Goal: Task Accomplishment & Management: Complete application form

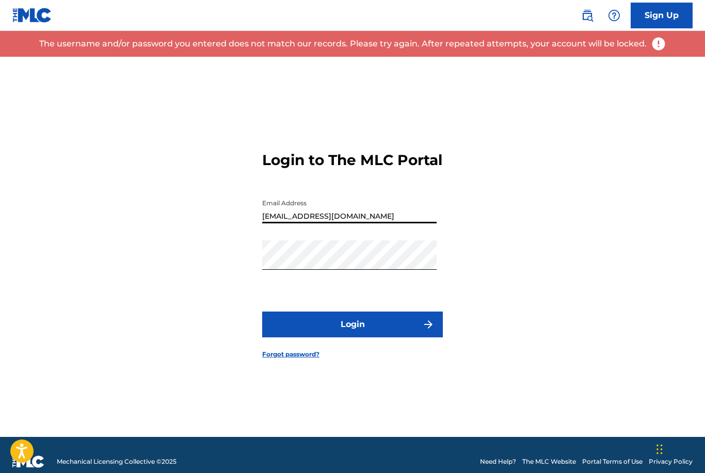
click at [378, 223] on input "[EMAIL_ADDRESS][DOMAIN_NAME]" at bounding box center [349, 208] width 174 height 29
click at [301, 223] on input "[EMAIL_ADDRESS][DOMAIN_NAME]" at bounding box center [349, 208] width 174 height 29
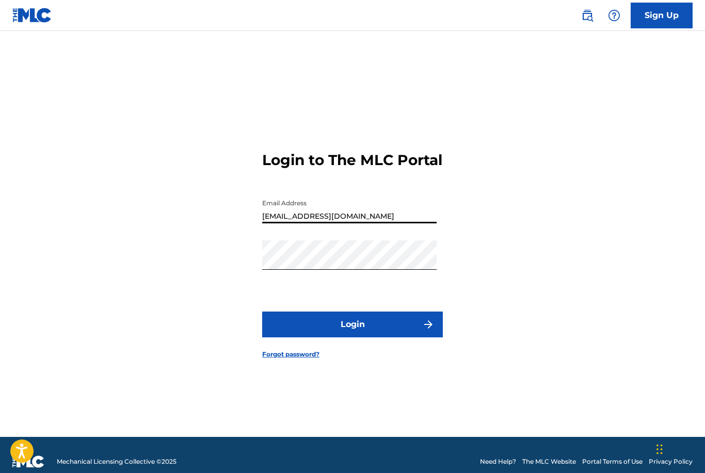
type input "[EMAIL_ADDRESS][DOMAIN_NAME]"
click at [354, 337] on button "Login" at bounding box center [352, 325] width 181 height 26
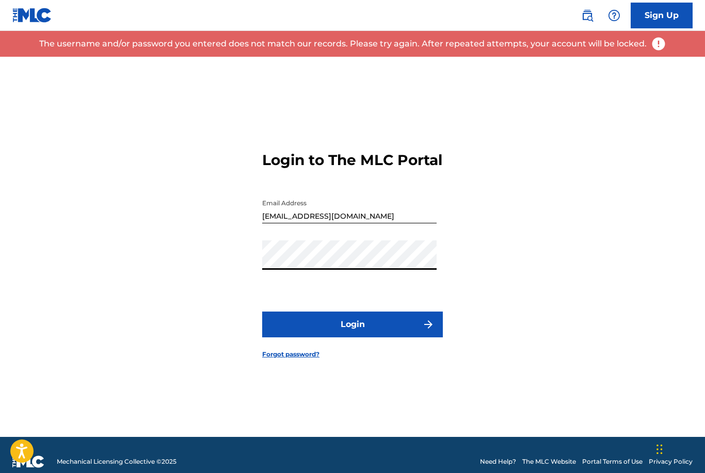
click at [164, 284] on div "Login to The MLC Portal Email Address [EMAIL_ADDRESS][DOMAIN_NAME] Password Log…" at bounding box center [352, 247] width 705 height 380
click at [217, 285] on div "Login to The MLC Portal Email Address [EMAIL_ADDRESS][DOMAIN_NAME] Password Log…" at bounding box center [352, 247] width 705 height 380
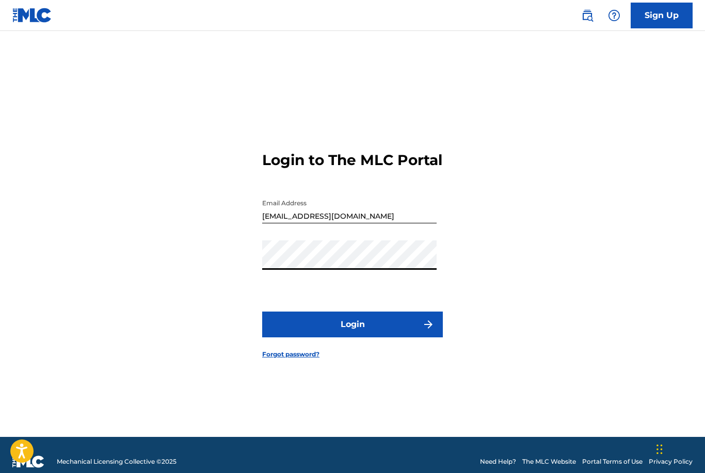
click at [352, 337] on button "Login" at bounding box center [352, 325] width 181 height 26
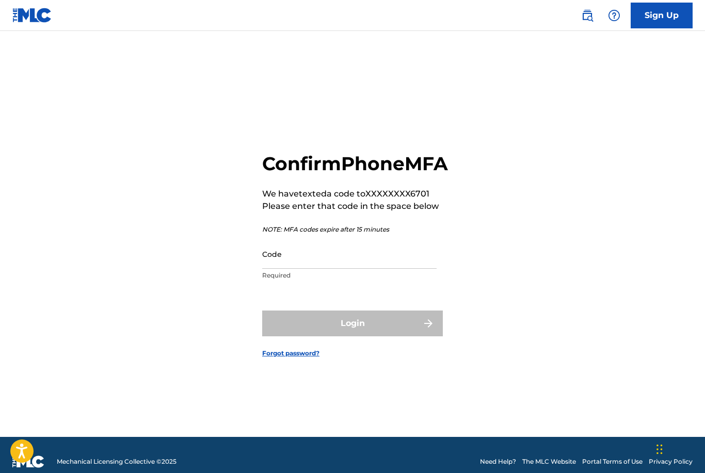
click at [344, 269] on input "Code" at bounding box center [349, 253] width 174 height 29
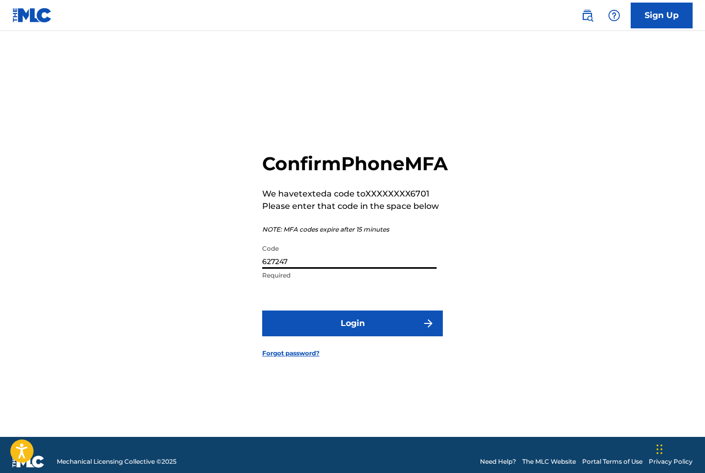
type input "627247"
click at [364, 336] on button "Login" at bounding box center [352, 324] width 181 height 26
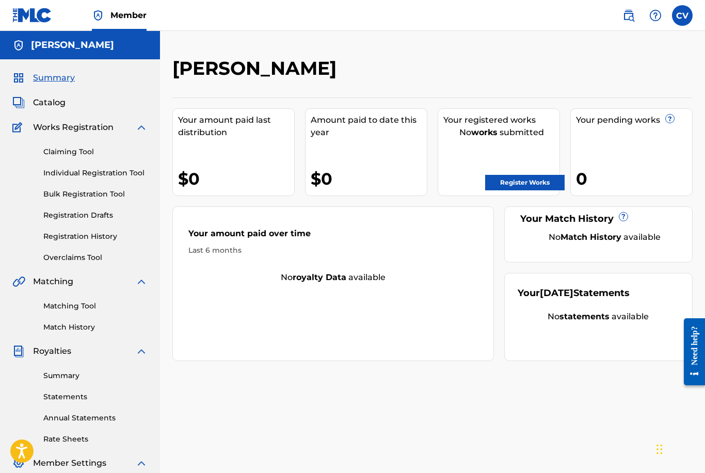
click at [66, 197] on link "Bulk Registration Tool" at bounding box center [95, 194] width 104 height 11
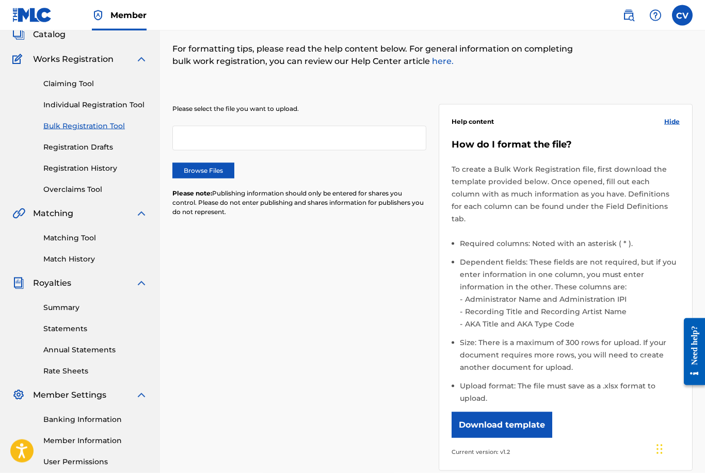
scroll to position [83, 0]
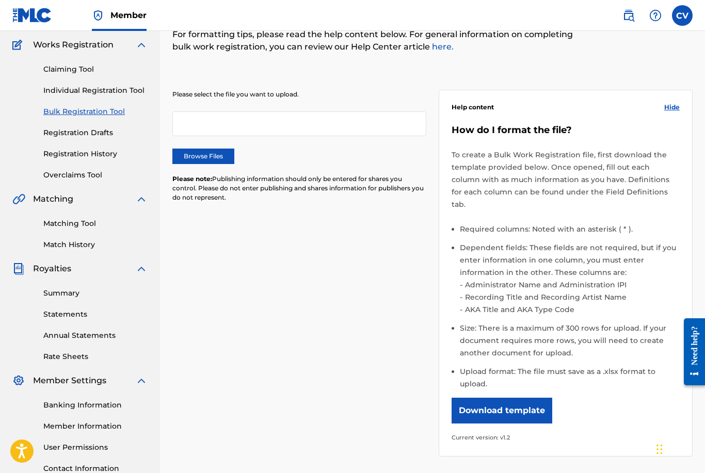
click at [521, 398] on button "Download template" at bounding box center [501, 411] width 101 height 26
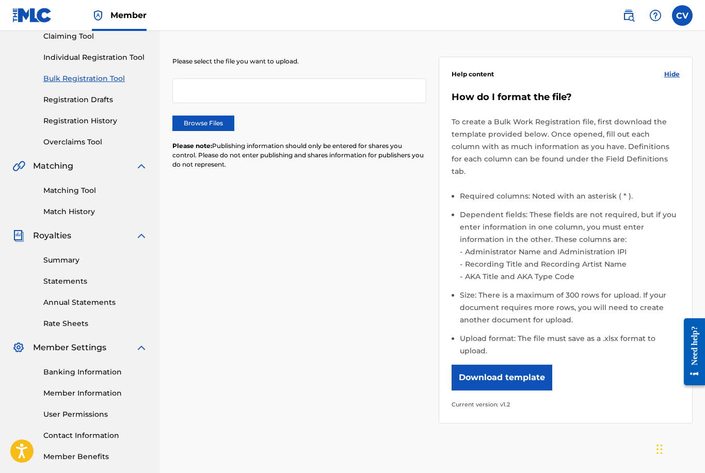
drag, startPoint x: 520, startPoint y: 93, endPoint x: 594, endPoint y: 139, distance: 87.1
click at [0, 0] on html "Accessibility Screen-Reader Guide, Feedback, and Issue Reporting | New window C…" at bounding box center [352, 120] width 705 height 473
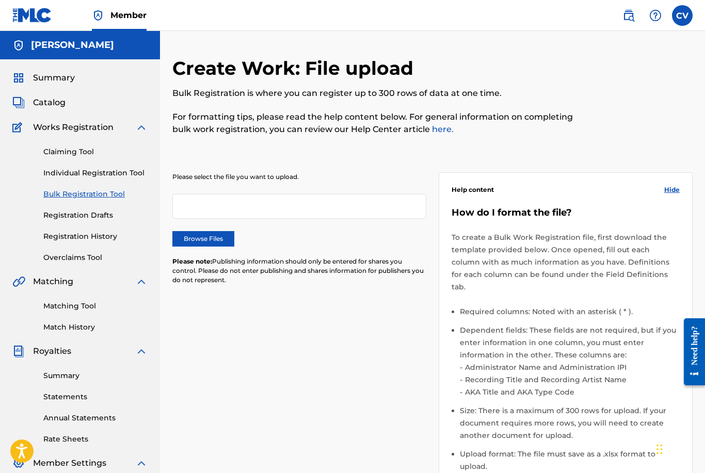
click at [67, 155] on link "Claiming Tool" at bounding box center [95, 152] width 104 height 11
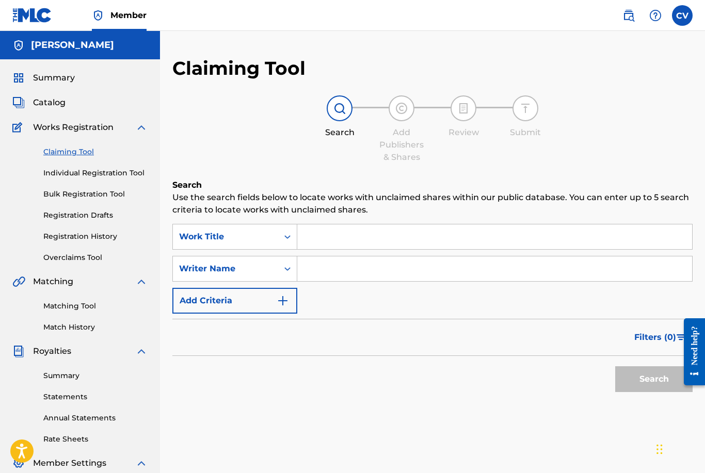
click at [53, 80] on span "Summary" at bounding box center [54, 78] width 42 height 12
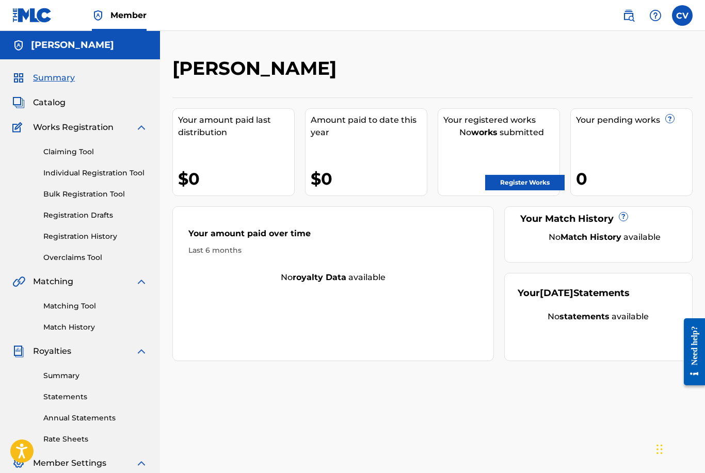
click at [51, 102] on span "Catalog" at bounding box center [49, 102] width 33 height 12
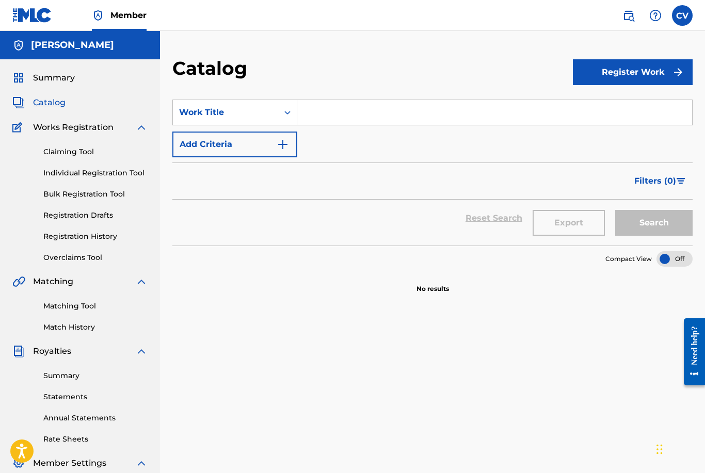
click at [681, 74] on img "submit" at bounding box center [678, 72] width 12 height 12
click at [606, 110] on link "Individual" at bounding box center [633, 105] width 120 height 25
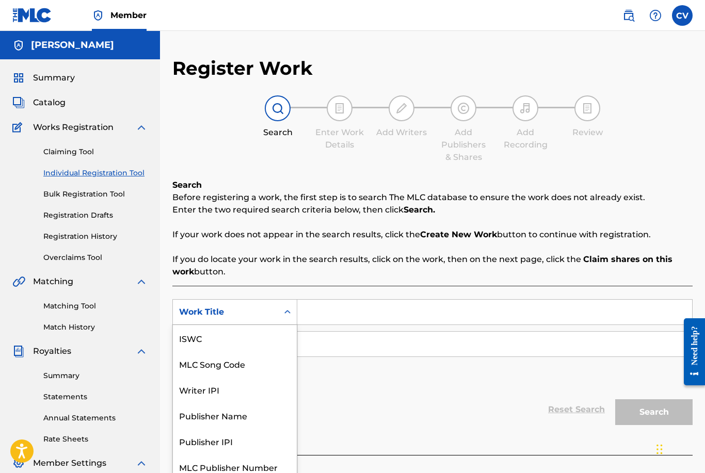
click at [282, 303] on div "Search Form" at bounding box center [287, 312] width 19 height 19
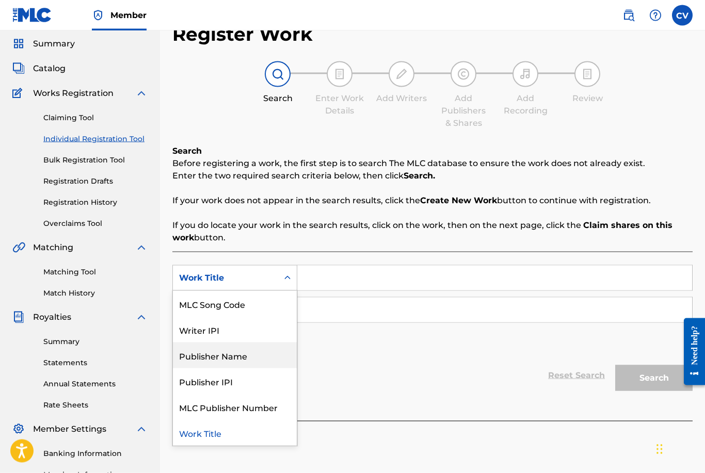
scroll to position [35, 0]
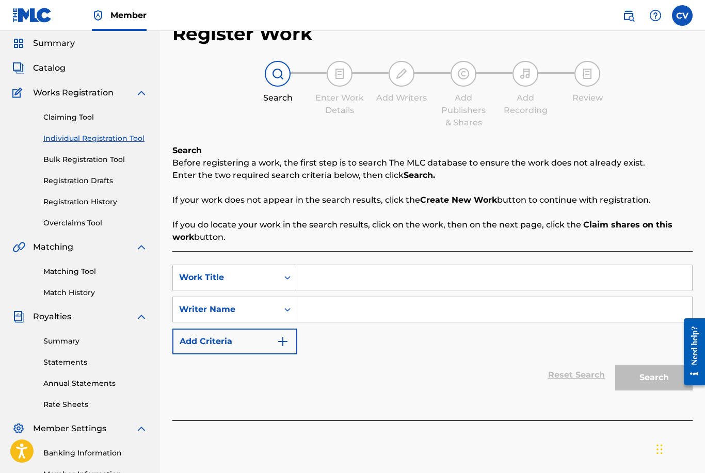
click at [355, 282] on input "Search Form" at bounding box center [494, 277] width 395 height 25
type input "Bittersweet"
click at [330, 315] on input "Search Form" at bounding box center [494, 309] width 395 height 25
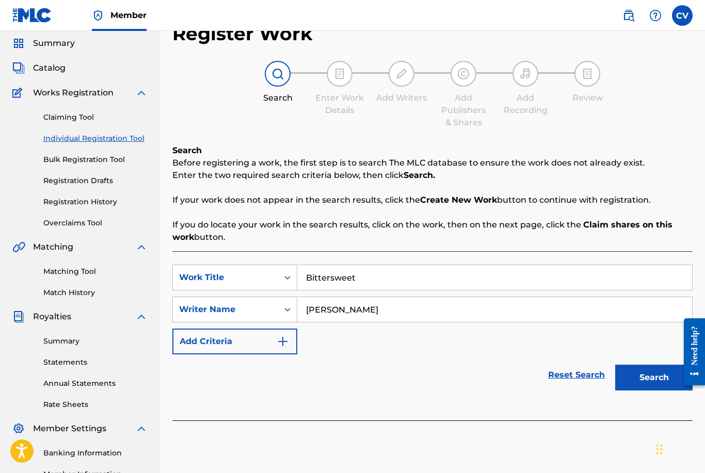
click at [661, 385] on button "Search" at bounding box center [653, 378] width 77 height 26
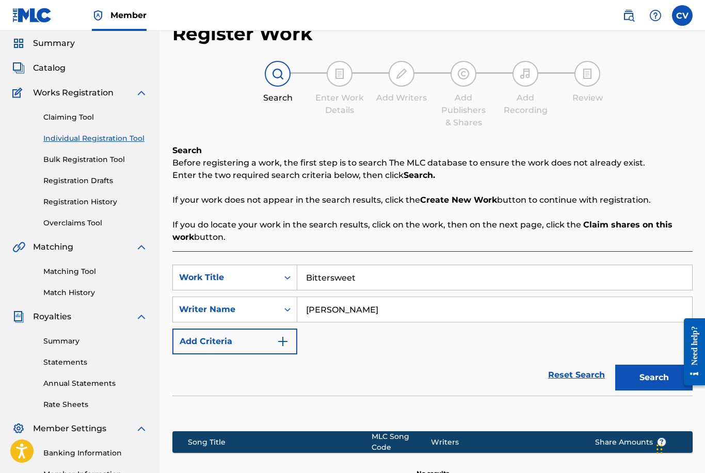
click at [371, 310] on input "[PERSON_NAME]" at bounding box center [494, 309] width 395 height 25
click at [653, 386] on button "Search" at bounding box center [653, 378] width 77 height 26
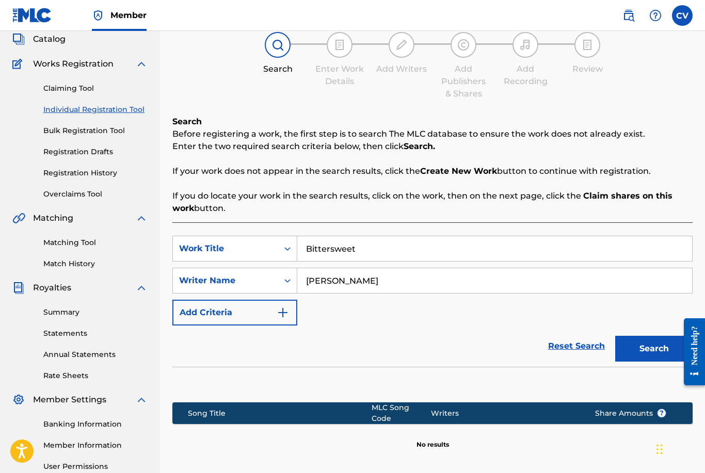
scroll to position [63, 0]
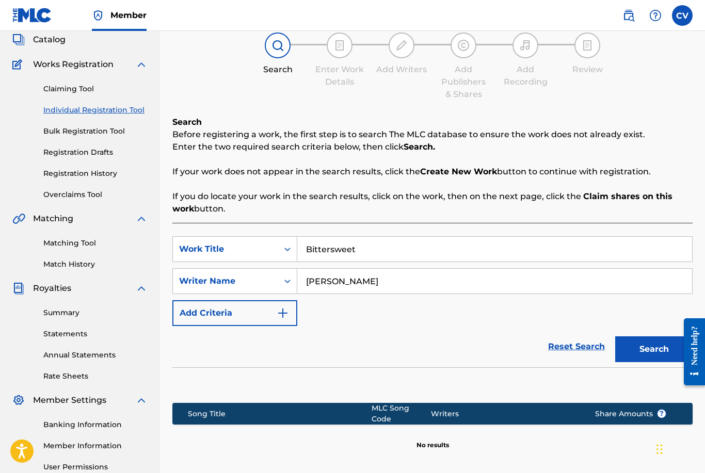
click at [398, 279] on input "[PERSON_NAME]" at bounding box center [494, 281] width 395 height 25
type input "[PERSON_NAME] [PERSON_NAME]"
click at [656, 356] on button "Search" at bounding box center [653, 349] width 77 height 26
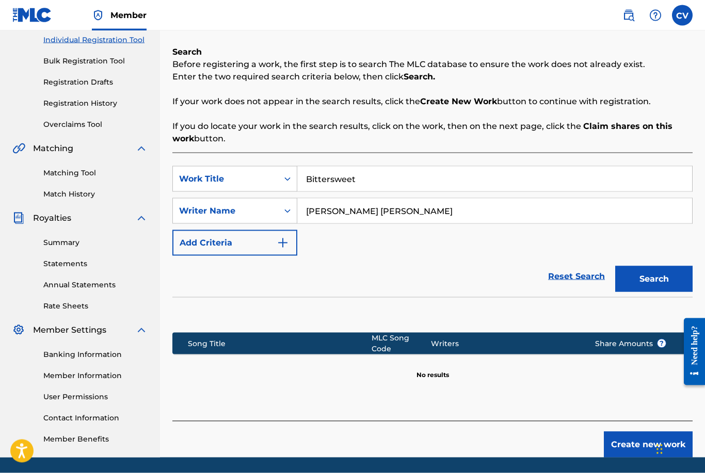
scroll to position [134, 0]
click at [611, 439] on button "Create new work" at bounding box center [648, 444] width 89 height 26
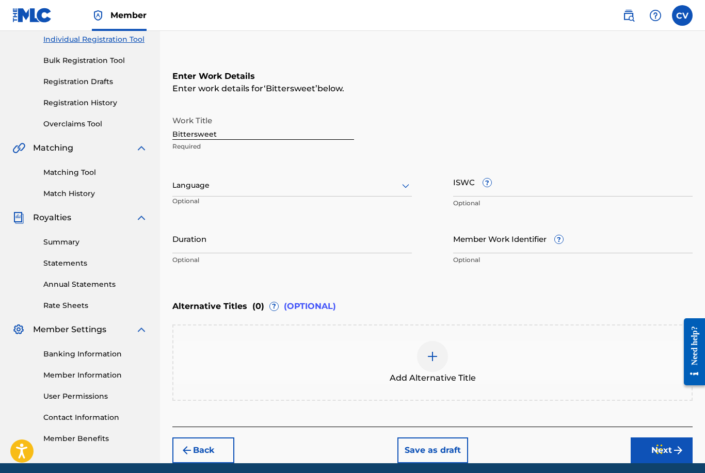
click at [482, 183] on span "?" at bounding box center [486, 182] width 9 height 9
click at [482, 183] on input "ISWC ?" at bounding box center [572, 181] width 239 height 29
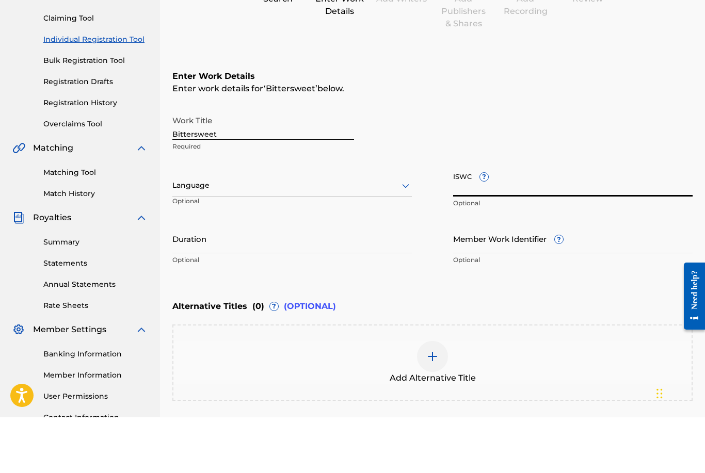
scroll to position [72, 0]
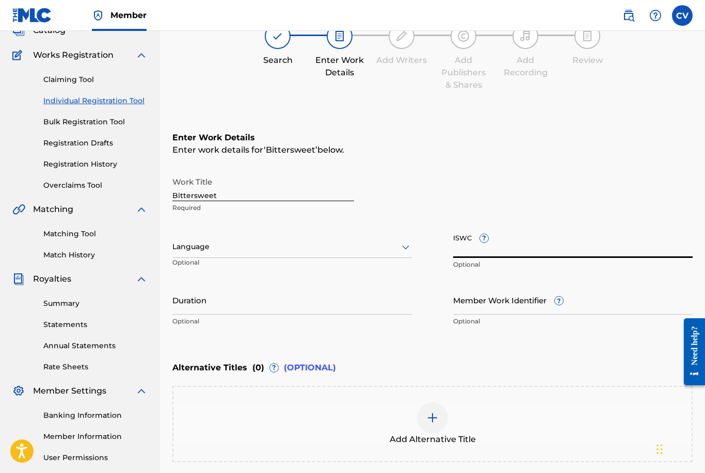
click at [92, 176] on div "Claiming Tool Individual Registration Tool Bulk Registration Tool Registration …" at bounding box center [79, 125] width 135 height 129
click at [86, 139] on link "Registration Drafts" at bounding box center [95, 143] width 104 height 11
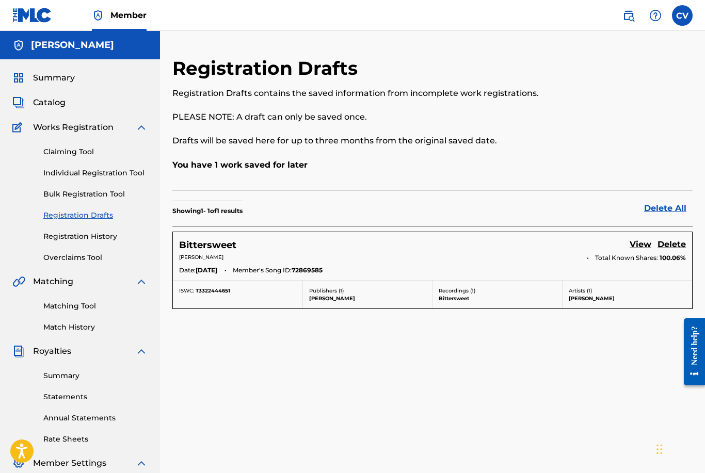
click at [618, 271] on div "Date: [DATE] Member's Song ID: 72869585" at bounding box center [432, 271] width 507 height 11
click at [638, 245] on link "View" at bounding box center [640, 245] width 22 height 14
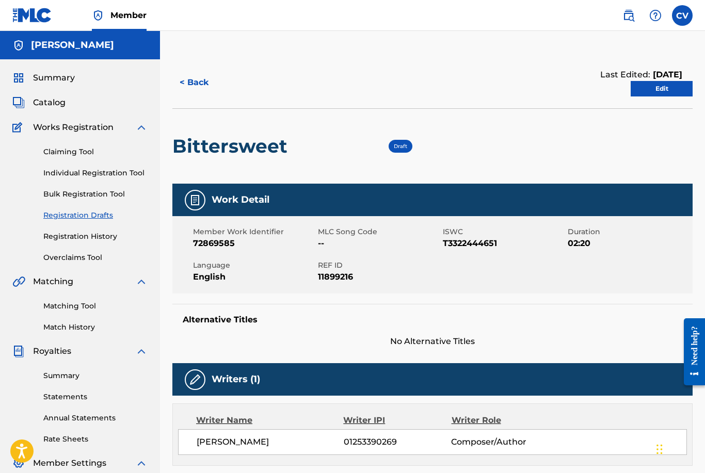
click at [658, 92] on link "Edit" at bounding box center [661, 88] width 62 height 15
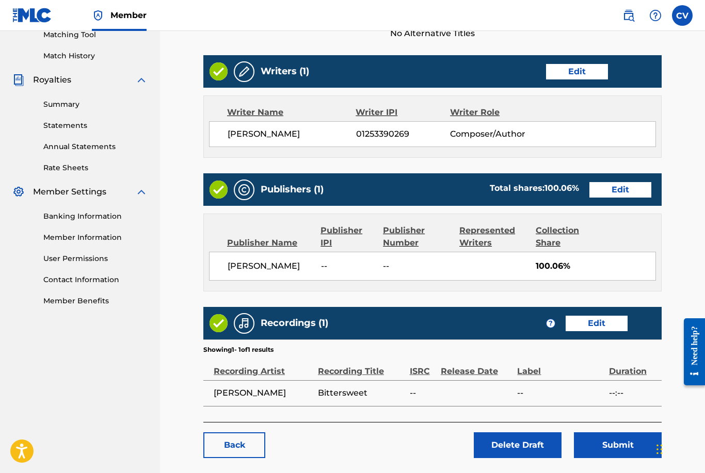
scroll to position [288, 0]
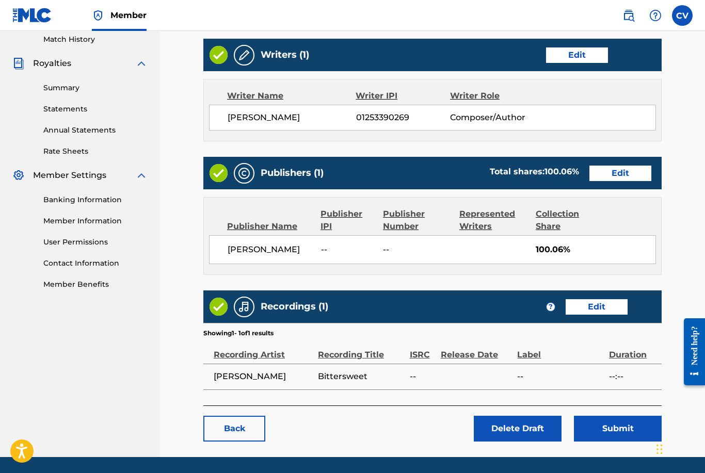
click at [602, 431] on button "Submit" at bounding box center [618, 429] width 88 height 26
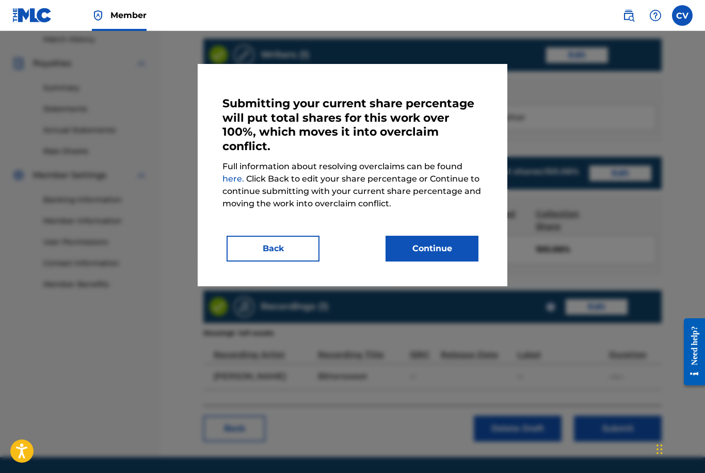
click at [261, 252] on button "Back" at bounding box center [272, 249] width 93 height 26
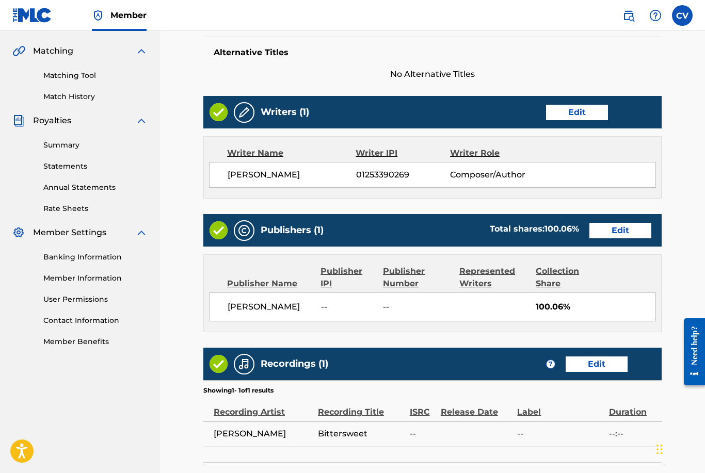
scroll to position [222, 0]
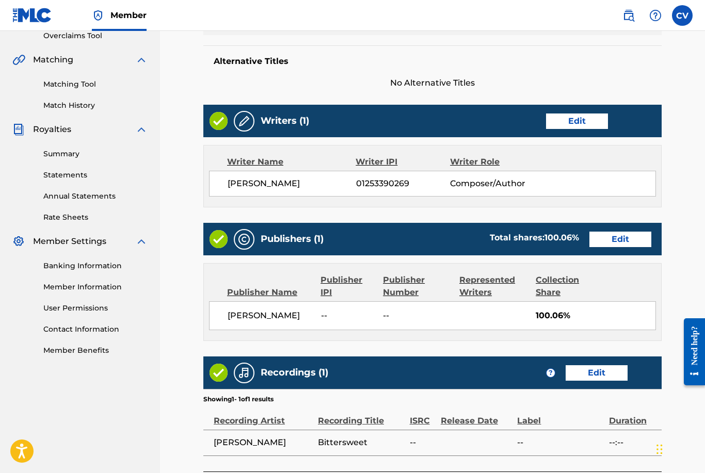
click at [616, 243] on link "Edit" at bounding box center [620, 239] width 62 height 15
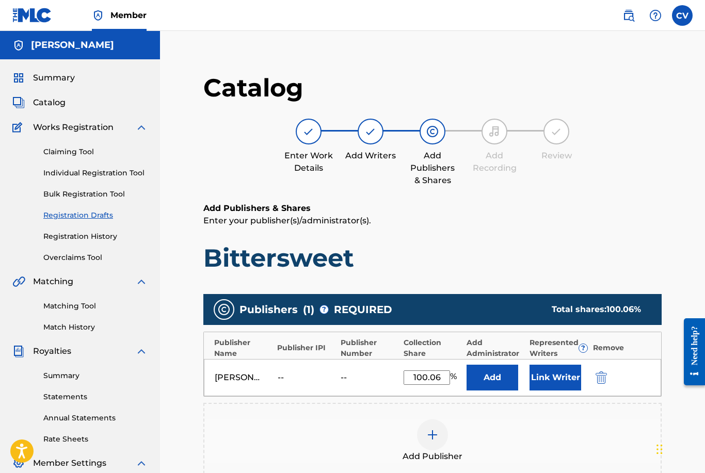
click at [439, 377] on input "100.06" at bounding box center [426, 377] width 46 height 14
type input "100"
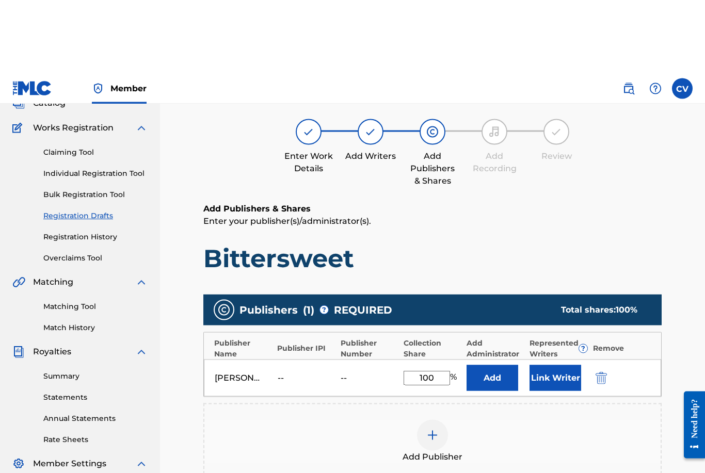
scroll to position [188, 0]
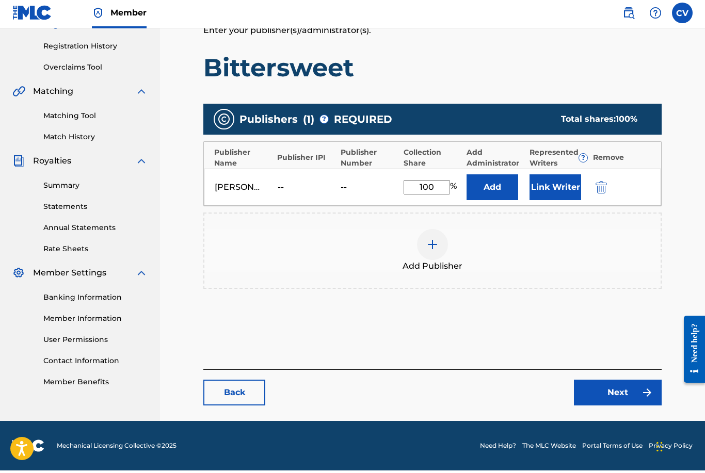
click at [614, 398] on link "Next" at bounding box center [618, 395] width 88 height 26
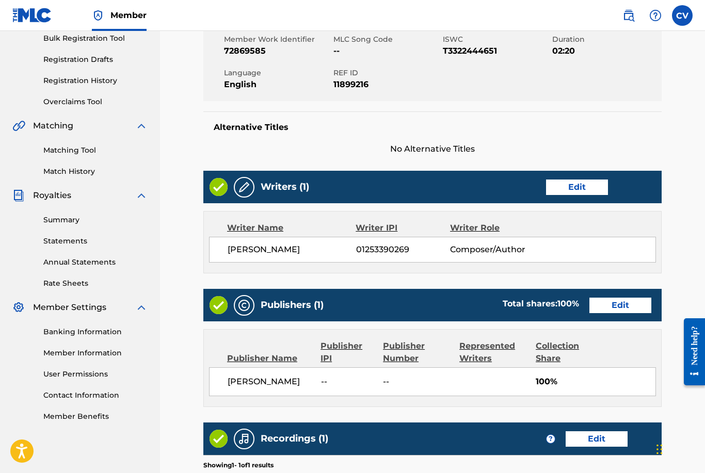
scroll to position [288, 0]
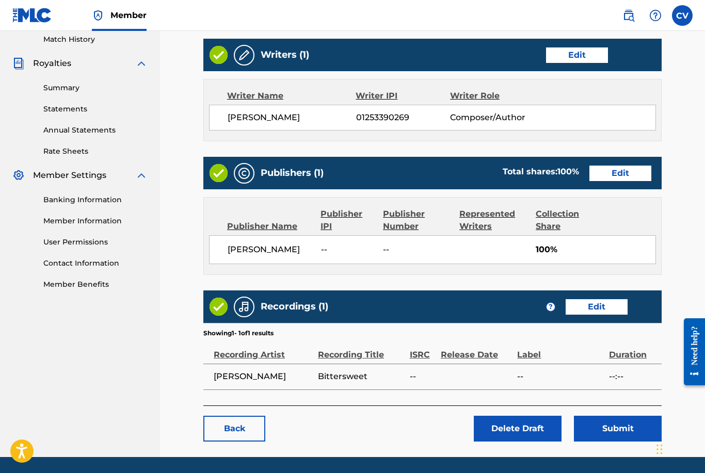
click at [620, 427] on button "Submit" at bounding box center [618, 429] width 88 height 26
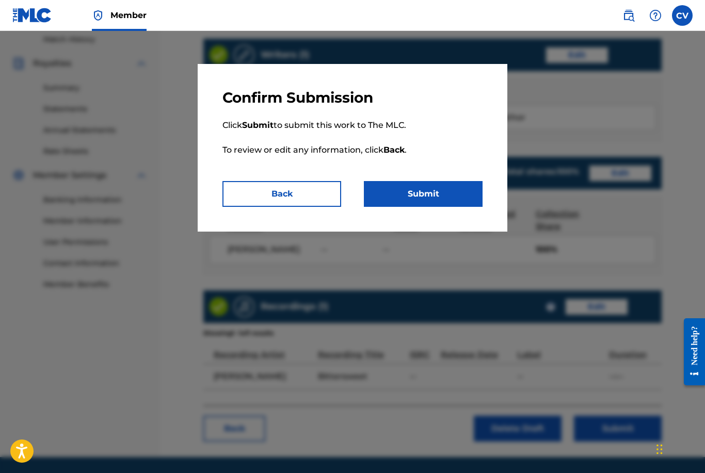
click at [434, 194] on button "Submit" at bounding box center [423, 194] width 119 height 26
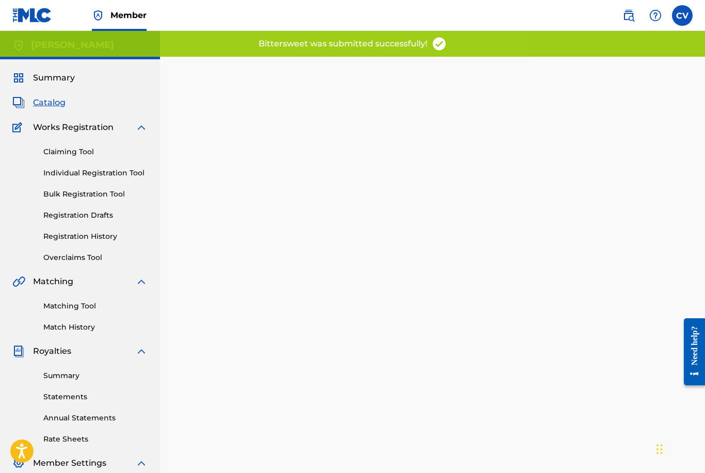
click at [74, 177] on link "Individual Registration Tool" at bounding box center [95, 173] width 104 height 11
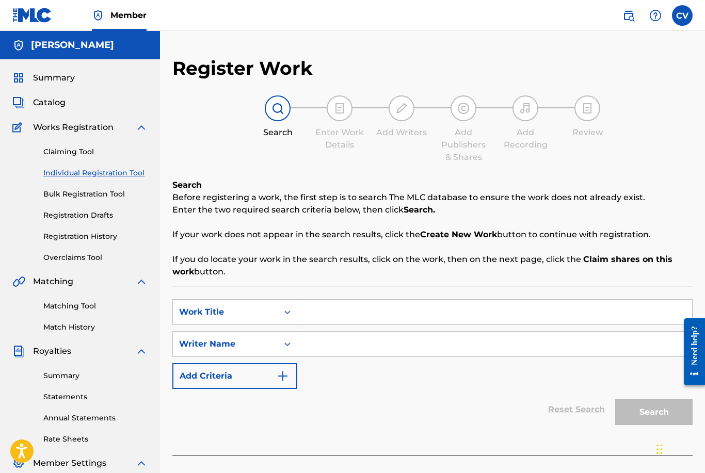
click at [334, 312] on input "Search Form" at bounding box center [494, 312] width 395 height 25
type input "The Driveway"
drag, startPoint x: 349, startPoint y: 351, endPoint x: 327, endPoint y: 337, distance: 25.5
click at [349, 351] on input "Search Form" at bounding box center [494, 344] width 395 height 25
click at [356, 344] on input "Search Form" at bounding box center [494, 344] width 395 height 25
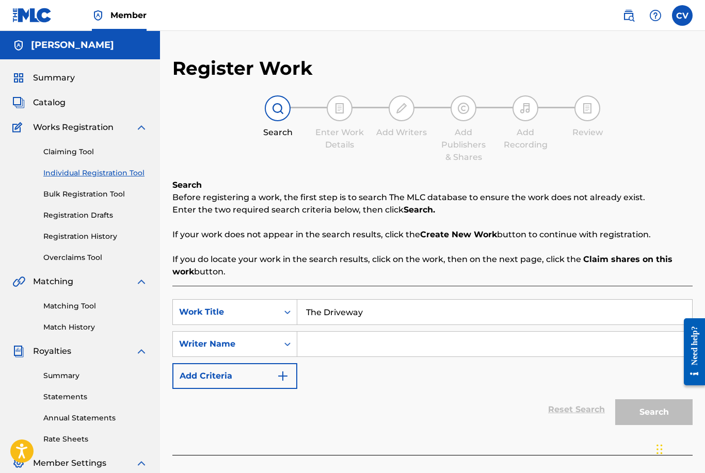
click at [288, 338] on div "Search Form" at bounding box center [287, 344] width 19 height 19
click at [331, 338] on input "Search Form" at bounding box center [494, 344] width 395 height 25
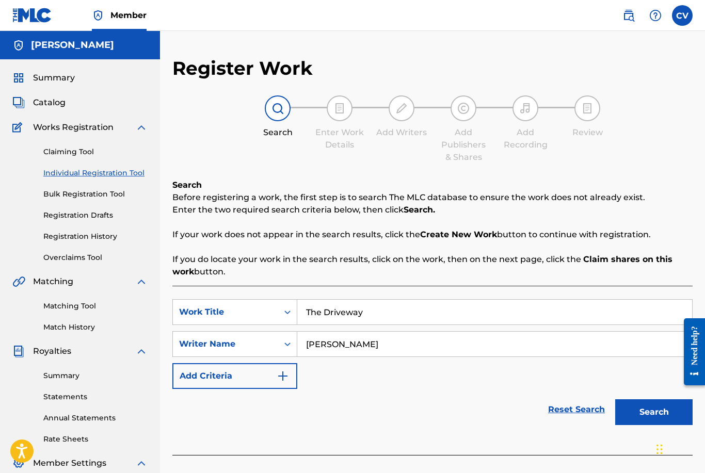
type input "[PERSON_NAME]"
drag, startPoint x: 331, startPoint y: 338, endPoint x: 664, endPoint y: 414, distance: 342.3
click at [0, 0] on html "Accessibility Screen-Reader Guide, Feedback, and Issue Reporting | New window C…" at bounding box center [352, 236] width 705 height 473
click at [666, 414] on button "Search" at bounding box center [653, 412] width 77 height 26
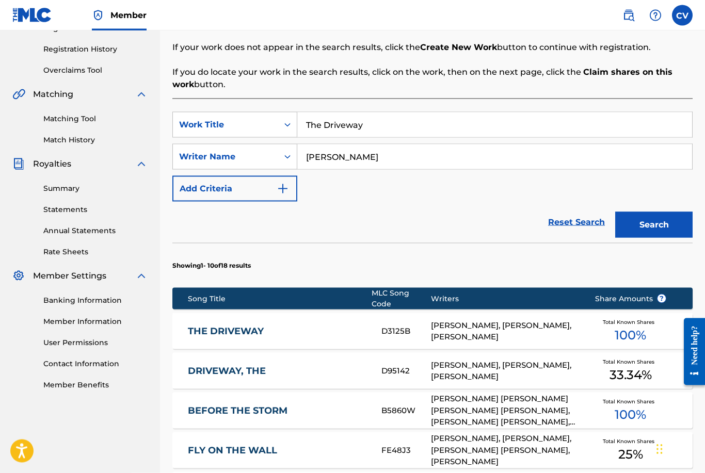
scroll to position [188, 0]
click at [234, 328] on link "THE DRIVEWAY" at bounding box center [278, 331] width 180 height 12
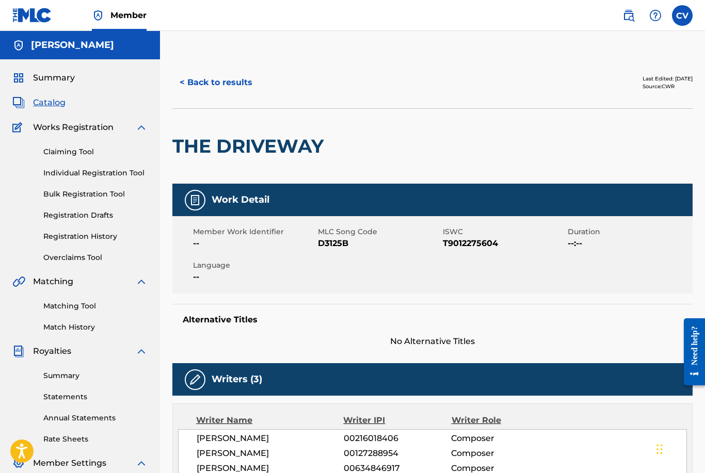
click at [218, 80] on button "< Back to results" at bounding box center [215, 83] width 87 height 26
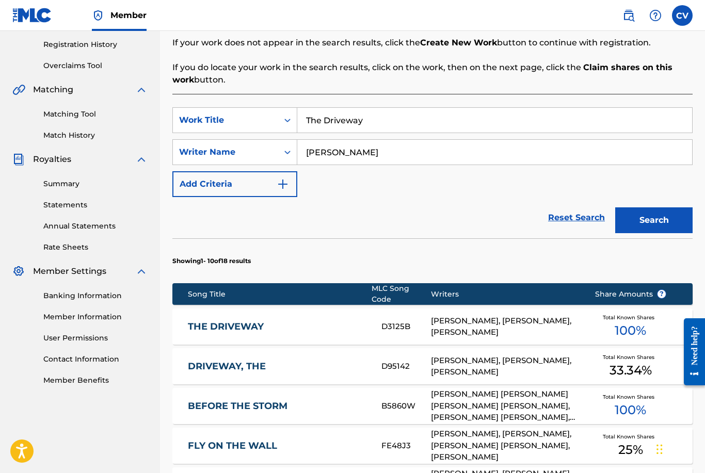
scroll to position [191, 0]
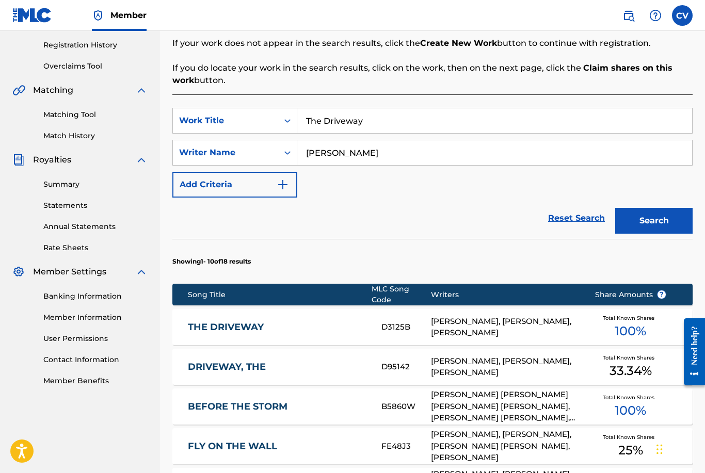
drag, startPoint x: 372, startPoint y: 118, endPoint x: 253, endPoint y: 106, distance: 119.2
click at [253, 106] on div "SearchWithCriteriaa7dae5fc-6cb2-4a1d-84eb-5ce0a2ff463a Work Title The Driveway …" at bounding box center [432, 445] width 520 height 703
drag, startPoint x: 384, startPoint y: 121, endPoint x: 295, endPoint y: 116, distance: 88.9
click at [295, 116] on div "SearchWithCriteriaa7dae5fc-6cb2-4a1d-84eb-5ce0a2ff463a Work Title The Driveway" at bounding box center [432, 121] width 520 height 26
type input "Dear [PERSON_NAME]"
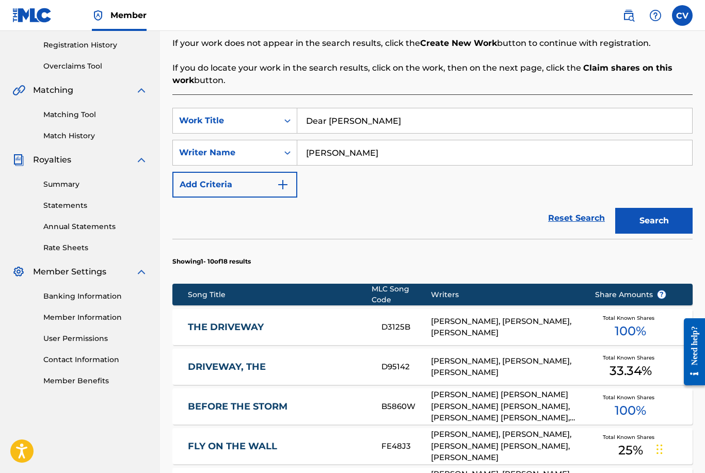
drag, startPoint x: 405, startPoint y: 149, endPoint x: 359, endPoint y: 153, distance: 46.1
click at [220, 145] on div "SearchWithCriteria26d09f28-c76c-4969-9ad8-0218e9817bed Writer Name [PERSON_NAME]" at bounding box center [432, 153] width 520 height 26
click at [356, 150] on input "[PERSON_NAME]" at bounding box center [494, 152] width 395 height 25
click at [359, 154] on input "[PERSON_NAME]" at bounding box center [494, 152] width 395 height 25
drag, startPoint x: 361, startPoint y: 152, endPoint x: 280, endPoint y: 152, distance: 81.0
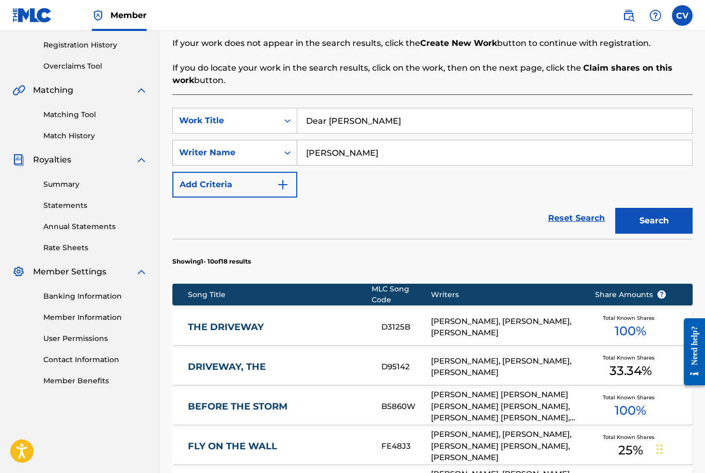
click at [280, 152] on div "SearchWithCriteria26d09f28-c76c-4969-9ad8-0218e9817bed Writer Name [PERSON_NAME]" at bounding box center [432, 153] width 520 height 26
type input "[PERSON_NAME] [PERSON_NAME]"
click at [654, 220] on button "Search" at bounding box center [653, 221] width 77 height 26
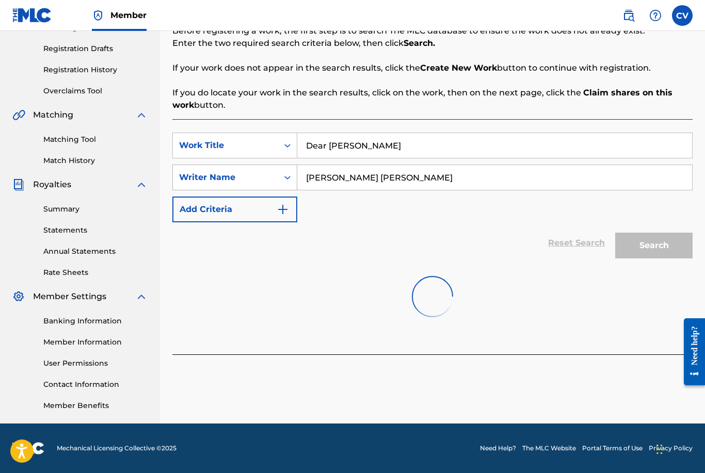
scroll to position [167, 0]
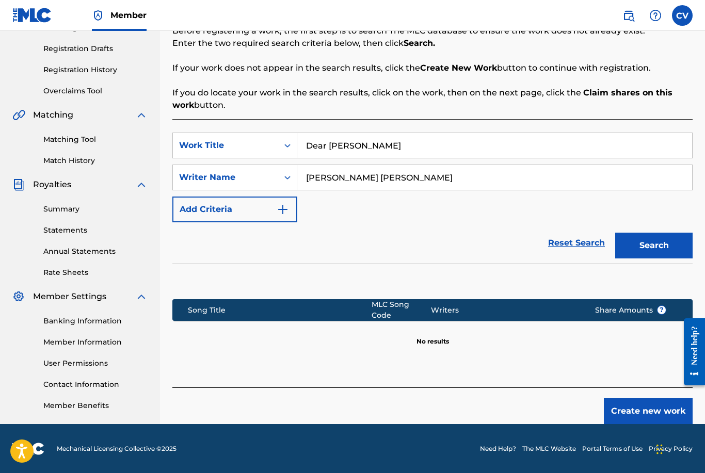
click at [625, 409] on button "Create new work" at bounding box center [648, 411] width 89 height 26
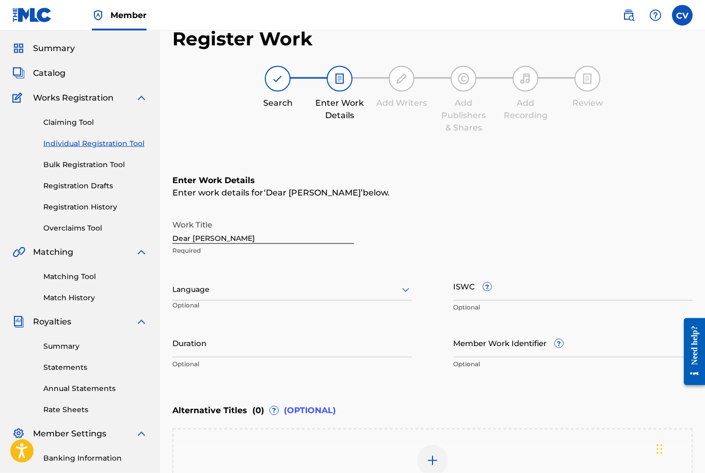
scroll to position [0, 0]
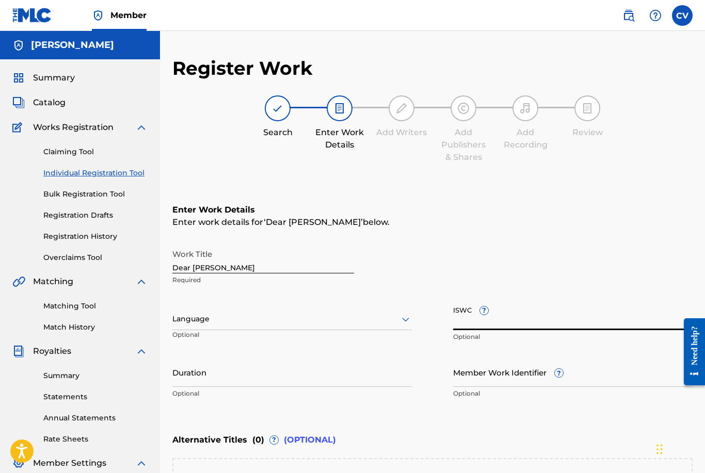
click at [588, 321] on input "ISWC ?" at bounding box center [572, 315] width 239 height 29
paste input "T-327.204.115-9"
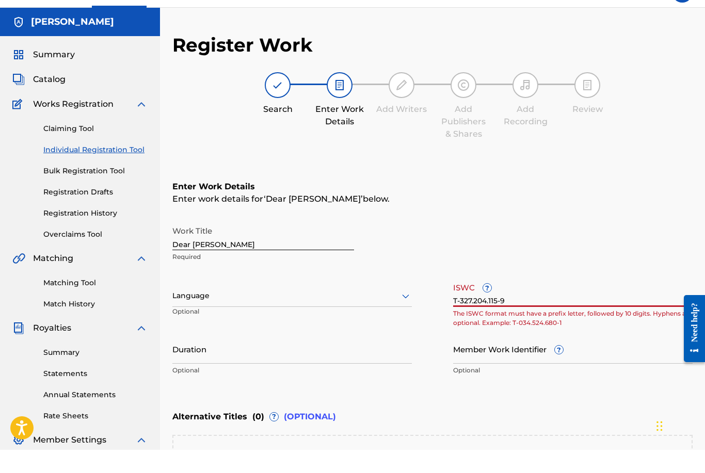
click at [459, 303] on input "T-327.204.115-9" at bounding box center [572, 315] width 239 height 29
click at [474, 301] on input "T327.204.115-9" at bounding box center [572, 315] width 239 height 29
type input "T327204.115-9"
click at [599, 244] on div "Work Title Dear [PERSON_NAME] Required" at bounding box center [432, 267] width 520 height 46
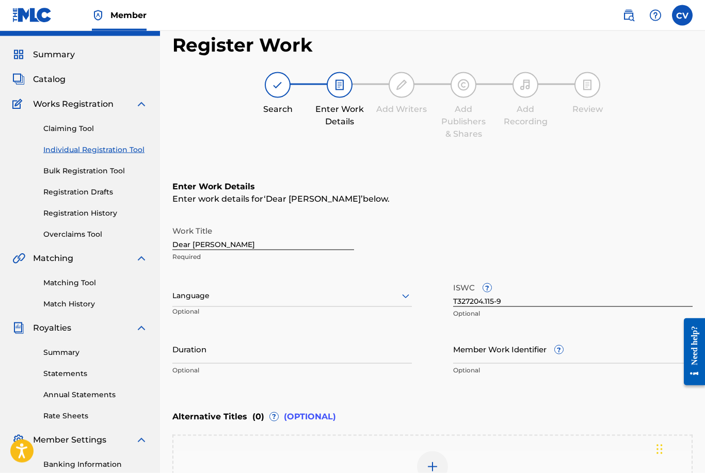
scroll to position [56, 0]
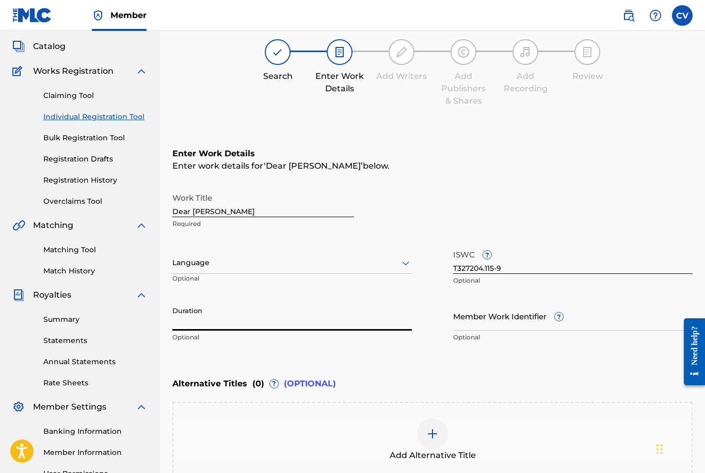
click at [247, 316] on input "Duration" at bounding box center [291, 315] width 239 height 29
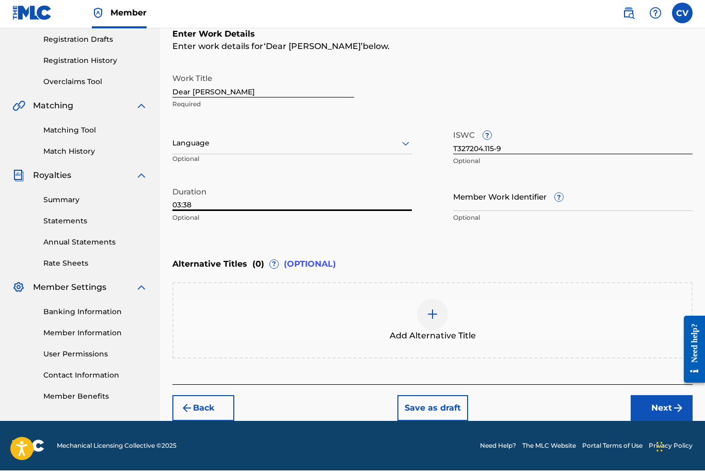
type input "03:38"
drag, startPoint x: 677, startPoint y: 408, endPoint x: 677, endPoint y: 414, distance: 6.7
click at [677, 408] on img "submit" at bounding box center [678, 410] width 12 height 12
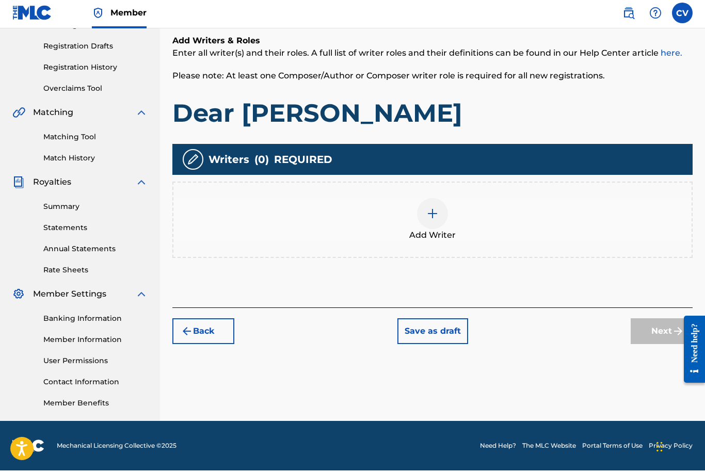
scroll to position [134, 0]
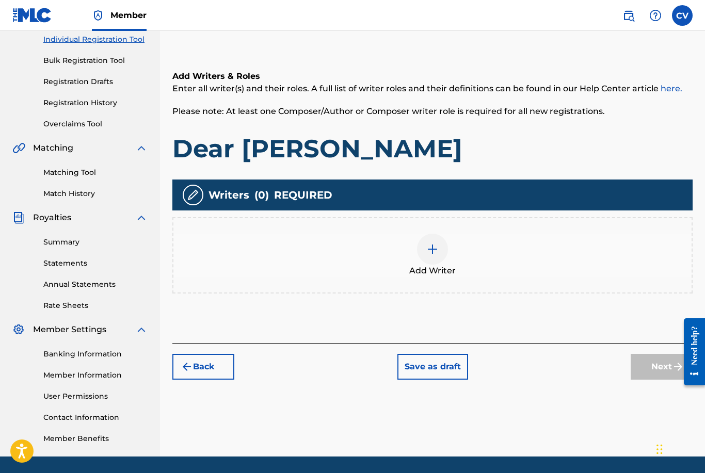
click at [431, 256] on div at bounding box center [432, 249] width 31 height 31
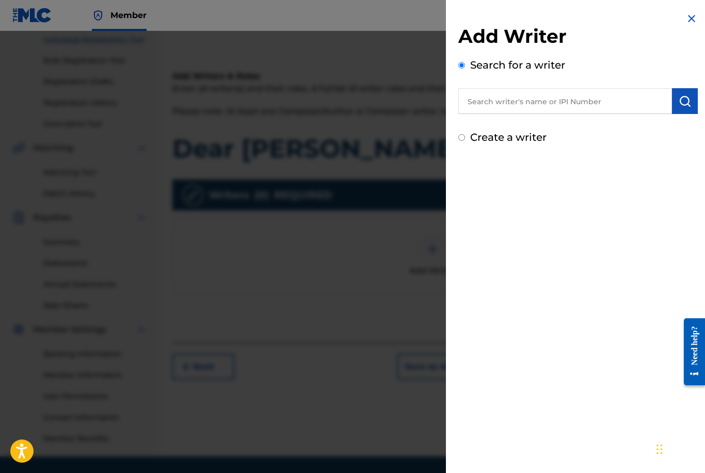
click at [526, 103] on input "text" at bounding box center [565, 101] width 214 height 26
click at [337, 176] on div at bounding box center [352, 267] width 705 height 473
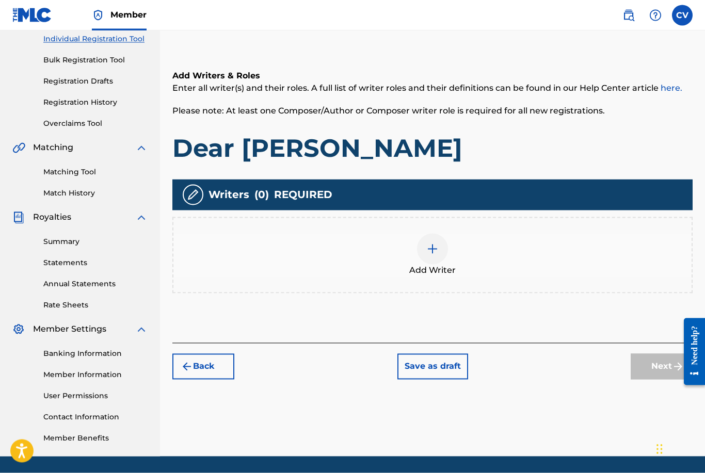
scroll to position [167, 0]
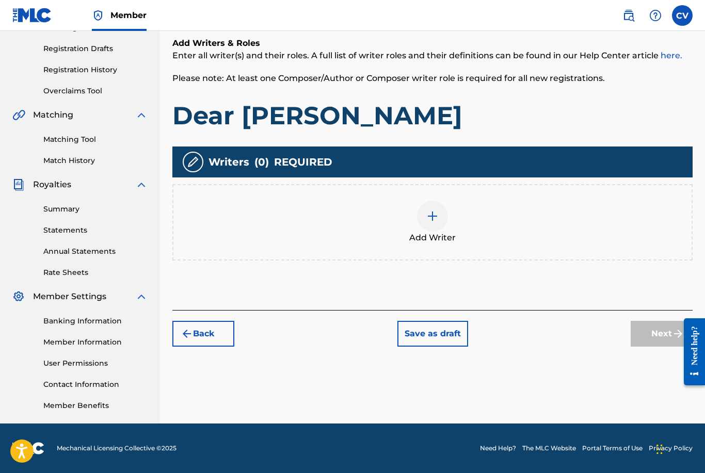
click at [442, 226] on div at bounding box center [432, 216] width 31 height 31
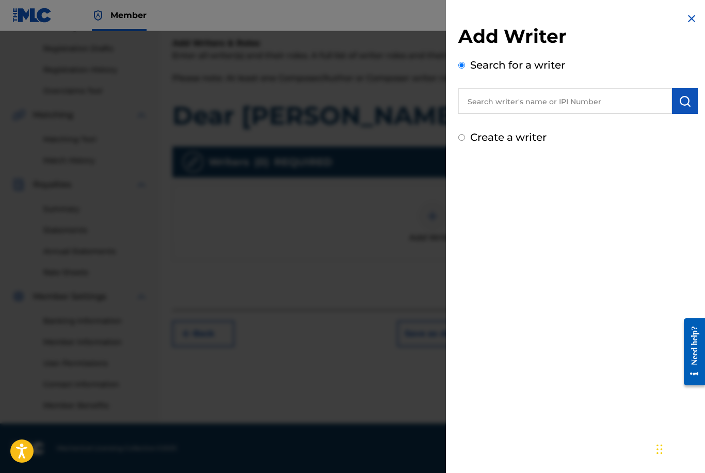
drag, startPoint x: 566, startPoint y: 94, endPoint x: 559, endPoint y: 94, distance: 7.2
click at [566, 94] on input "text" at bounding box center [565, 101] width 214 height 26
type input "V"
paste input "T-327.204.115-9"
type input "T-327.204.115-9"
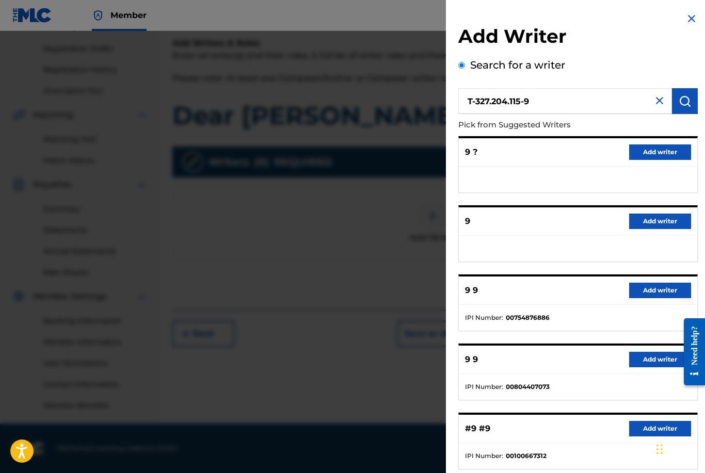
drag, startPoint x: 584, startPoint y: 101, endPoint x: 348, endPoint y: 101, distance: 235.8
click at [352, 101] on div "Add Writer Search for a writer T-327.204.115-9 Pick from Suggested Writers 9 ? …" at bounding box center [352, 252] width 705 height 442
paste input "01253390367"
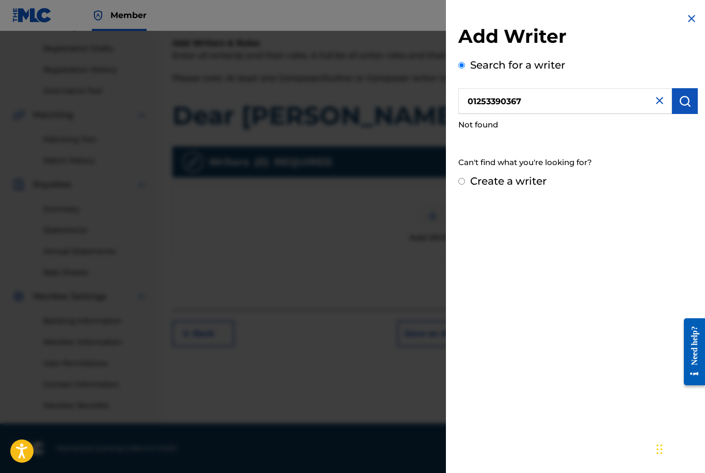
click at [692, 103] on button "submit" at bounding box center [685, 101] width 26 height 26
click at [704, 105] on div "Add Writer Search for a writer 01253390367 Not found Can't find what you're loo…" at bounding box center [578, 100] width 264 height 201
click at [544, 98] on input "01253390367" at bounding box center [565, 101] width 214 height 26
drag, startPoint x: 544, startPoint y: 101, endPoint x: 396, endPoint y: 96, distance: 148.1
click at [397, 96] on div "Add Writer Search for a writer 01253390367 Not found Can't find what you're loo…" at bounding box center [352, 252] width 705 height 442
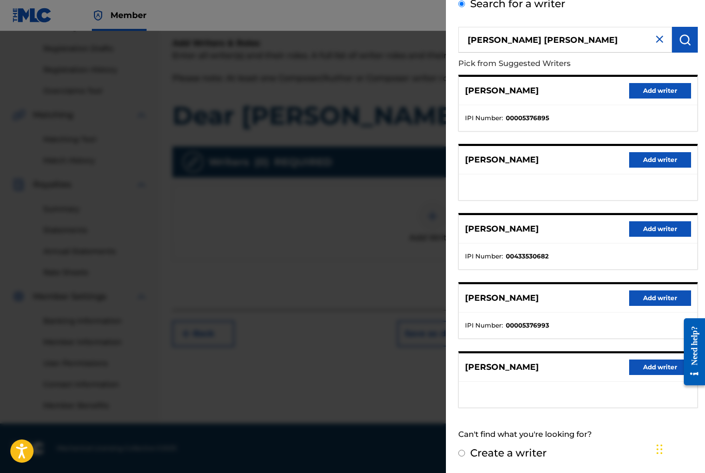
scroll to position [61, 0]
drag, startPoint x: 561, startPoint y: 44, endPoint x: 404, endPoint y: 34, distance: 157.2
click at [404, 34] on div "Add Writer Search for a writer [PERSON_NAME] [PERSON_NAME] Pick from Suggested …" at bounding box center [352, 252] width 705 height 442
type input "V"
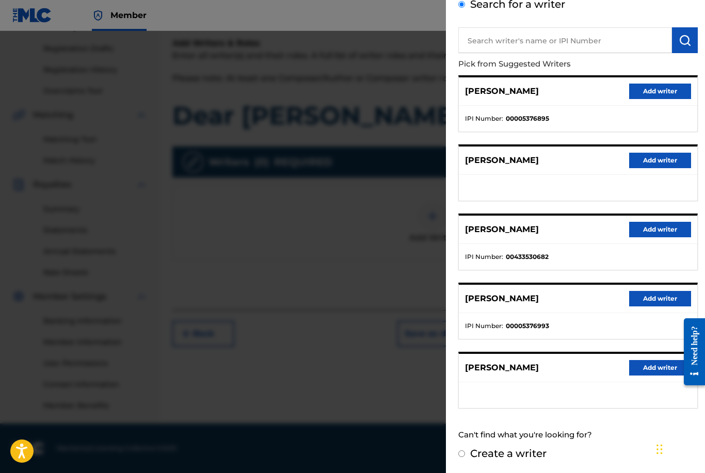
type input "V"
paste input "01253390269"
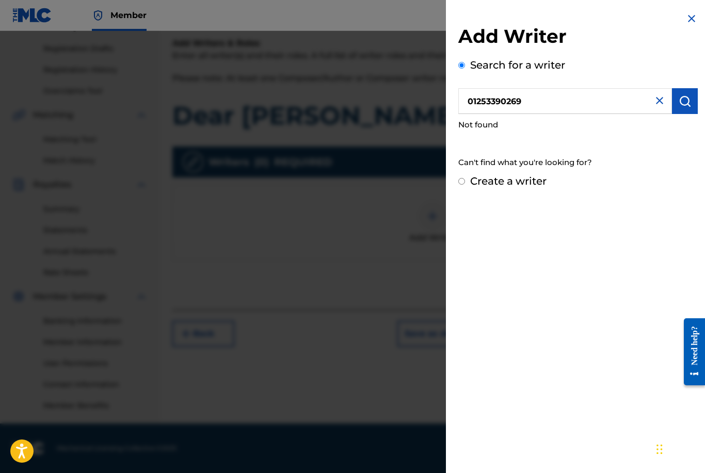
click at [486, 97] on input "01253390269" at bounding box center [565, 101] width 214 height 26
click at [691, 101] on button "submit" at bounding box center [685, 101] width 26 height 26
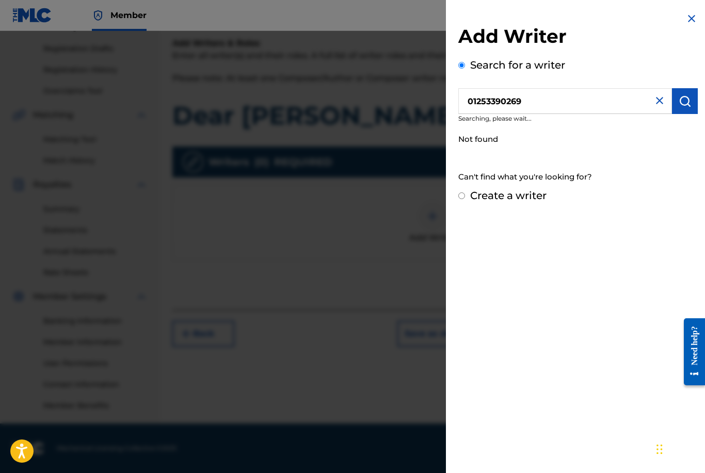
click at [595, 101] on input "01253390269" at bounding box center [565, 101] width 214 height 26
type input "0"
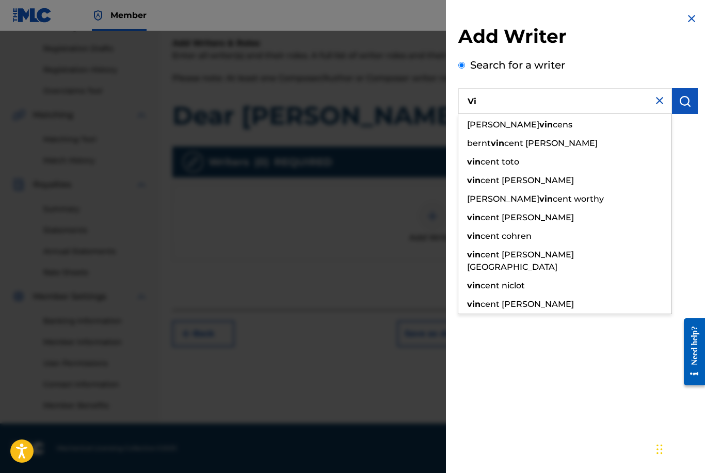
type input "V"
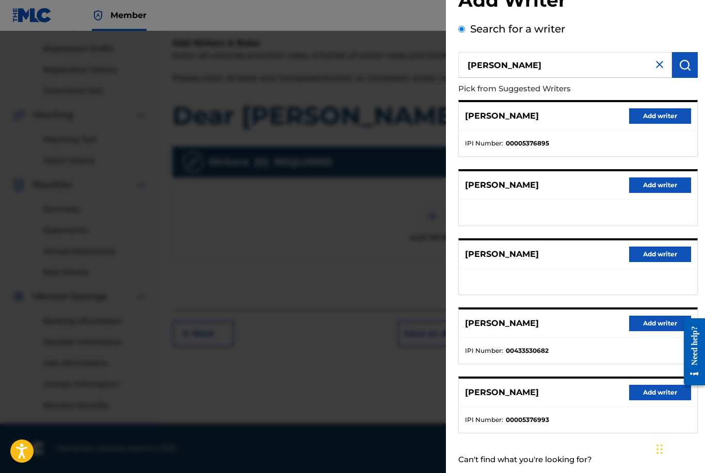
scroll to position [34, 0]
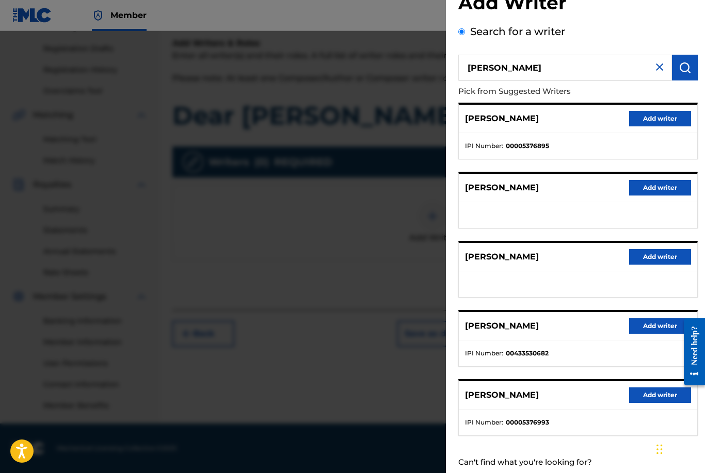
click at [531, 56] on input "[PERSON_NAME]" at bounding box center [565, 68] width 214 height 26
click at [534, 69] on input "[PERSON_NAME]" at bounding box center [565, 68] width 214 height 26
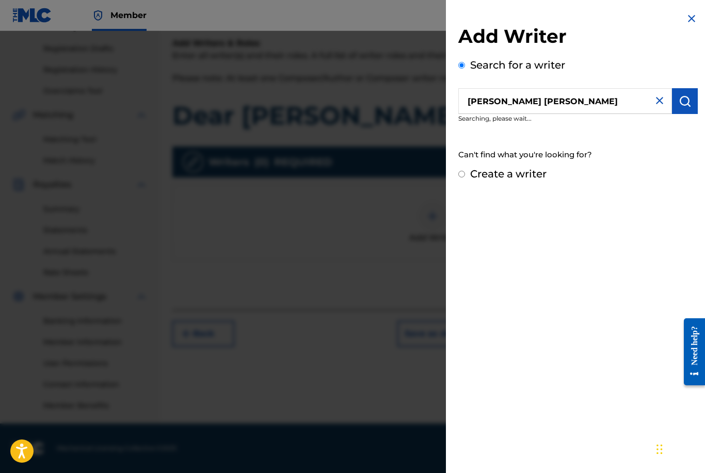
click at [508, 98] on input "[PERSON_NAME] [PERSON_NAME]" at bounding box center [565, 101] width 214 height 26
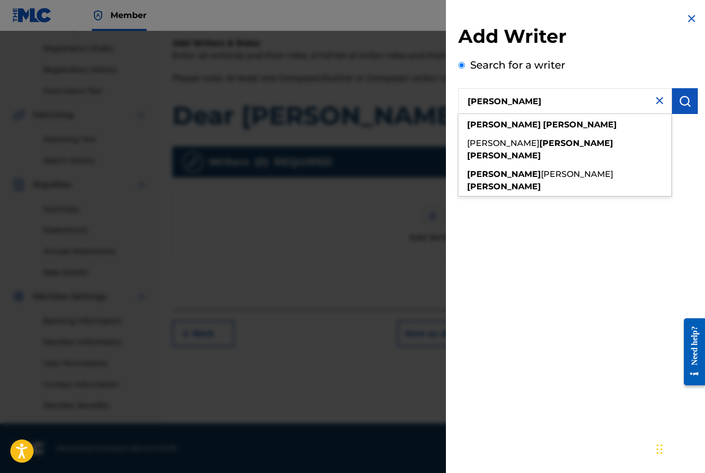
type input "[PERSON_NAME]"
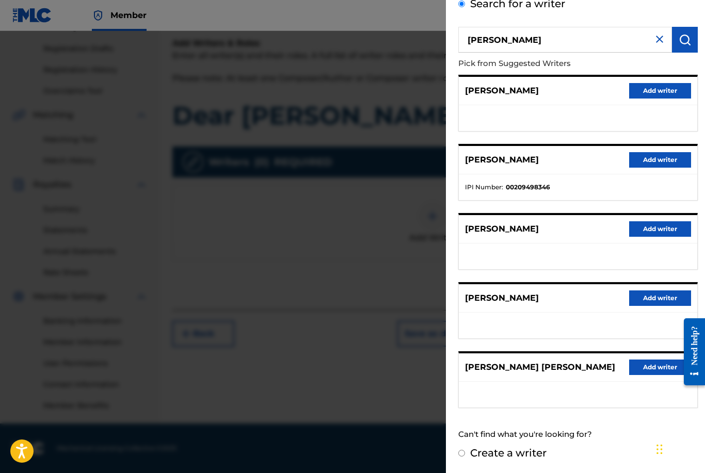
scroll to position [70, 0]
click at [386, 221] on div at bounding box center [352, 267] width 705 height 473
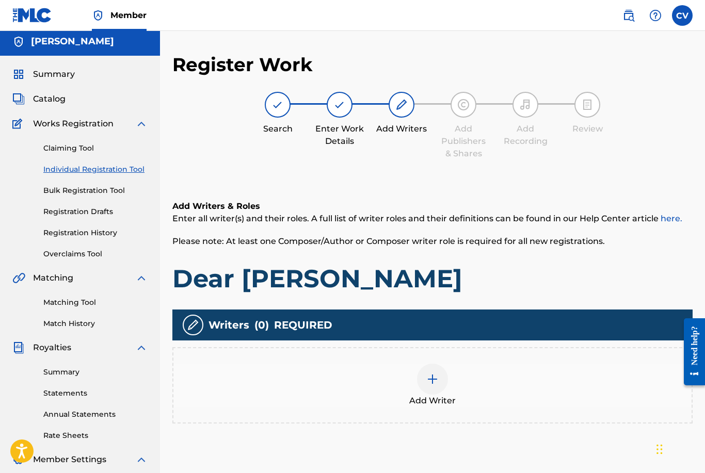
scroll to position [0, 0]
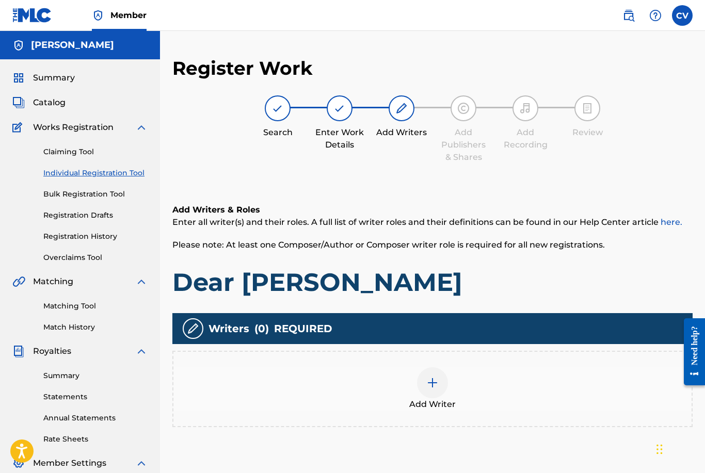
click at [53, 76] on span "Summary" at bounding box center [54, 78] width 42 height 12
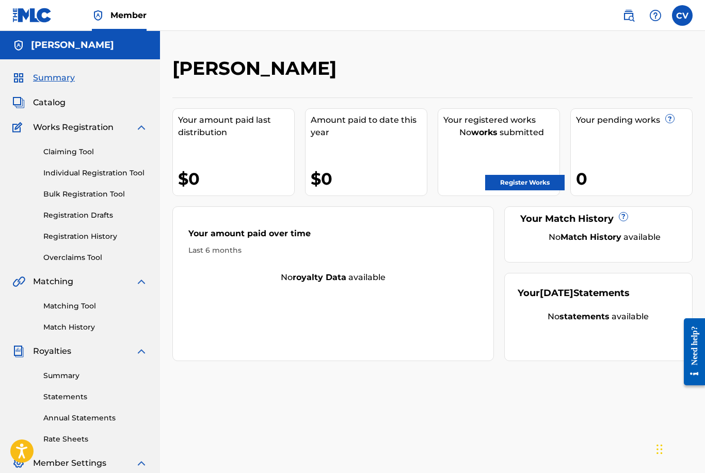
click at [48, 104] on span "Catalog" at bounding box center [49, 102] width 33 height 12
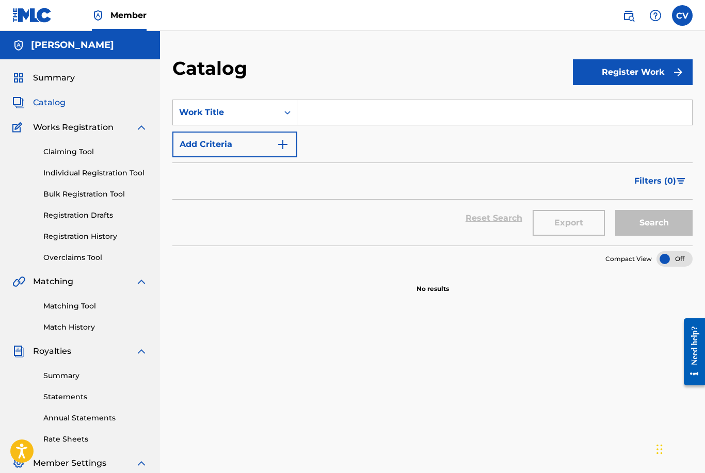
click at [84, 159] on div "Claiming Tool Individual Registration Tool Bulk Registration Tool Registration …" at bounding box center [79, 198] width 135 height 129
click at [80, 173] on link "Individual Registration Tool" at bounding box center [95, 173] width 104 height 11
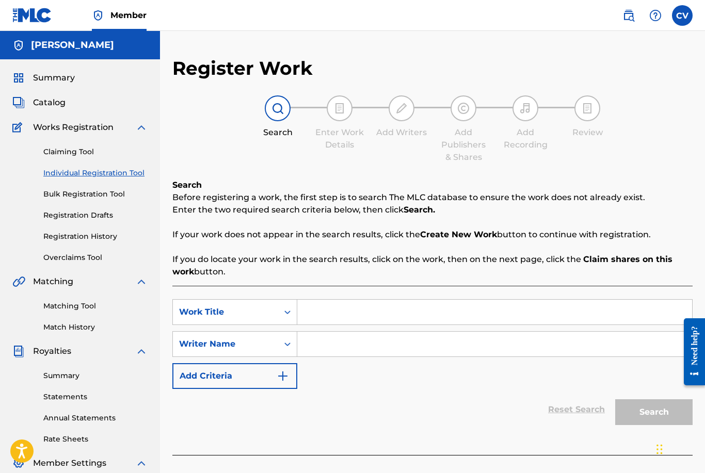
click at [79, 193] on link "Bulk Registration Tool" at bounding box center [95, 194] width 104 height 11
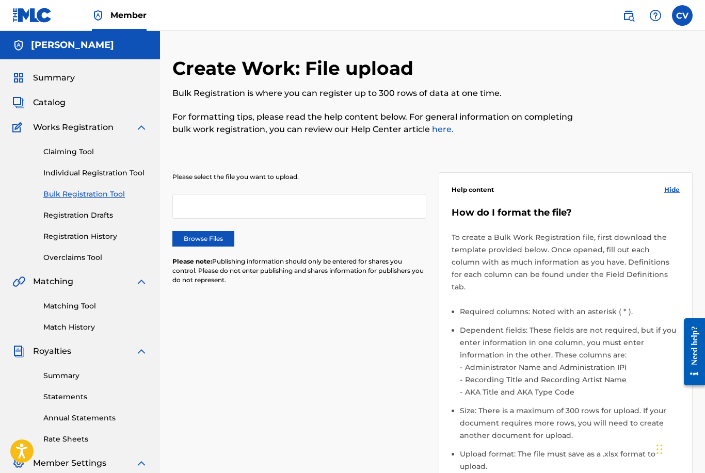
click at [83, 213] on link "Registration Drafts" at bounding box center [95, 215] width 104 height 11
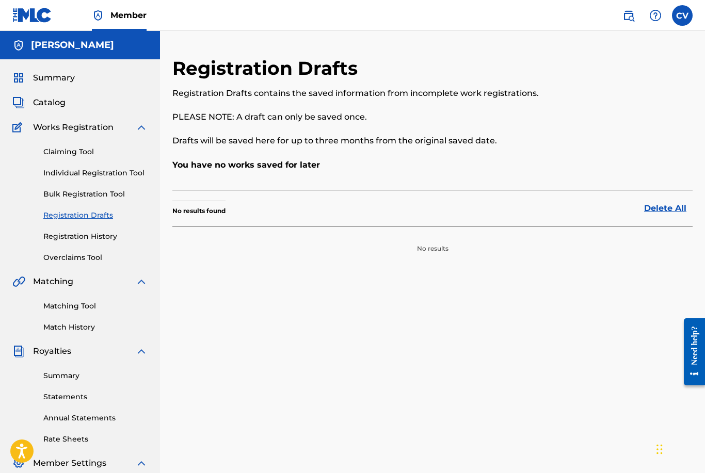
click at [89, 242] on div "Claiming Tool Individual Registration Tool Bulk Registration Tool Registration …" at bounding box center [79, 198] width 135 height 129
click at [90, 237] on link "Registration History" at bounding box center [95, 236] width 104 height 11
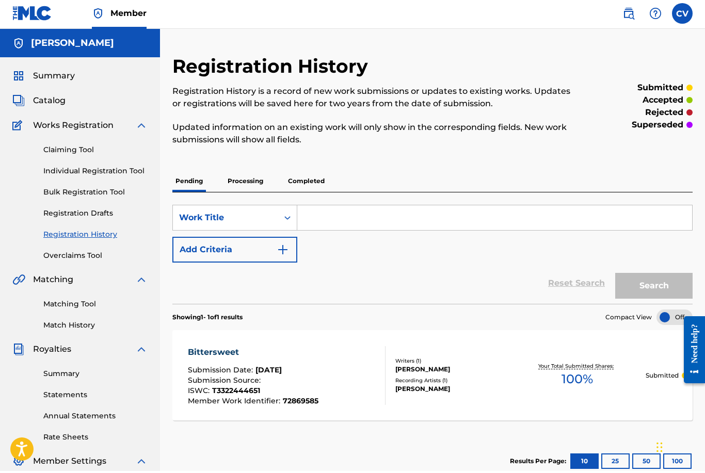
scroll to position [2, 0]
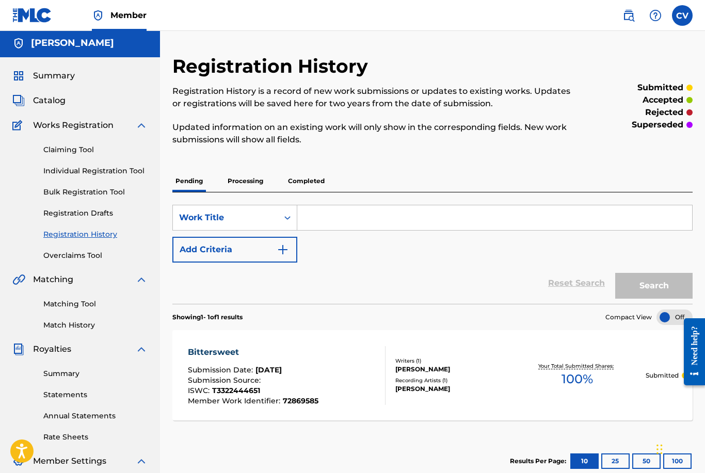
click at [398, 392] on div "[PERSON_NAME]" at bounding box center [451, 388] width 113 height 9
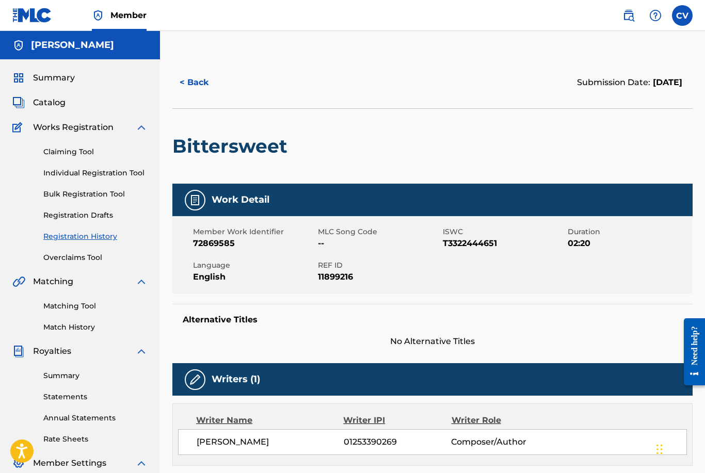
scroll to position [7, 0]
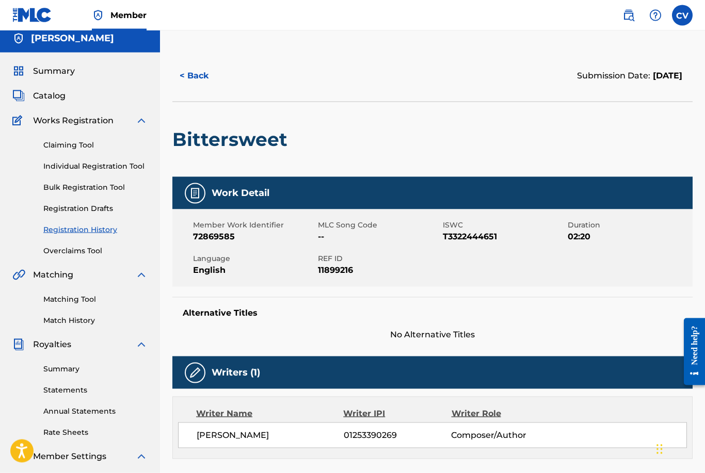
drag, startPoint x: 410, startPoint y: 433, endPoint x: 334, endPoint y: 433, distance: 75.3
click at [334, 433] on div "[PERSON_NAME] 01253390269 Composer/Author" at bounding box center [442, 435] width 490 height 12
copy div "01253390269"
click at [383, 297] on div "Alternative Titles No Alternative Titles" at bounding box center [432, 319] width 520 height 44
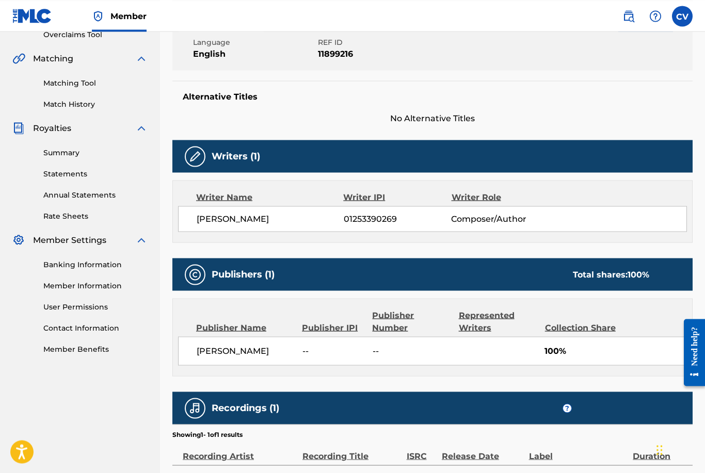
scroll to position [95, 0]
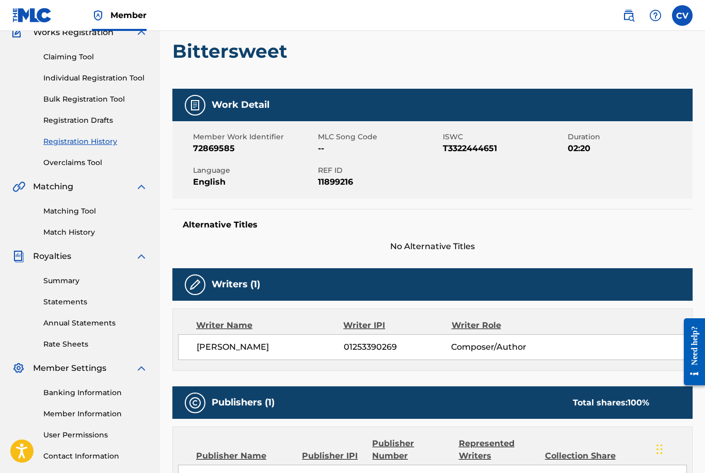
drag, startPoint x: 67, startPoint y: 216, endPoint x: 67, endPoint y: 311, distance: 94.9
click at [67, 216] on link "Matching Tool" at bounding box center [95, 211] width 104 height 11
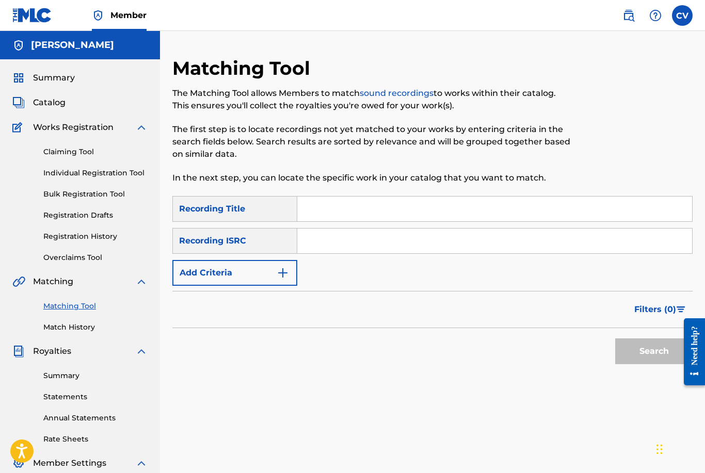
click at [89, 195] on link "Bulk Registration Tool" at bounding box center [95, 194] width 104 height 11
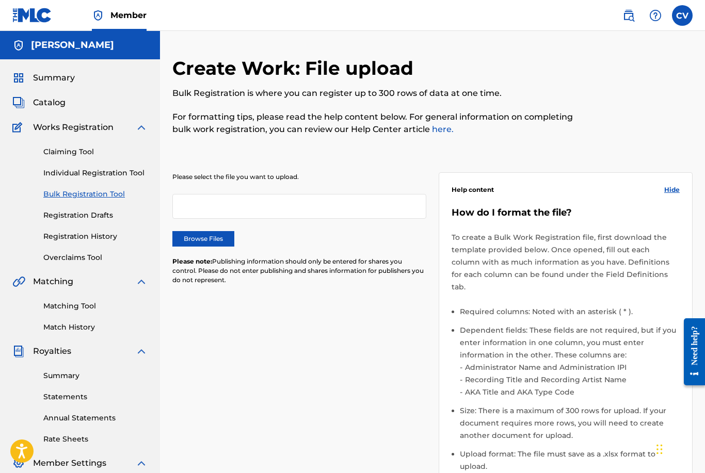
click at [205, 239] on label "Browse Files" at bounding box center [203, 238] width 62 height 15
click at [0, 0] on input "Browse Files" at bounding box center [0, 0] width 0 height 0
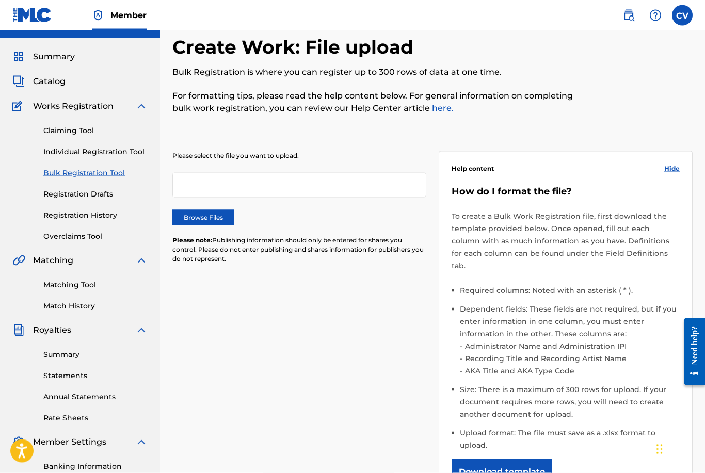
scroll to position [22, 0]
click at [508, 462] on button "Download template" at bounding box center [501, 472] width 101 height 26
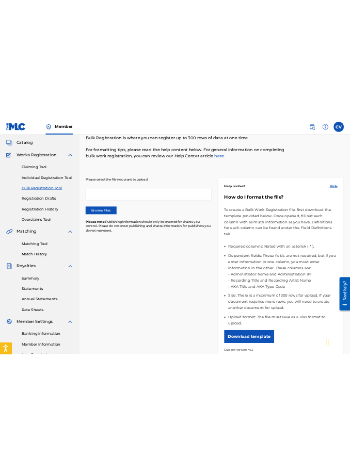
scroll to position [0, 0]
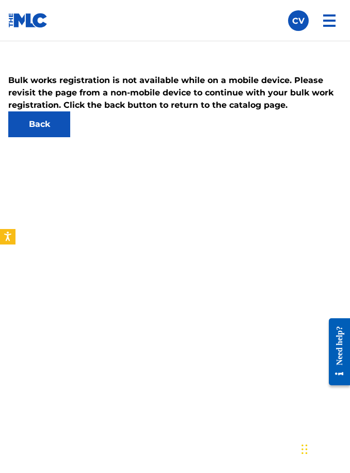
click at [254, 110] on p "Bulk works registration is not available while on a mobile device. Please revis…" at bounding box center [174, 92] width 333 height 37
click at [24, 136] on link "Back" at bounding box center [39, 124] width 62 height 26
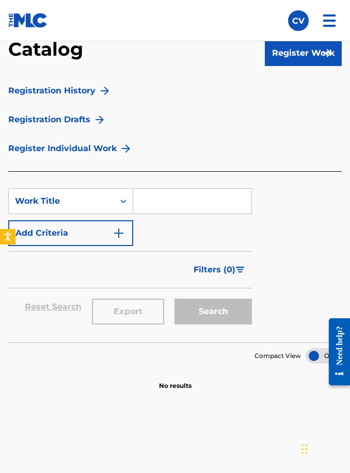
scroll to position [94, 0]
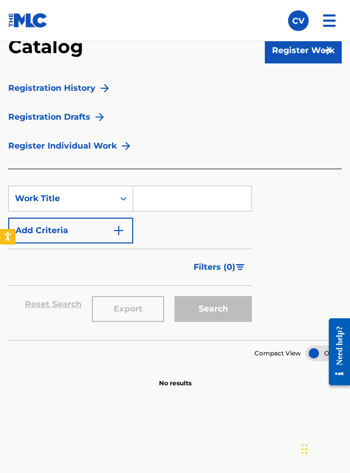
click at [307, 52] on button "Register Work" at bounding box center [303, 51] width 77 height 26
click at [294, 119] on link "By File Upload" at bounding box center [303, 108] width 77 height 25
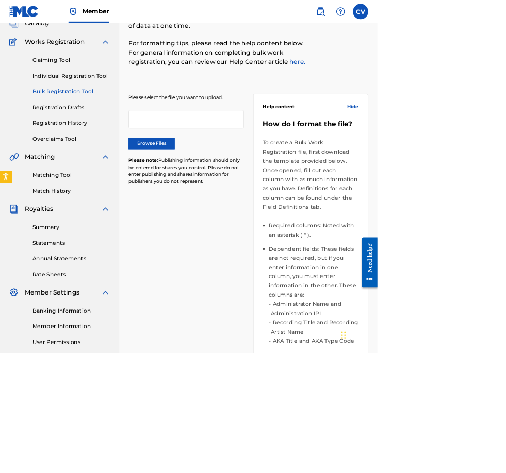
scroll to position [89, 0]
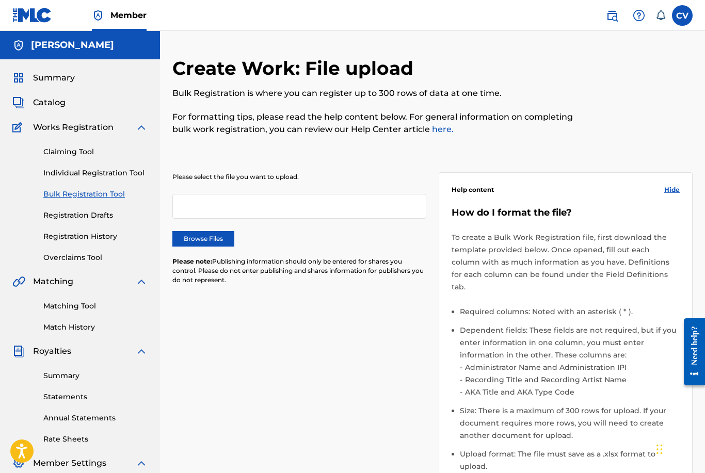
click at [225, 234] on label "Browse Files" at bounding box center [203, 238] width 62 height 15
click at [0, 0] on input "Browse Files" at bounding box center [0, 0] width 0 height 0
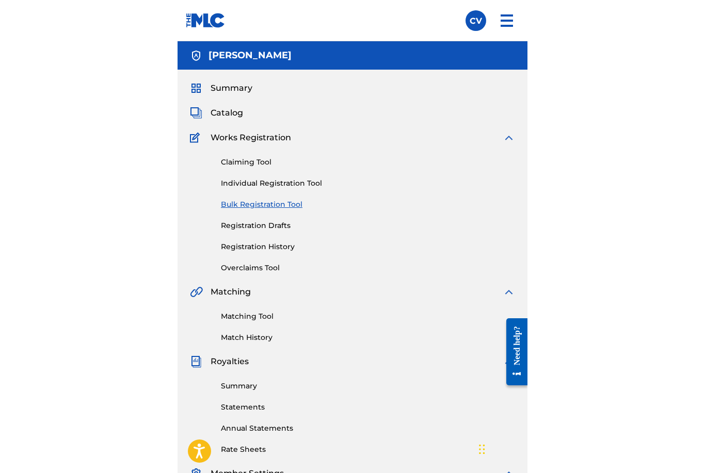
scroll to position [174, 0]
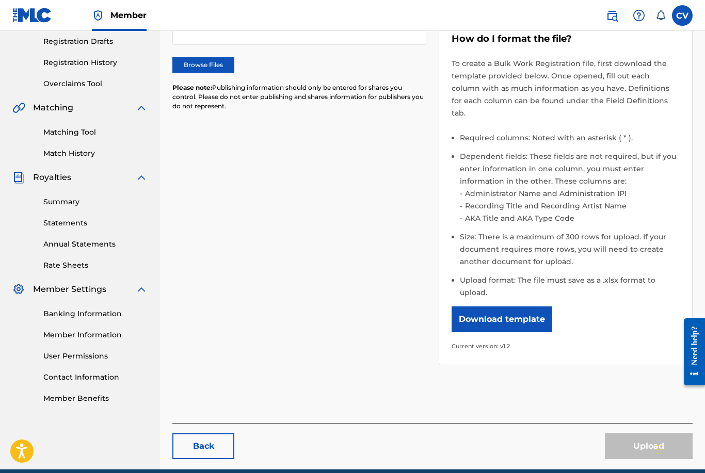
click at [205, 55] on div "Please select the file you want to upload. Browse Files Please note: Publishing…" at bounding box center [299, 60] width 254 height 125
click at [228, 68] on label "Browse Files" at bounding box center [203, 64] width 62 height 15
click at [0, 0] on input "Browse Files" at bounding box center [0, 0] width 0 height 0
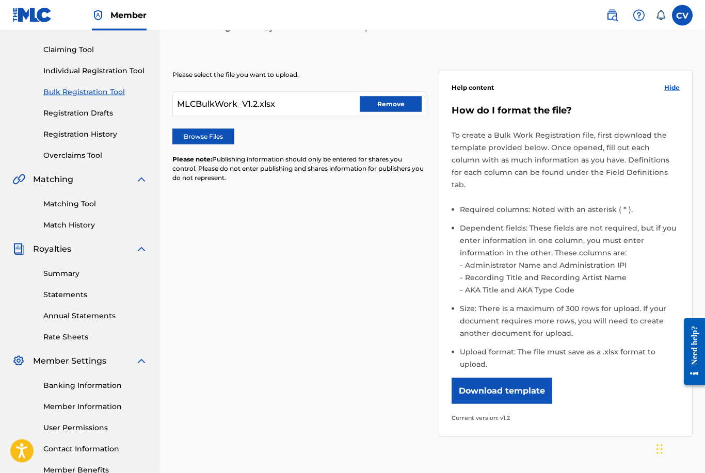
scroll to position [26, 0]
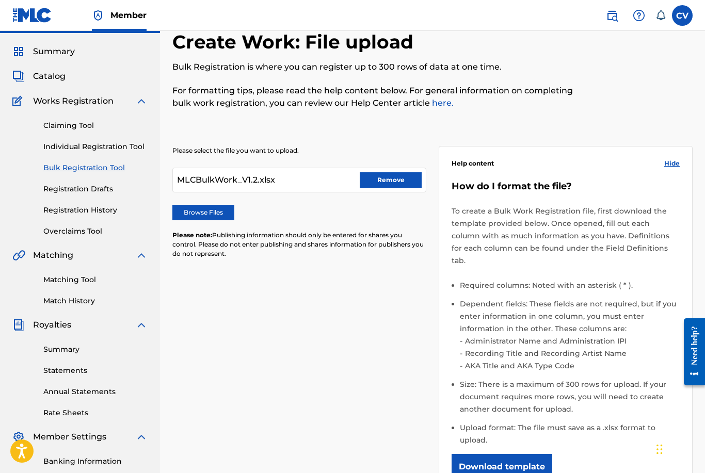
click at [398, 185] on button "Remove" at bounding box center [391, 179] width 62 height 15
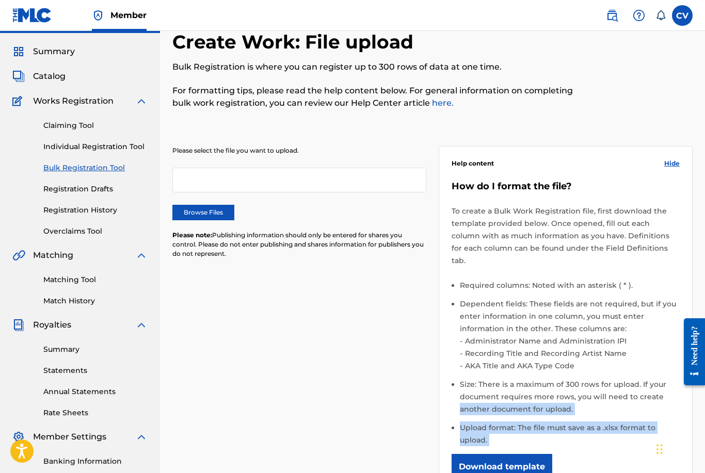
drag, startPoint x: 372, startPoint y: 453, endPoint x: 372, endPoint y: 388, distance: 64.5
click at [372, 388] on div "Please select the file you want to upload. Browse Files Please note: Publishing…" at bounding box center [432, 323] width 520 height 404
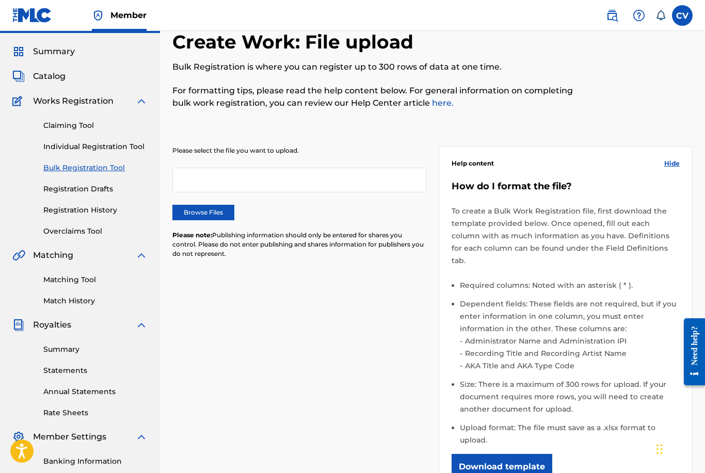
click at [184, 203] on div "Please select the file you want to upload. Browse Files Please note: Publishing…" at bounding box center [299, 208] width 254 height 125
click at [186, 217] on label "Browse Files" at bounding box center [203, 212] width 62 height 15
click at [0, 0] on input "Browse Files" at bounding box center [0, 0] width 0 height 0
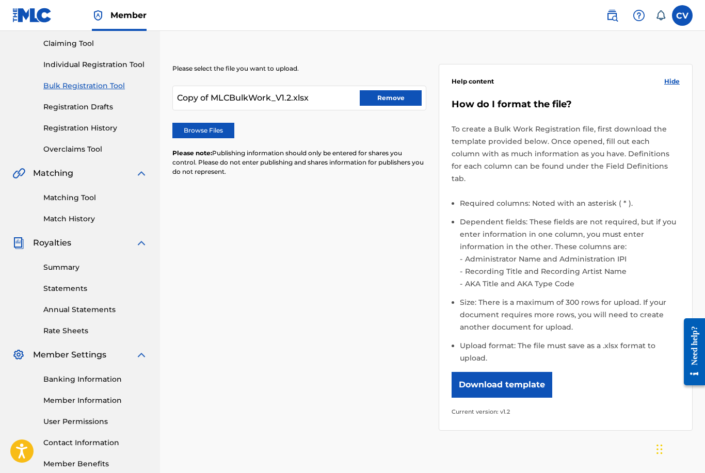
scroll to position [174, 0]
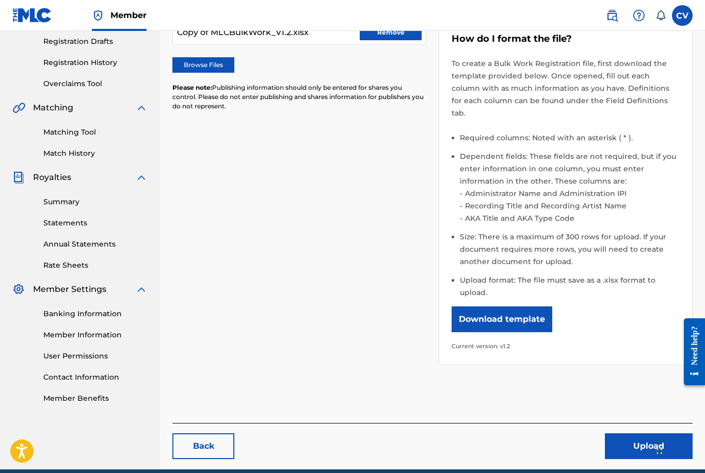
click at [667, 433] on button "Upload" at bounding box center [649, 446] width 88 height 26
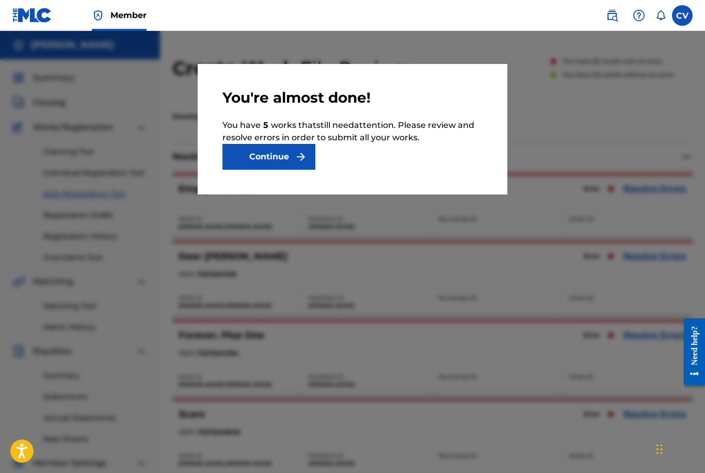
click at [234, 152] on button "Continue" at bounding box center [268, 157] width 93 height 26
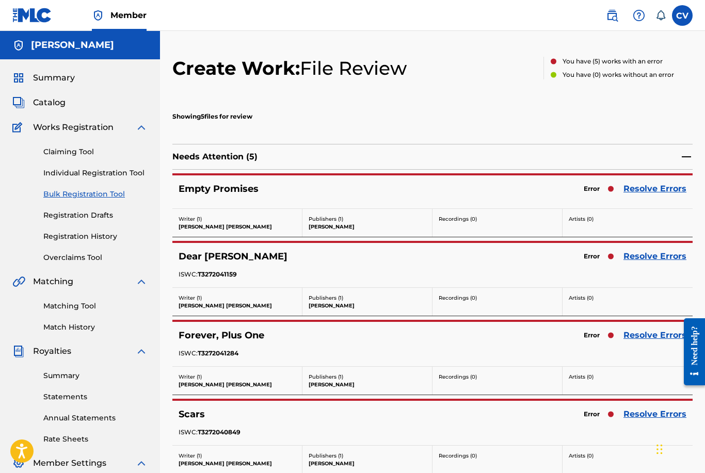
click at [649, 192] on link "Resolve Errors" at bounding box center [654, 189] width 63 height 12
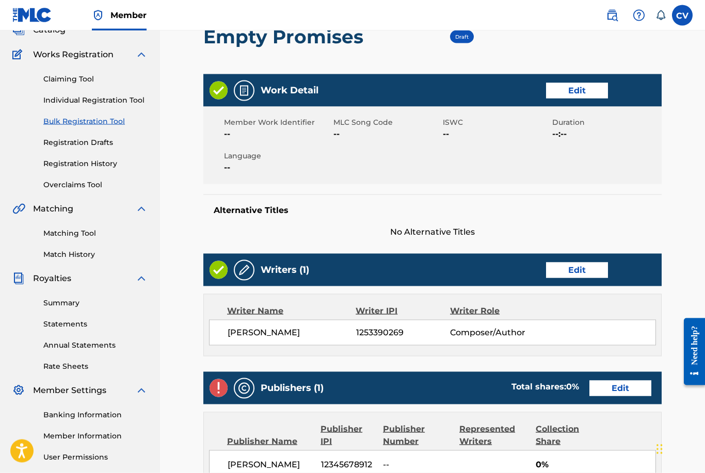
scroll to position [70, 0]
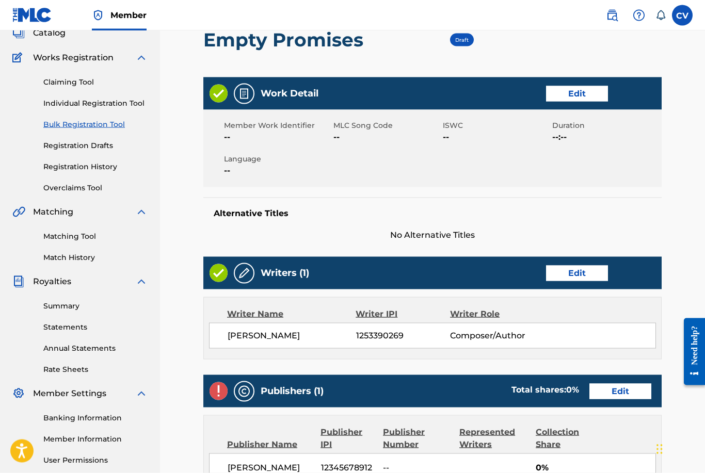
click at [98, 168] on link "Registration History" at bounding box center [95, 166] width 104 height 11
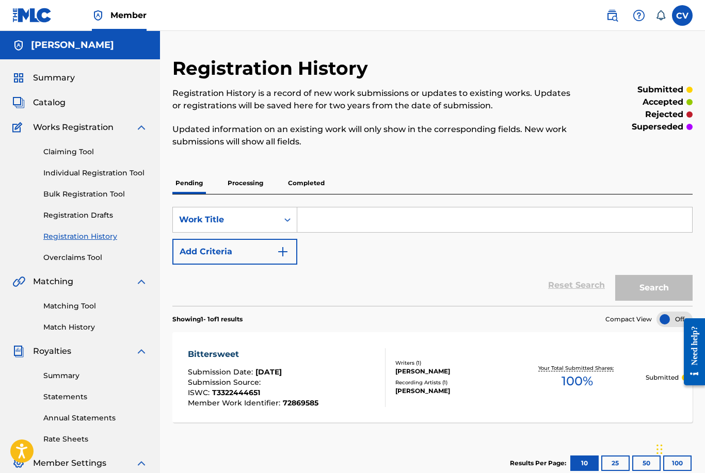
click at [421, 382] on div "Recording Artists ( 1 )" at bounding box center [451, 383] width 113 height 8
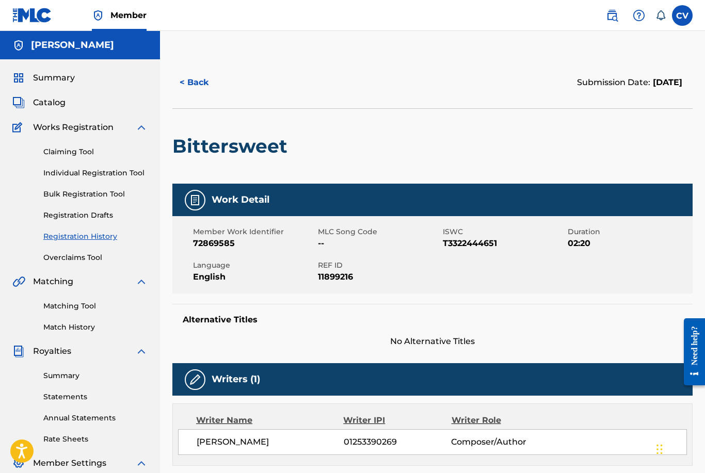
click at [87, 193] on link "Bulk Registration Tool" at bounding box center [95, 194] width 104 height 11
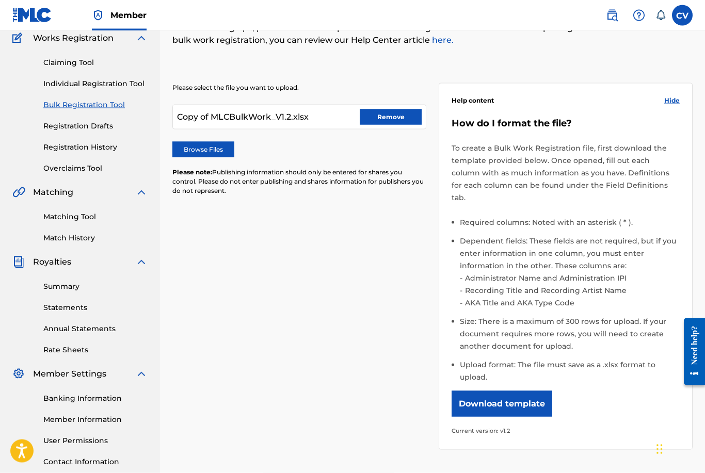
scroll to position [73, 0]
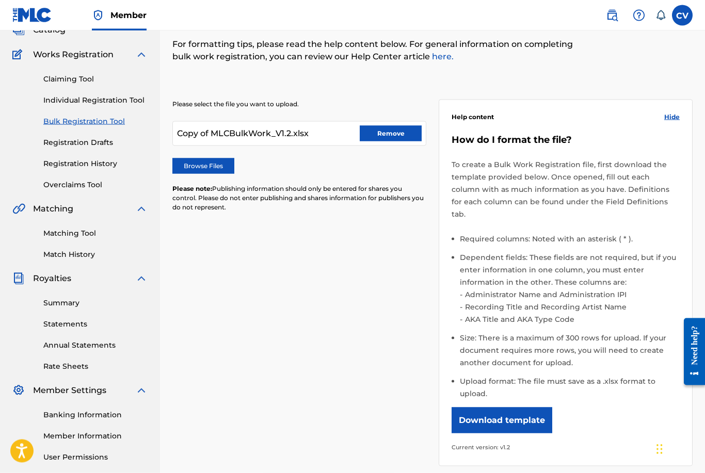
click at [90, 147] on link "Registration Drafts" at bounding box center [95, 142] width 104 height 11
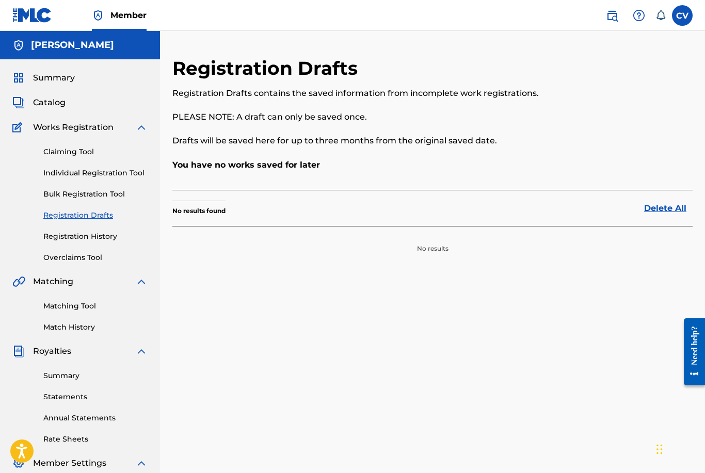
click at [90, 194] on link "Bulk Registration Tool" at bounding box center [95, 194] width 104 height 11
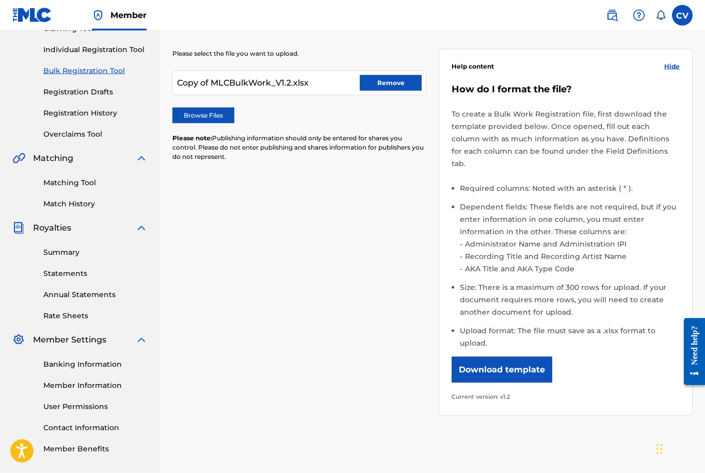
scroll to position [103, 0]
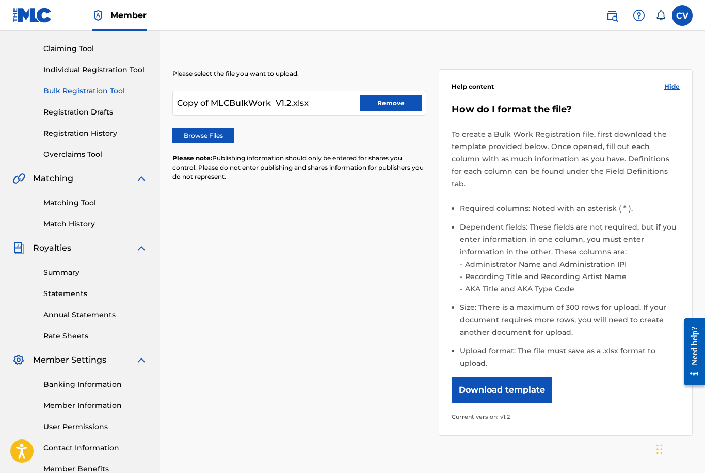
click at [395, 104] on button "Remove" at bounding box center [391, 102] width 62 height 15
click at [216, 134] on label "Browse Files" at bounding box center [203, 135] width 62 height 15
click at [0, 0] on input "Browse Files" at bounding box center [0, 0] width 0 height 0
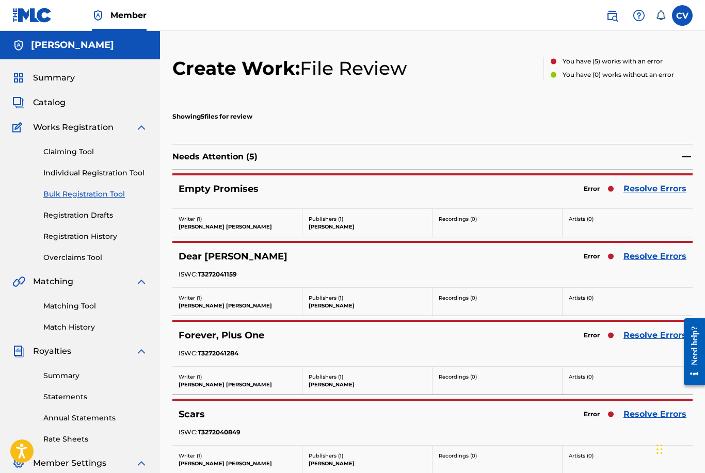
click at [660, 188] on link "Resolve Errors" at bounding box center [654, 189] width 63 height 12
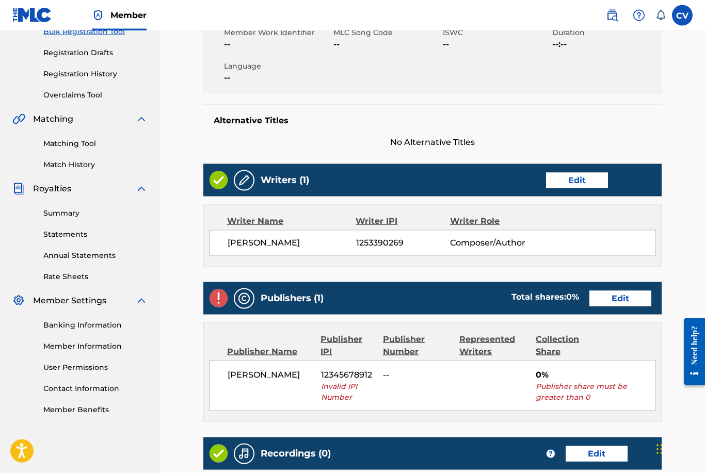
scroll to position [172, 0]
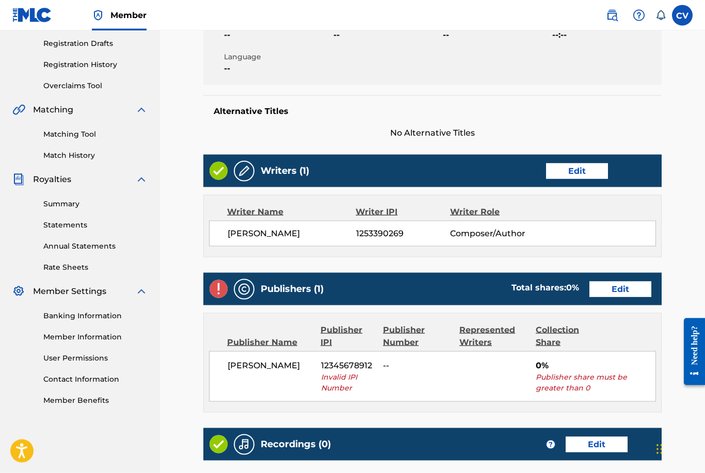
click at [619, 291] on link "Edit" at bounding box center [620, 289] width 62 height 15
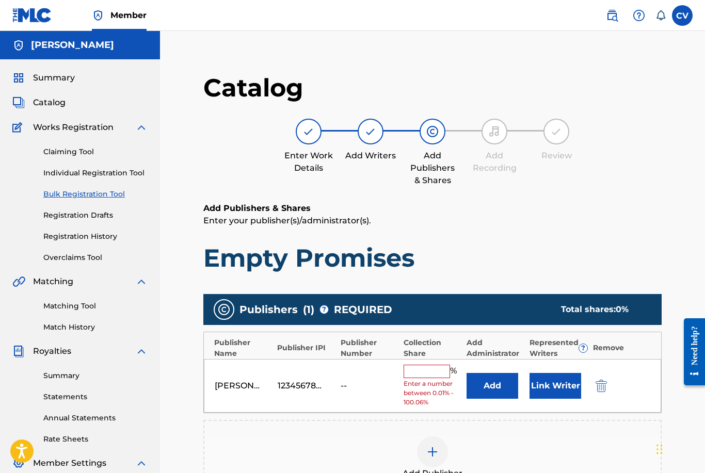
click at [433, 365] on input "text" at bounding box center [426, 371] width 46 height 13
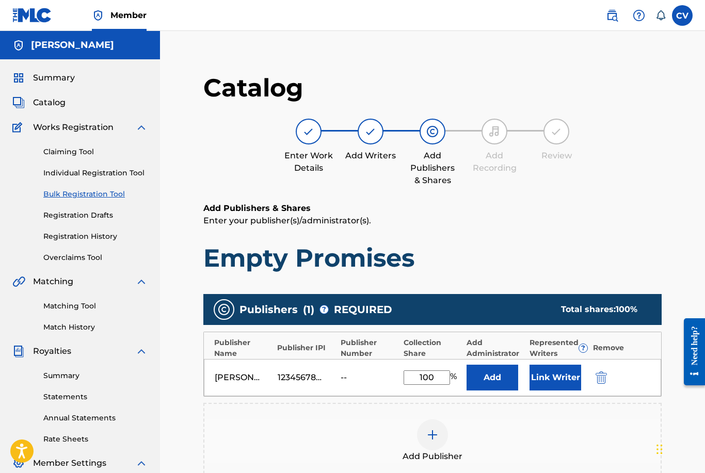
type input "100"
click at [485, 378] on button "Add" at bounding box center [492, 378] width 52 height 26
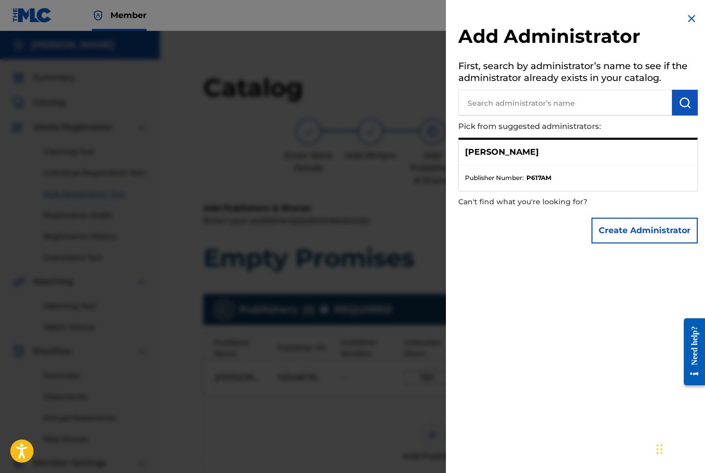
click at [571, 100] on input "text" at bounding box center [565, 103] width 214 height 26
click at [542, 166] on ul "Publisher Number : P617AM" at bounding box center [578, 178] width 238 height 26
click at [486, 151] on p "[PERSON_NAME]" at bounding box center [502, 152] width 74 height 12
click at [558, 153] on div "[PERSON_NAME]" at bounding box center [578, 152] width 238 height 25
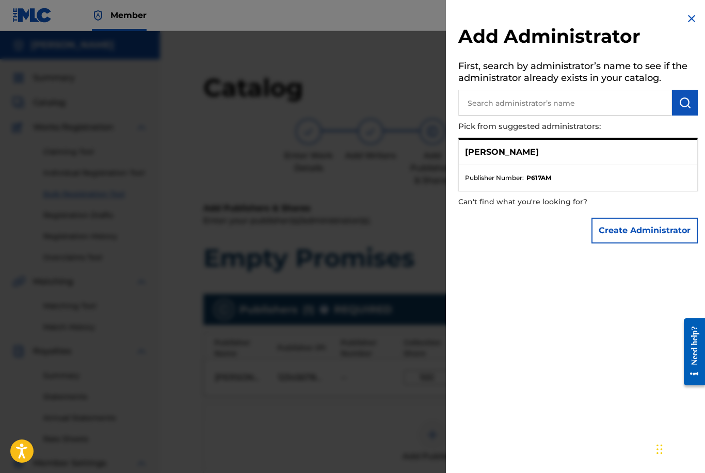
click at [545, 173] on strong "P617AM" at bounding box center [538, 177] width 25 height 9
click at [557, 173] on li "Publisher Number : P617AM" at bounding box center [578, 177] width 226 height 9
click at [487, 153] on p "[PERSON_NAME]" at bounding box center [502, 152] width 74 height 12
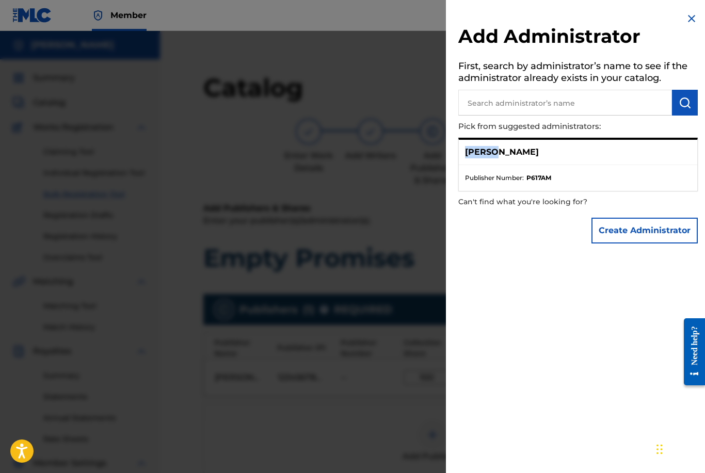
click at [695, 15] on img at bounding box center [691, 18] width 12 height 12
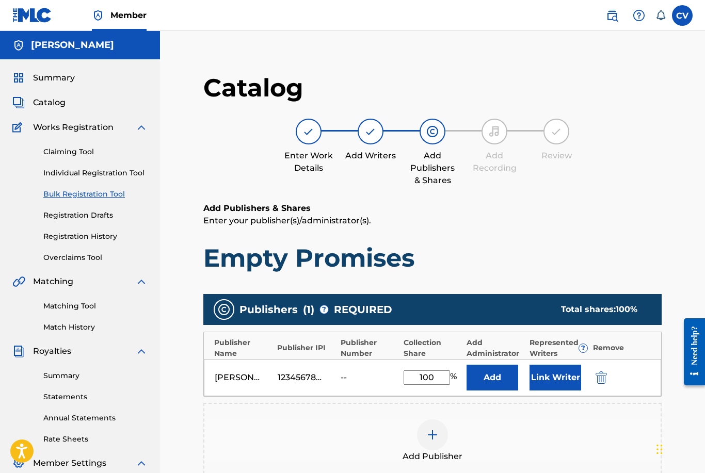
click at [79, 238] on link "Registration History" at bounding box center [95, 236] width 104 height 11
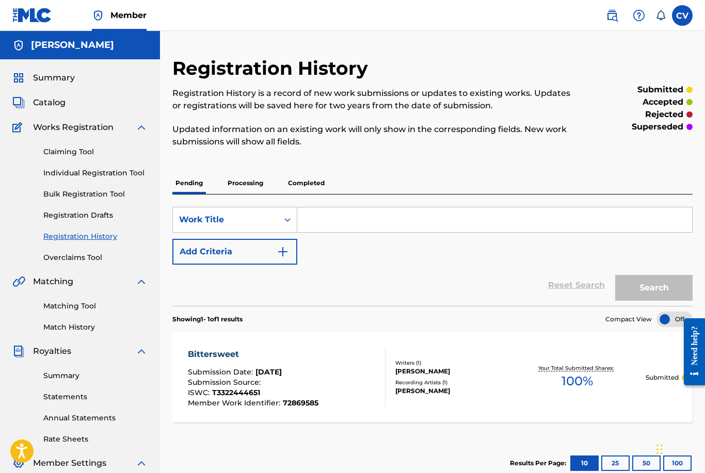
click at [290, 383] on div "Submission Source :" at bounding box center [253, 384] width 131 height 10
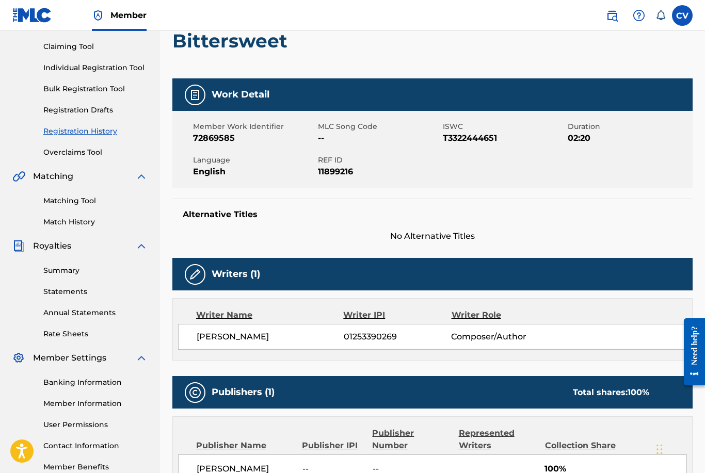
scroll to position [104, 0]
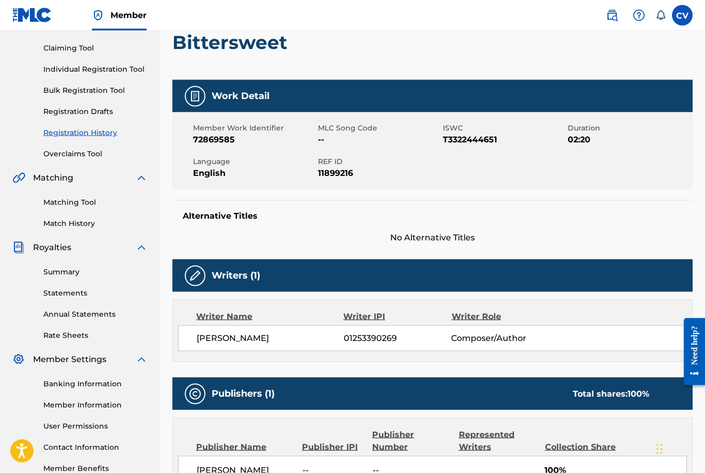
click at [92, 115] on link "Registration Drafts" at bounding box center [95, 111] width 104 height 11
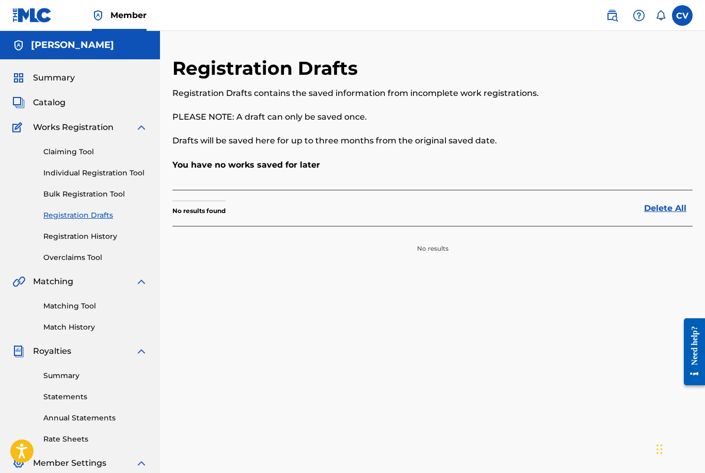
click at [90, 193] on link "Bulk Registration Tool" at bounding box center [95, 194] width 104 height 11
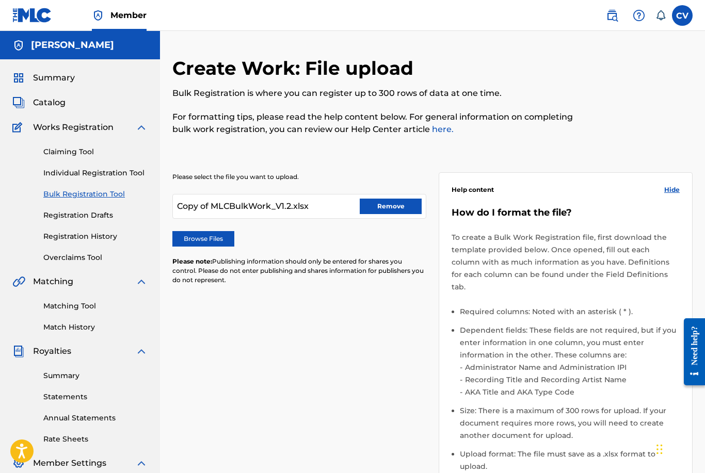
click at [383, 208] on button "Remove" at bounding box center [391, 206] width 62 height 15
click at [209, 235] on label "Browse Files" at bounding box center [203, 238] width 62 height 15
click at [0, 0] on input "Browse Files" at bounding box center [0, 0] width 0 height 0
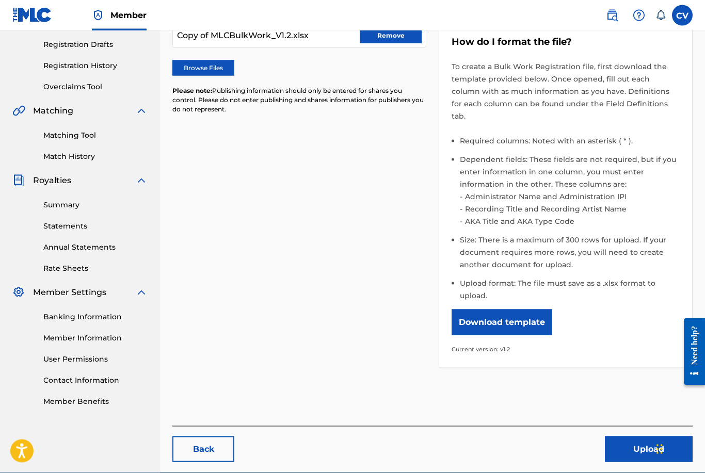
click at [637, 447] on button "Upload" at bounding box center [649, 449] width 88 height 26
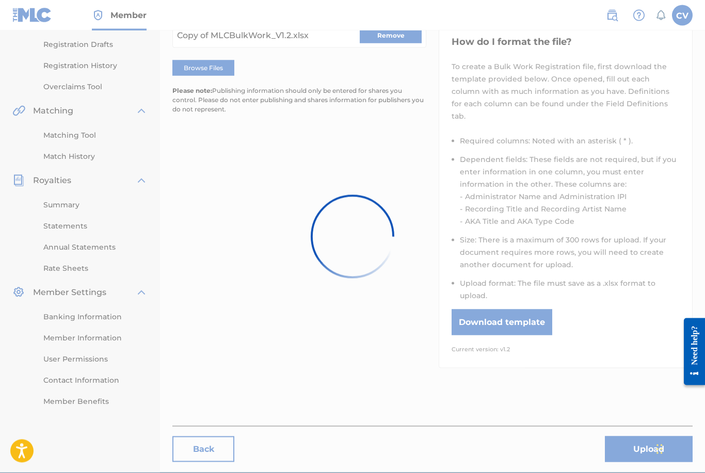
scroll to position [171, 0]
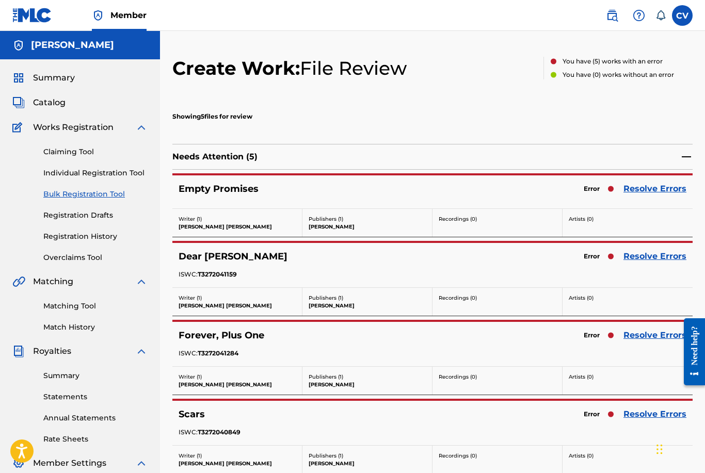
click at [658, 188] on link "Resolve Errors" at bounding box center [654, 189] width 63 height 12
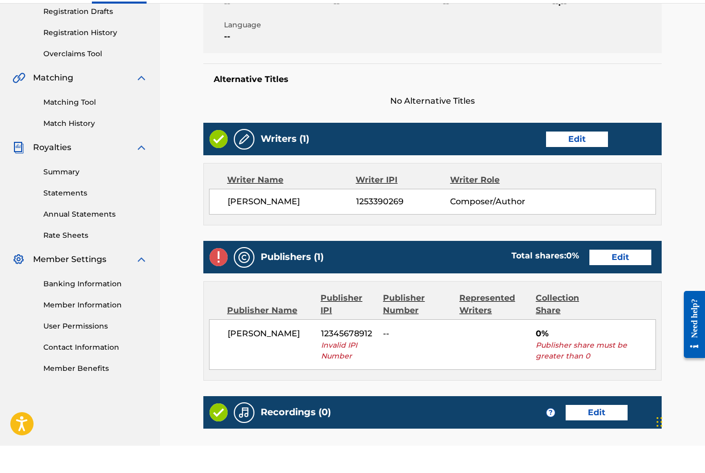
scroll to position [209, 0]
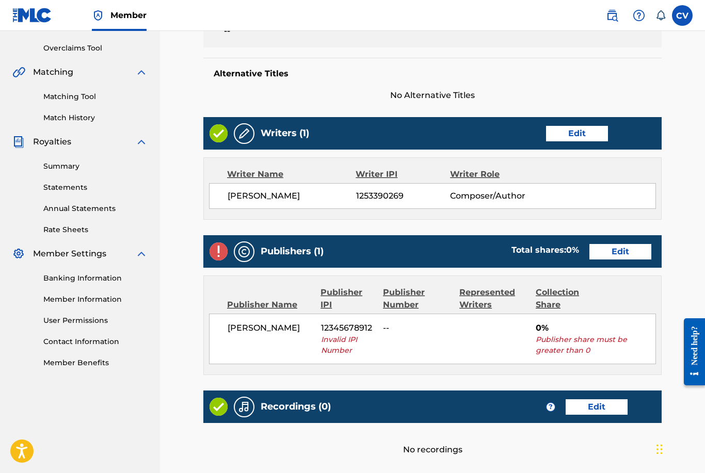
click at [621, 254] on link "Edit" at bounding box center [620, 251] width 62 height 15
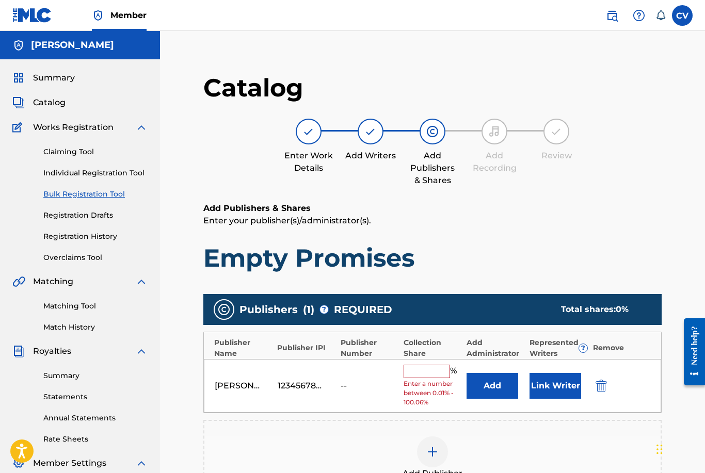
click at [298, 383] on div "12345678912" at bounding box center [301, 386] width 46 height 12
click at [417, 372] on input "text" at bounding box center [426, 371] width 46 height 13
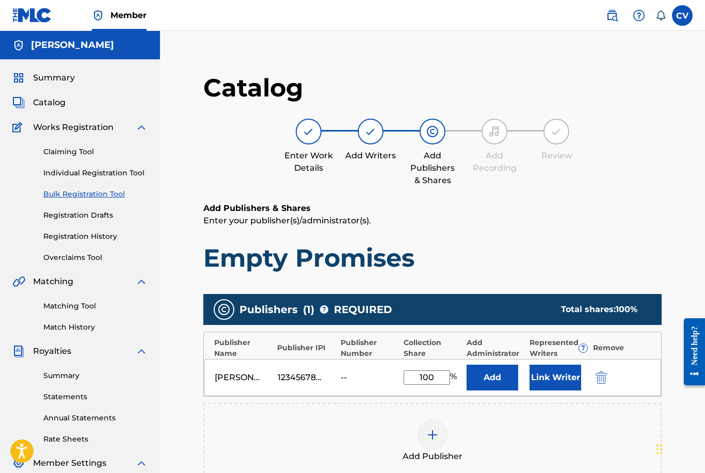
type input "100"
click at [483, 374] on button "Add" at bounding box center [492, 378] width 52 height 26
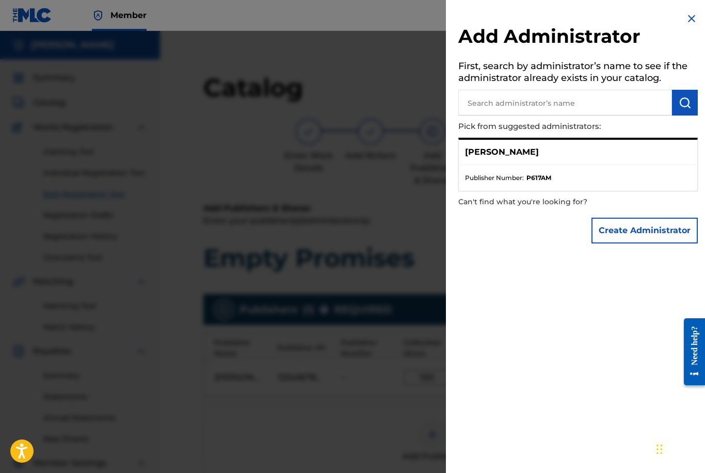
click at [551, 106] on input "text" at bounding box center [565, 103] width 214 height 26
paste input "00686021835"
type input "00686021835"
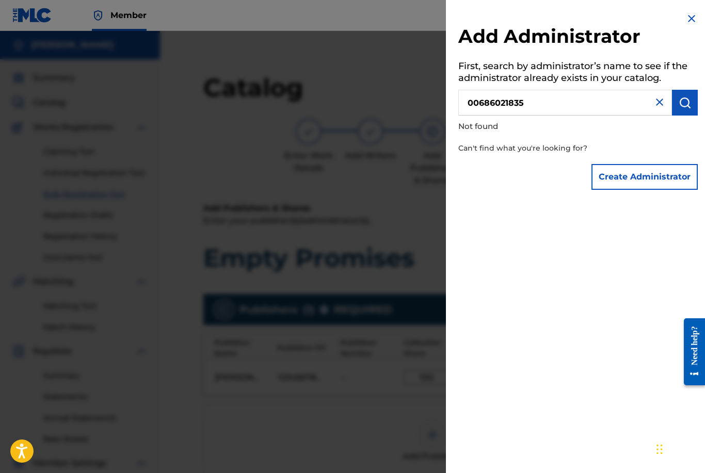
click at [663, 102] on img at bounding box center [659, 102] width 12 height 12
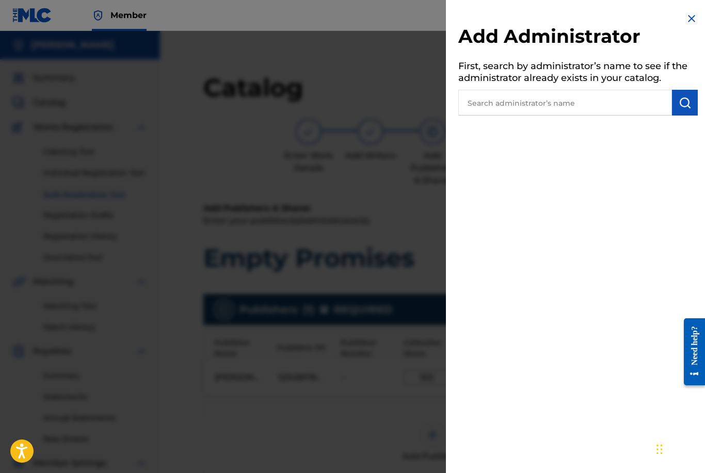
click at [585, 96] on input "text" at bounding box center [565, 103] width 214 height 26
type input "[PERSON_NAME]"
click at [691, 106] on button "submit" at bounding box center [685, 103] width 26 height 26
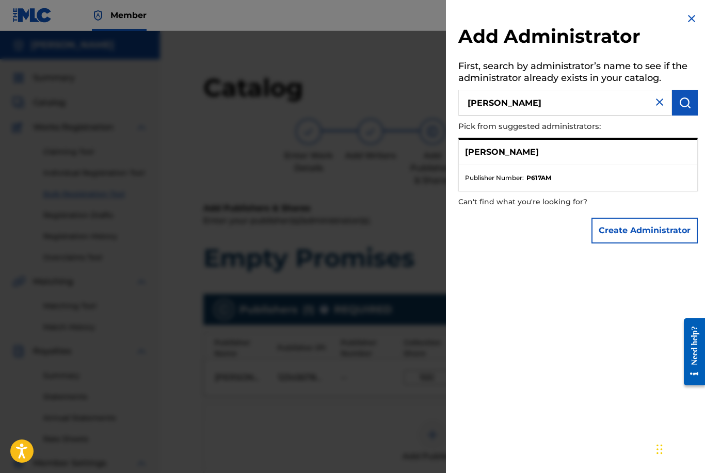
click at [483, 146] on p "[PERSON_NAME]" at bounding box center [502, 152] width 74 height 12
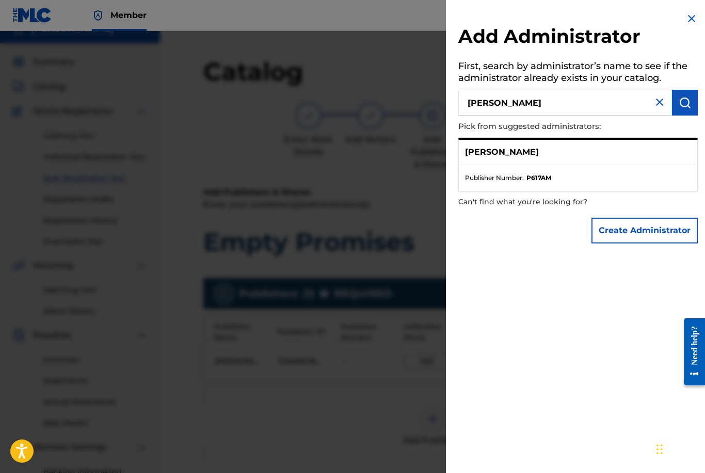
click at [624, 220] on button "Create Administrator" at bounding box center [644, 231] width 106 height 26
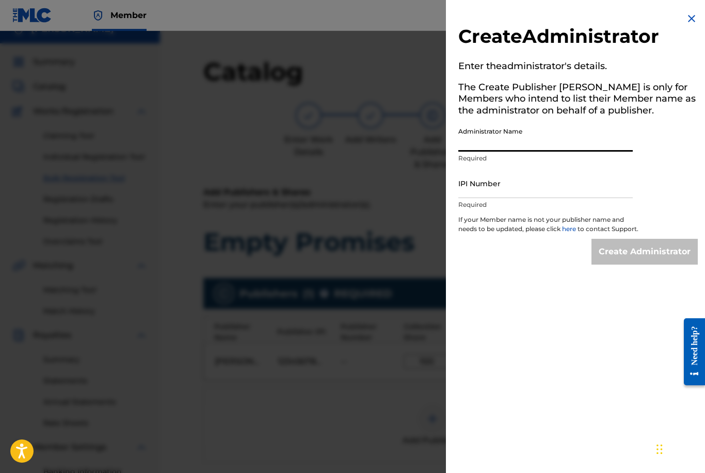
click at [517, 136] on input "Administrator Name" at bounding box center [545, 136] width 174 height 29
type input "[PERSON_NAME]"
click at [527, 190] on input "IPI Number" at bounding box center [545, 183] width 174 height 29
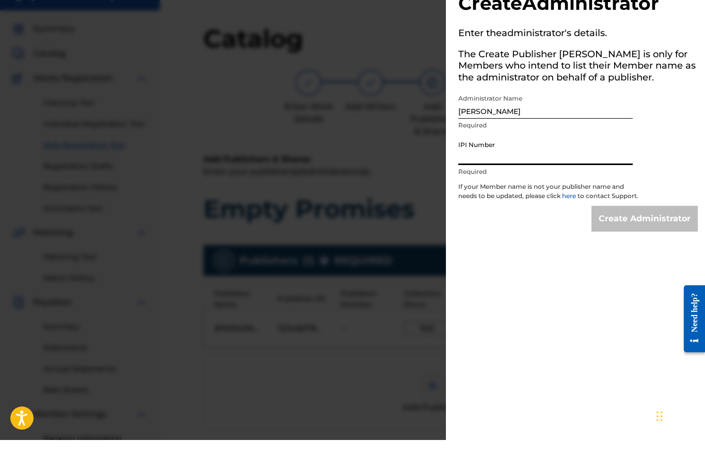
scroll to position [49, 0]
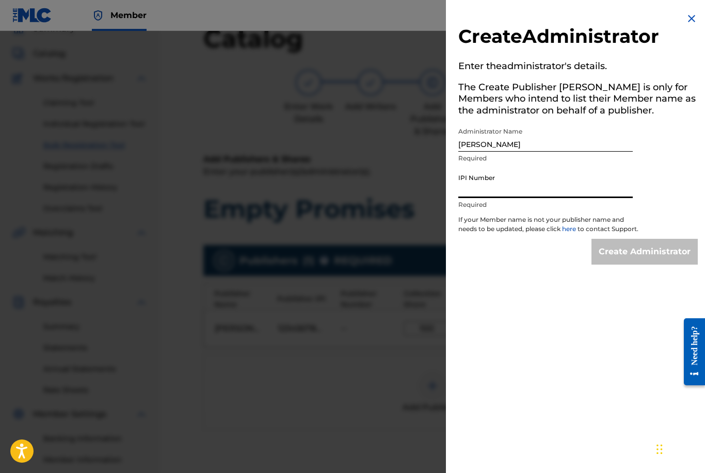
paste input "00686021835"
type input "00686021835"
click at [629, 264] on input "Create Administrator" at bounding box center [644, 252] width 106 height 26
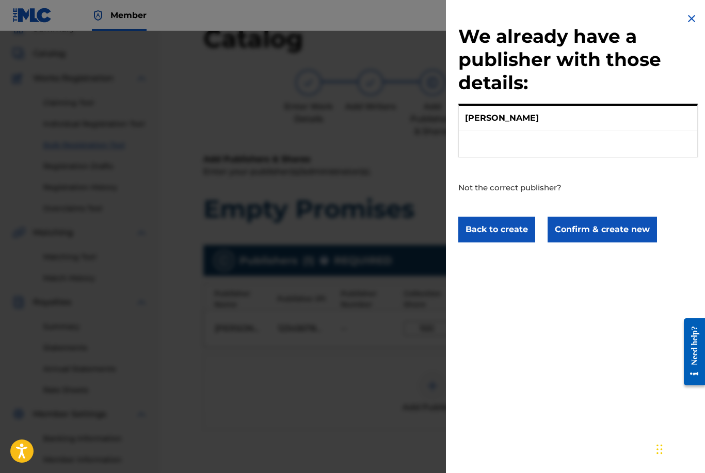
click at [482, 118] on p "[PERSON_NAME]" at bounding box center [502, 118] width 74 height 12
click at [495, 123] on p "[PERSON_NAME]" at bounding box center [502, 118] width 74 height 12
click at [502, 116] on p "[PERSON_NAME]" at bounding box center [502, 118] width 74 height 12
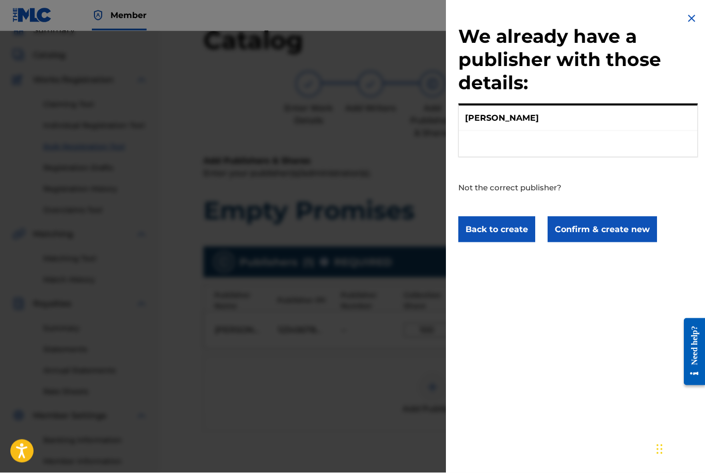
scroll to position [46, 0]
click at [518, 131] on ul at bounding box center [578, 144] width 238 height 26
click at [532, 145] on ul at bounding box center [578, 144] width 238 height 26
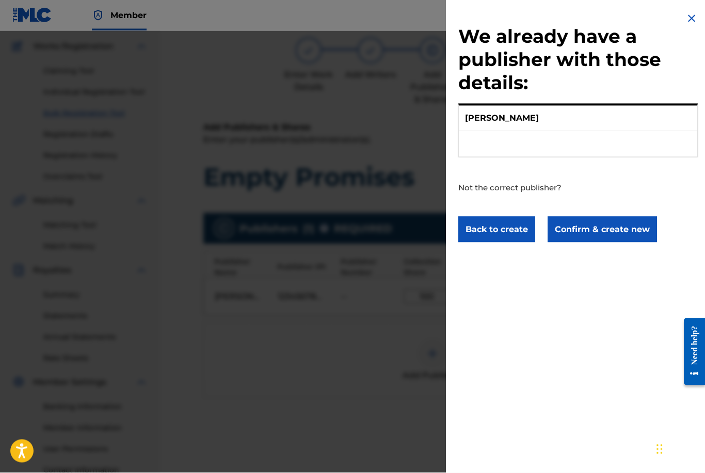
click at [689, 24] on img at bounding box center [691, 18] width 12 height 12
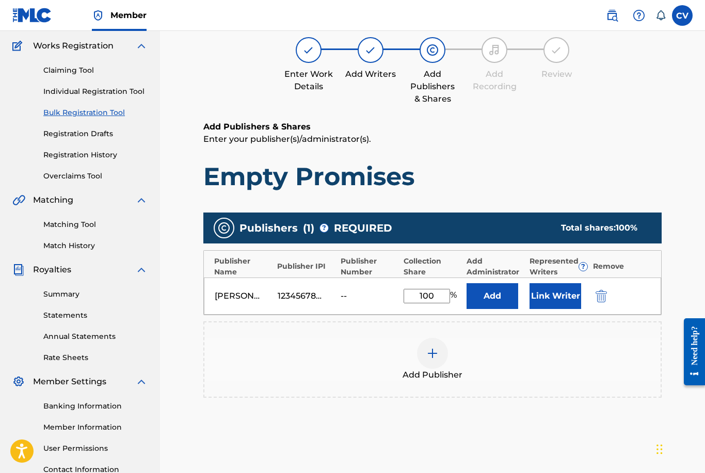
click at [691, 18] on label at bounding box center [682, 15] width 21 height 21
click at [682, 15] on input "CV Carter Vincent carterrayactor@gmail.com Notification Preferences Profile Log…" at bounding box center [682, 15] width 0 height 0
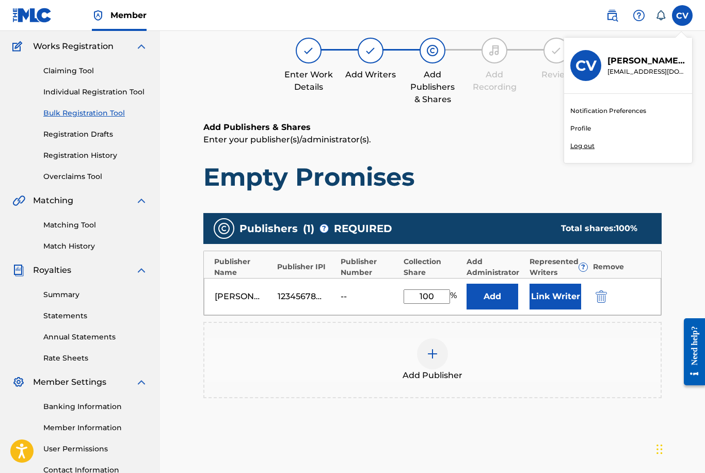
click at [510, 167] on h1 "Empty Promises" at bounding box center [432, 176] width 458 height 31
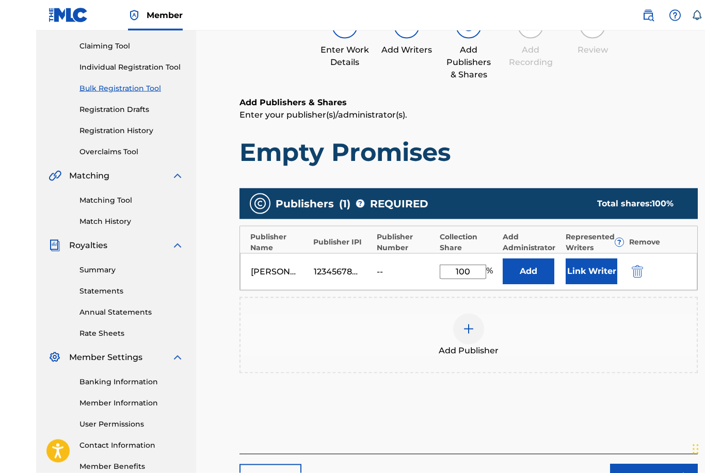
scroll to position [175, 0]
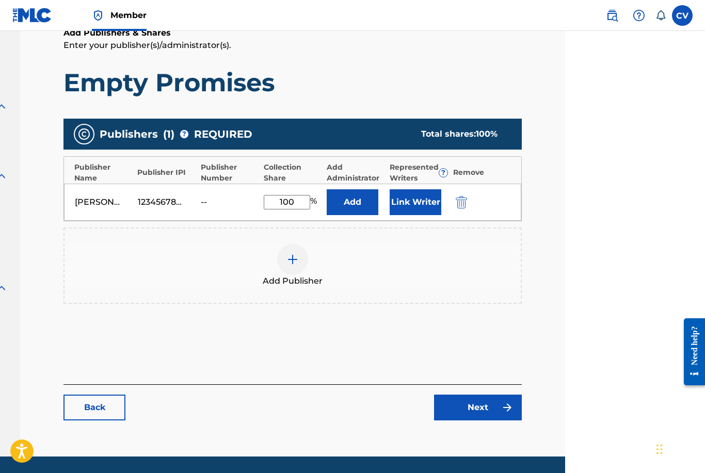
click at [502, 413] on img at bounding box center [507, 407] width 12 height 12
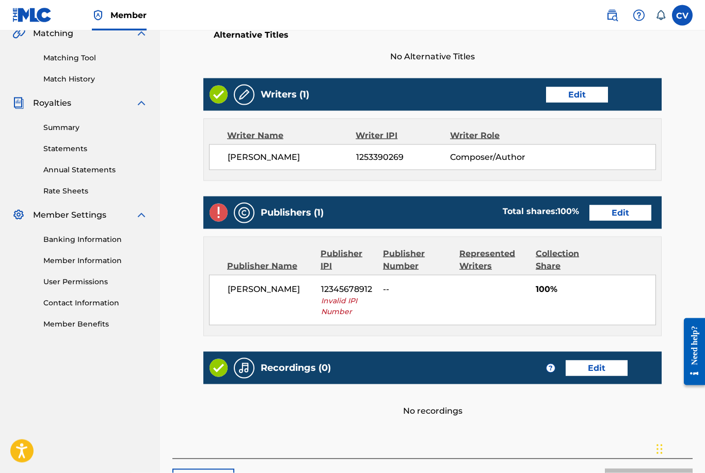
scroll to position [252, 0]
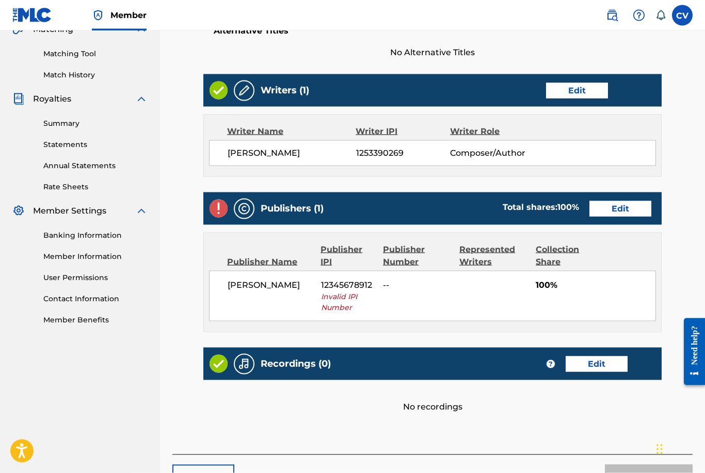
click at [635, 201] on link "Edit" at bounding box center [620, 208] width 62 height 15
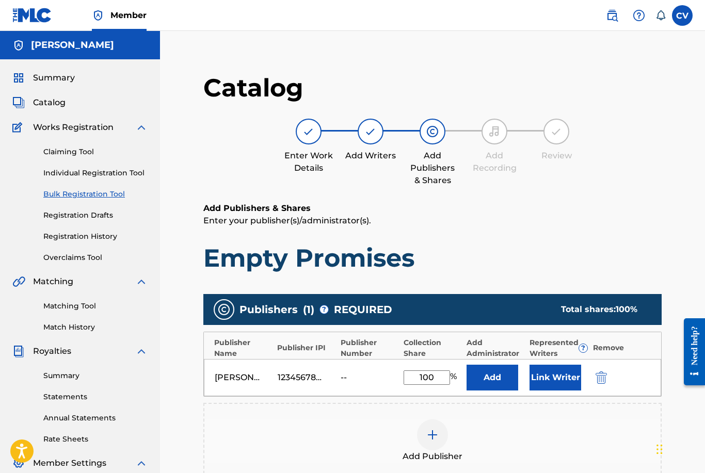
click at [298, 368] on div "Carter Ray 12345678912 -- 100 % Add Link Writer" at bounding box center [432, 377] width 457 height 37
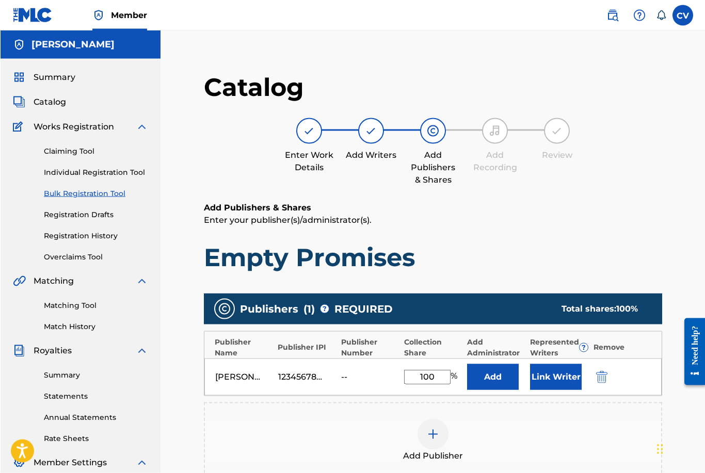
scroll to position [2, 0]
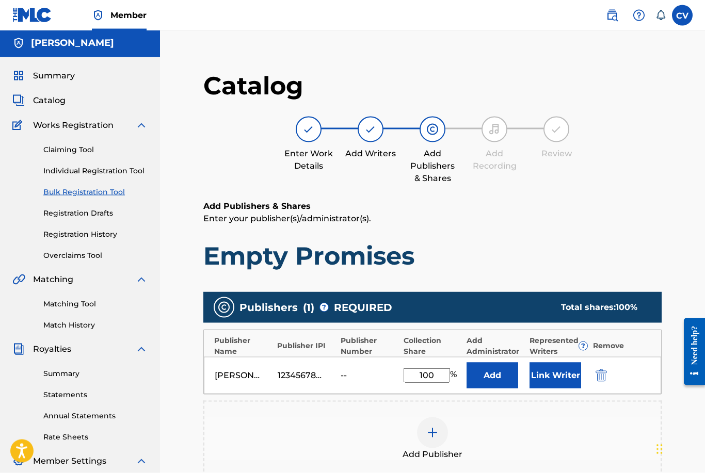
click at [304, 368] on div "Carter Ray 12345678912 -- 100 % Add Link Writer" at bounding box center [432, 375] width 457 height 37
click at [428, 433] on img at bounding box center [432, 433] width 12 height 12
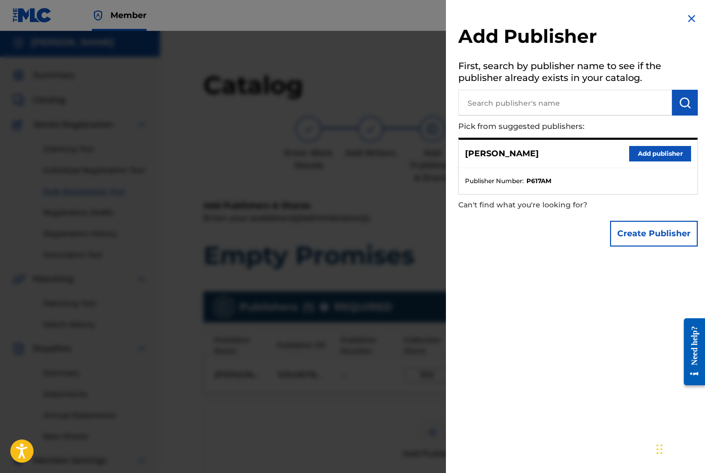
click at [650, 141] on div "Carter Ray Add publisher" at bounding box center [578, 154] width 238 height 28
click at [665, 152] on button "Add publisher" at bounding box center [660, 153] width 62 height 15
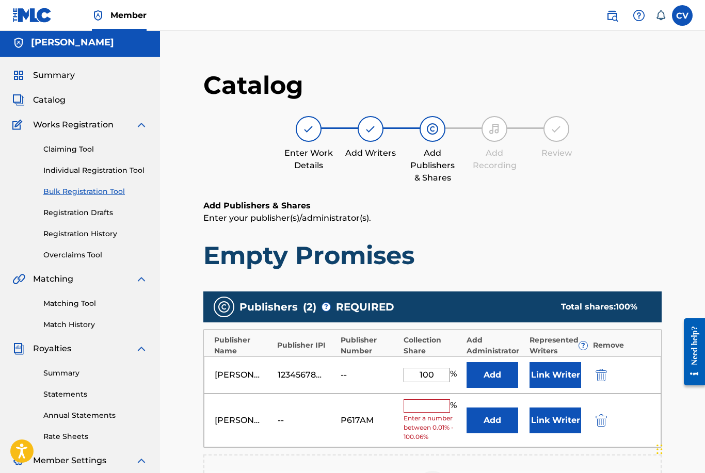
click at [597, 414] on img "submit" at bounding box center [600, 420] width 11 height 12
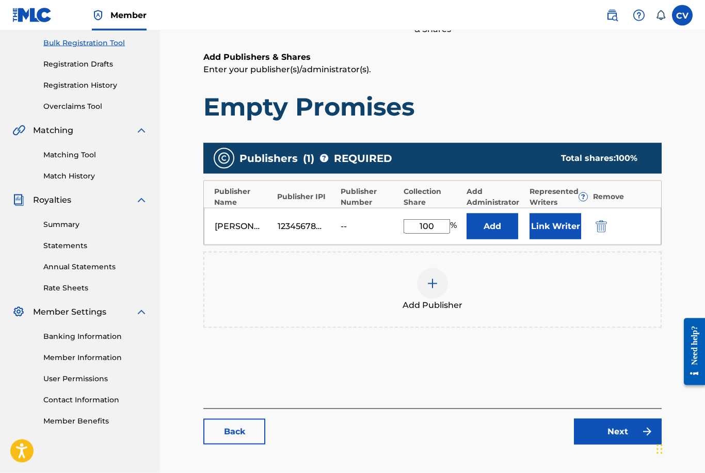
scroll to position [152, 0]
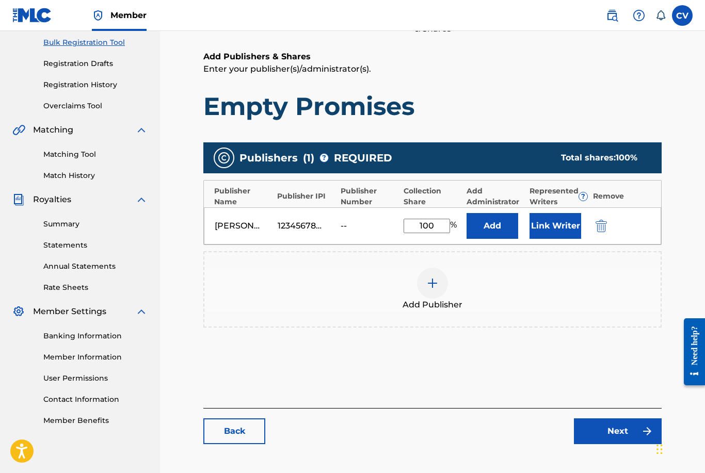
click at [627, 427] on link "Next" at bounding box center [618, 431] width 88 height 26
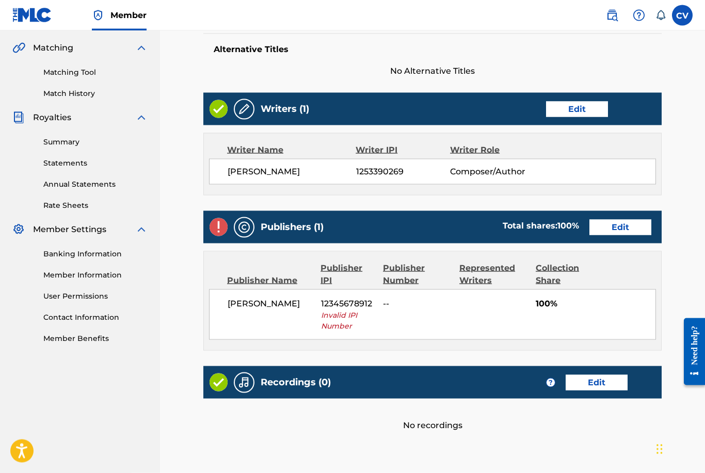
scroll to position [234, 0]
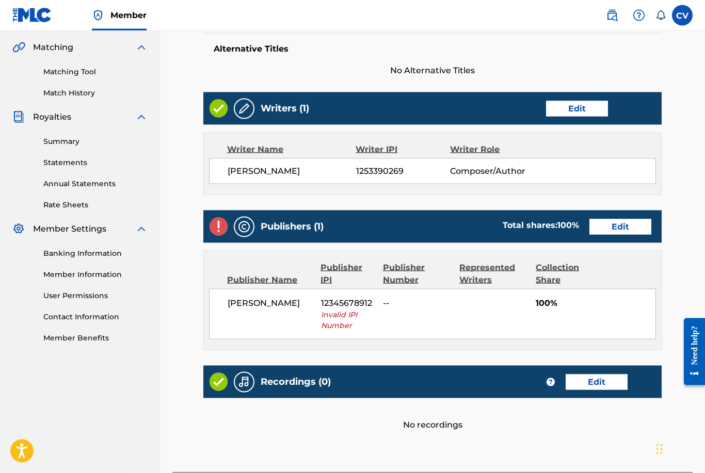
click at [625, 215] on div "Publishers (1) Total shares: 100 % Edit" at bounding box center [432, 226] width 458 height 33
click at [622, 232] on link "Edit" at bounding box center [620, 226] width 62 height 15
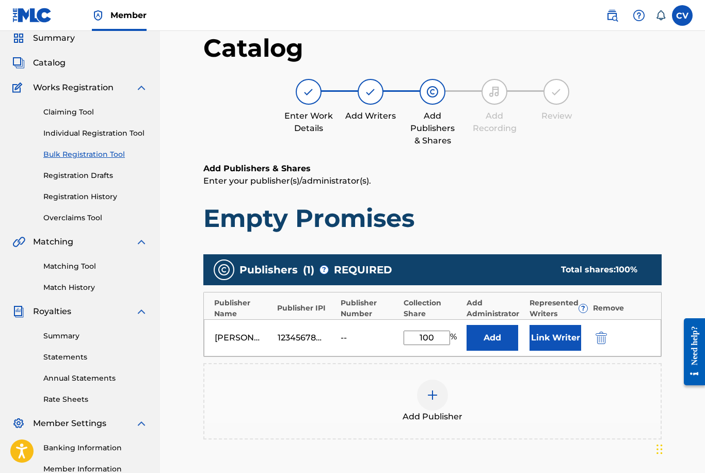
scroll to position [46, 0]
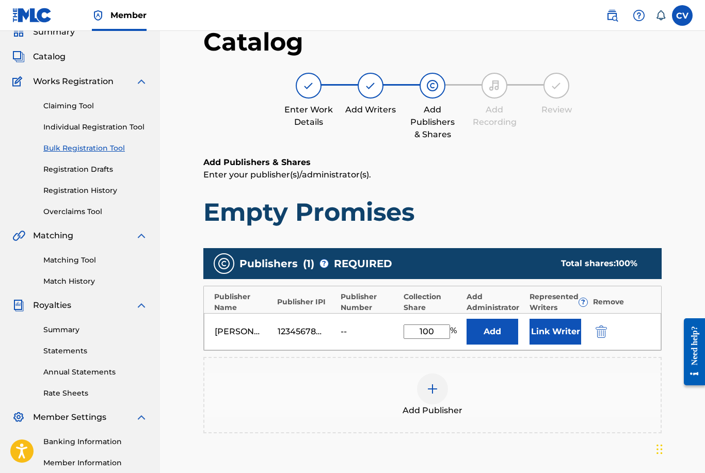
click at [435, 394] on img at bounding box center [432, 389] width 12 height 12
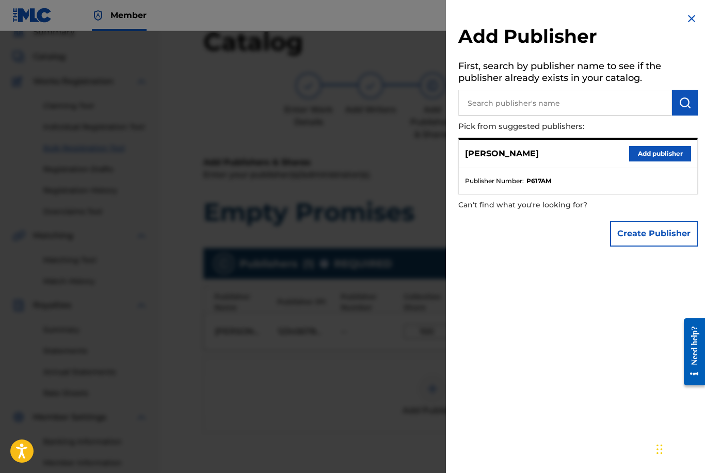
click at [676, 151] on button "Add publisher" at bounding box center [660, 153] width 62 height 15
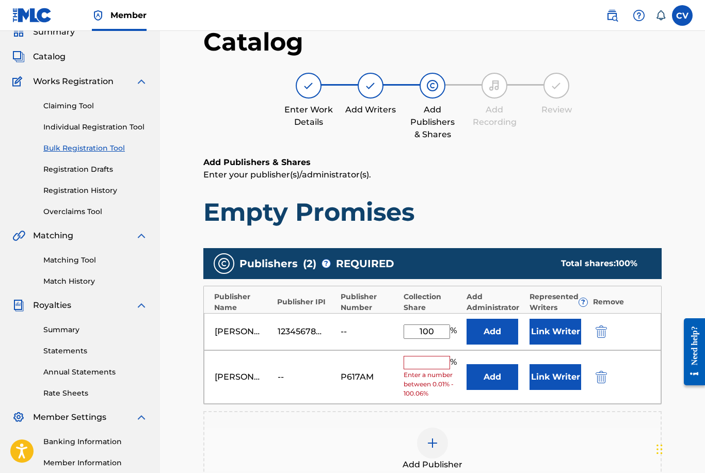
click at [441, 353] on div "Carter Ray -- P617AM % Enter a number between 0.01% - 100.06% Add Link Writer" at bounding box center [432, 377] width 457 height 54
click at [436, 356] on input "text" at bounding box center [426, 362] width 46 height 13
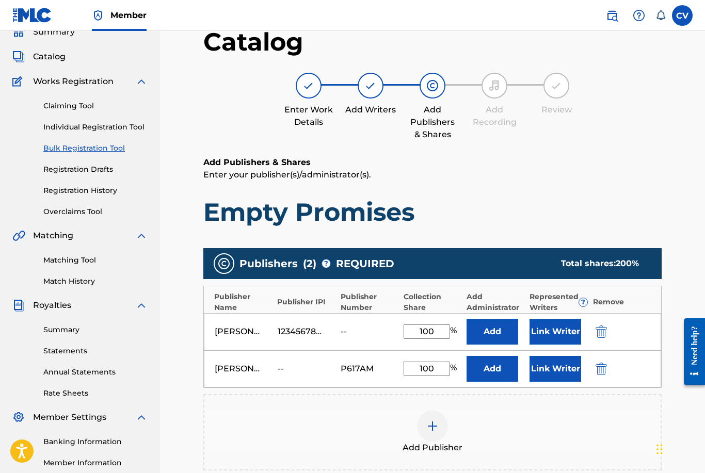
type input "100"
click at [605, 334] on img "submit" at bounding box center [600, 332] width 11 height 12
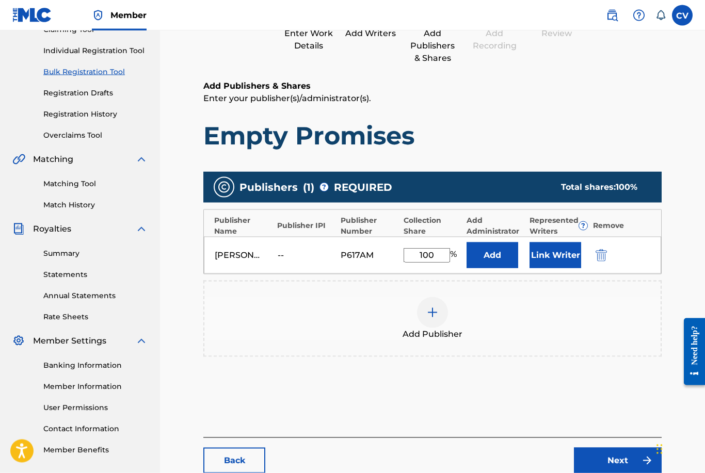
scroll to position [136, 0]
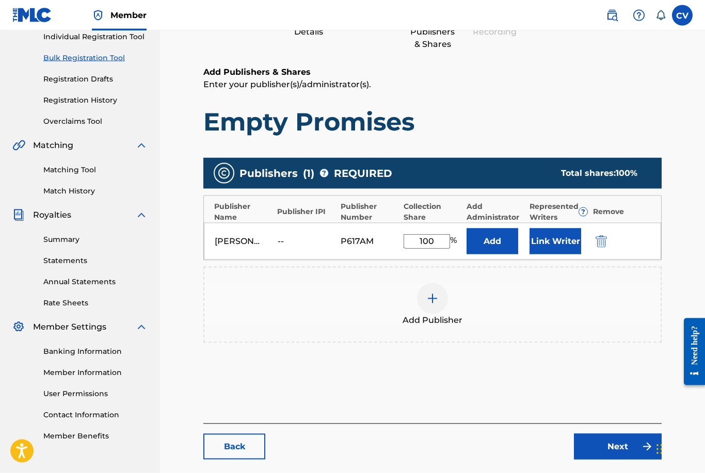
click at [612, 449] on link "Next" at bounding box center [618, 447] width 88 height 26
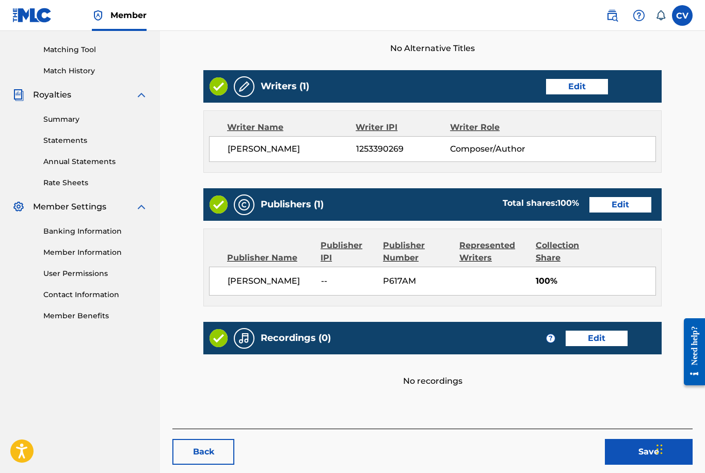
scroll to position [274, 0]
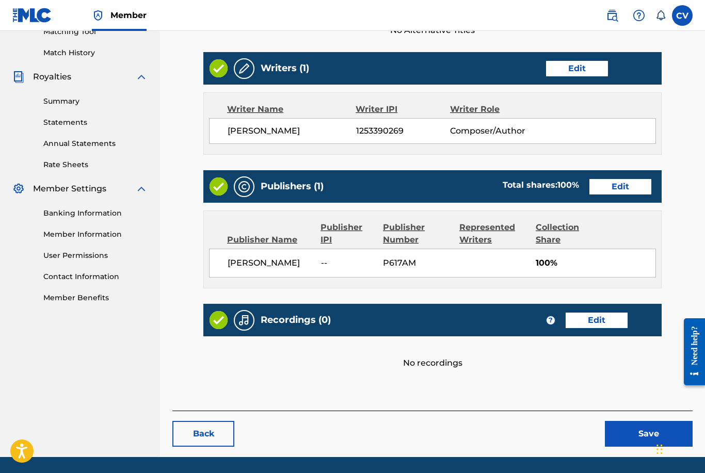
click at [650, 435] on button "Save" at bounding box center [649, 434] width 88 height 26
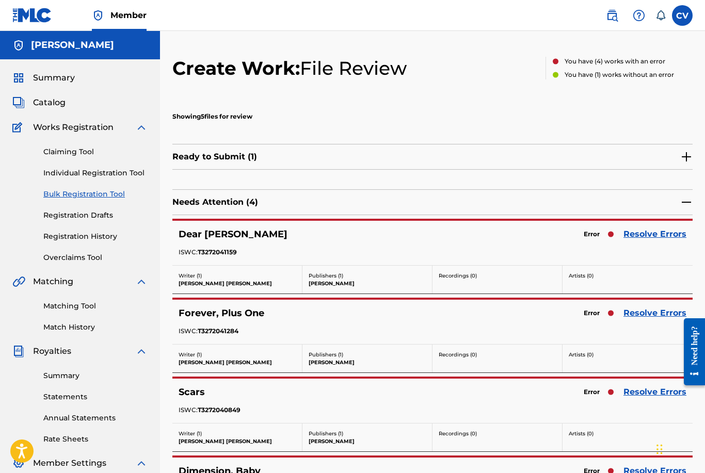
click at [656, 236] on link "Resolve Errors" at bounding box center [654, 234] width 63 height 12
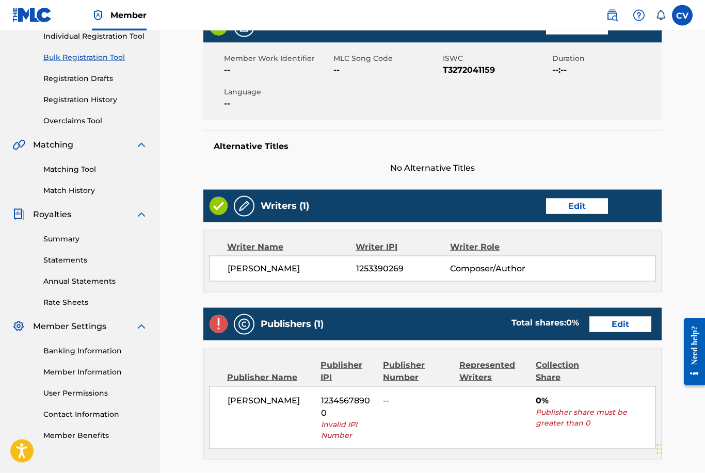
scroll to position [143, 0]
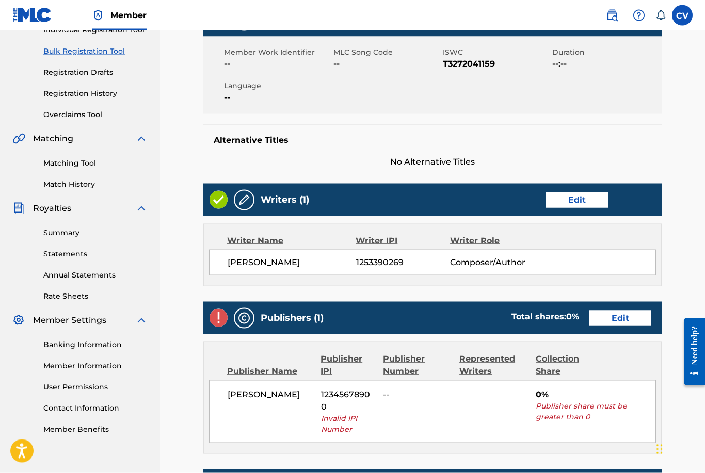
drag, startPoint x: 620, startPoint y: 319, endPoint x: 620, endPoint y: 463, distance: 143.4
click at [620, 319] on link "Edit" at bounding box center [620, 318] width 62 height 15
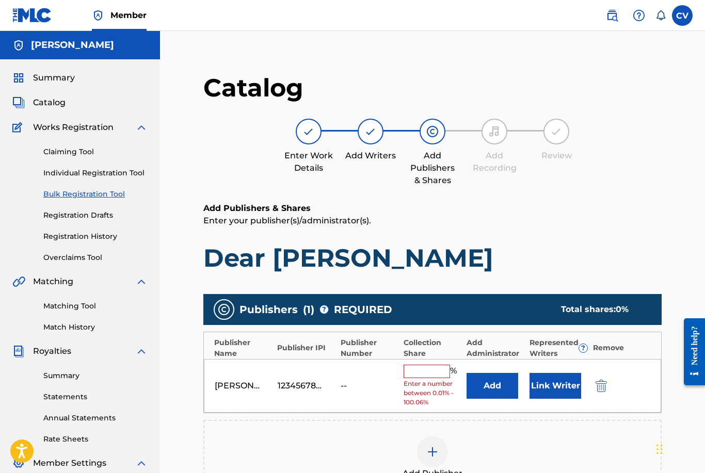
click at [433, 463] on div at bounding box center [432, 451] width 31 height 31
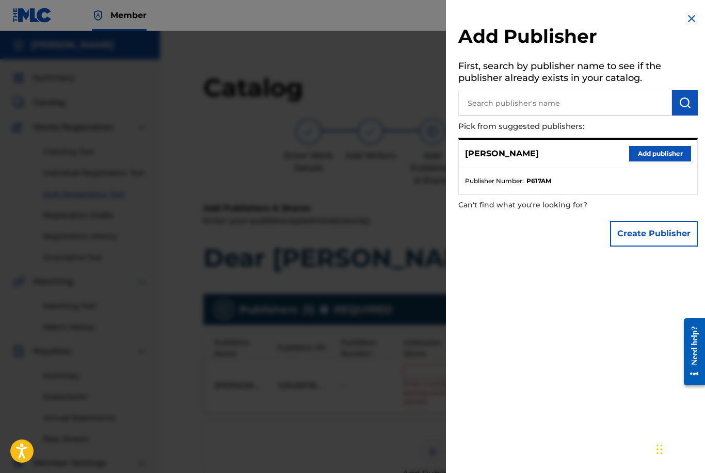
click at [644, 156] on button "Add publisher" at bounding box center [660, 153] width 62 height 15
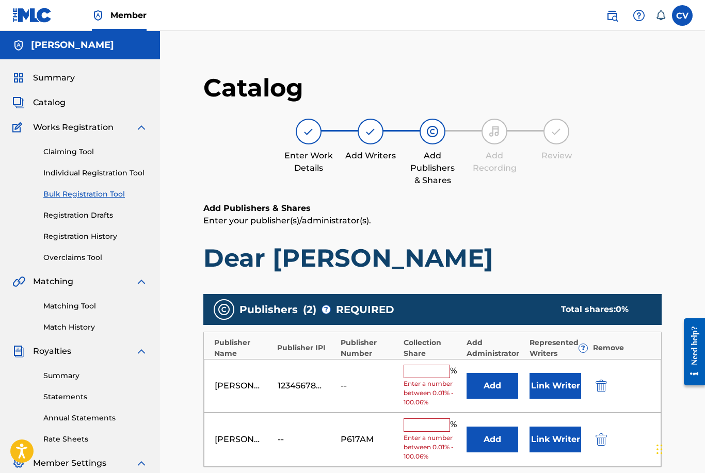
click at [414, 426] on input "text" at bounding box center [426, 424] width 46 height 13
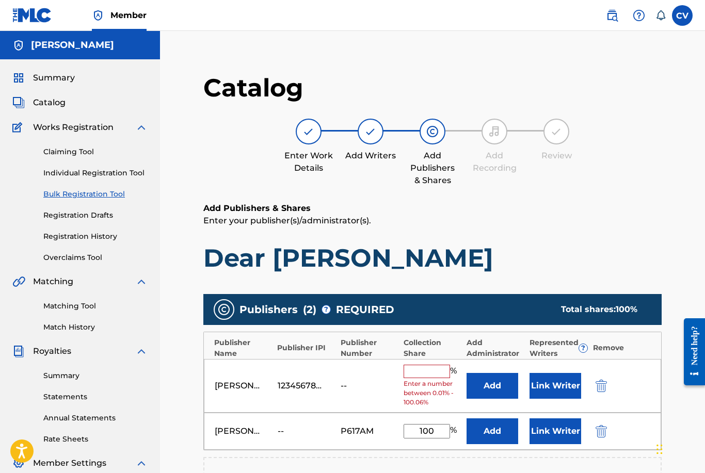
type input "100"
click at [593, 387] on button "submit" at bounding box center [599, 386] width 15 height 12
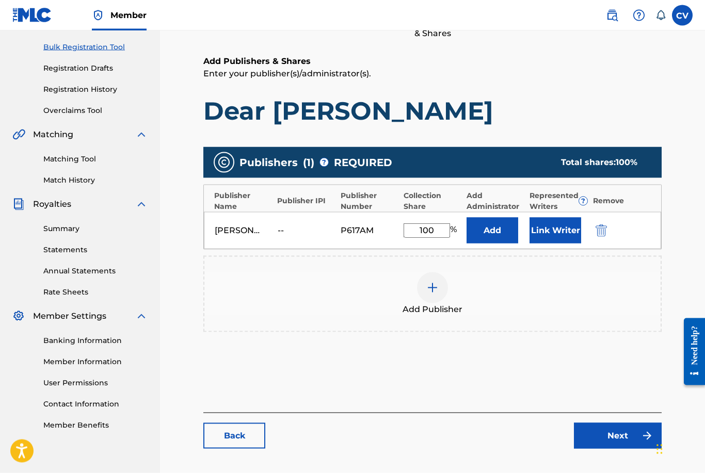
scroll to position [175, 0]
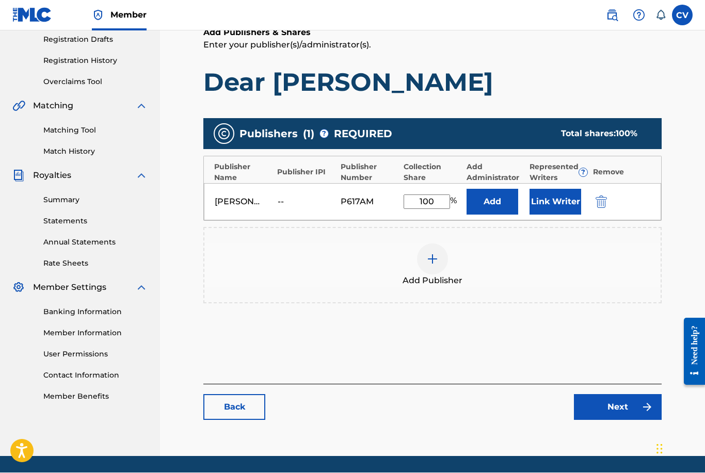
click at [632, 407] on link "Next" at bounding box center [618, 408] width 88 height 26
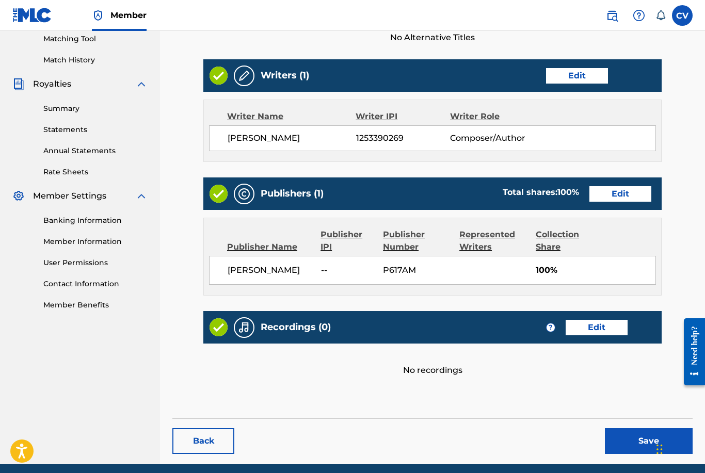
scroll to position [274, 0]
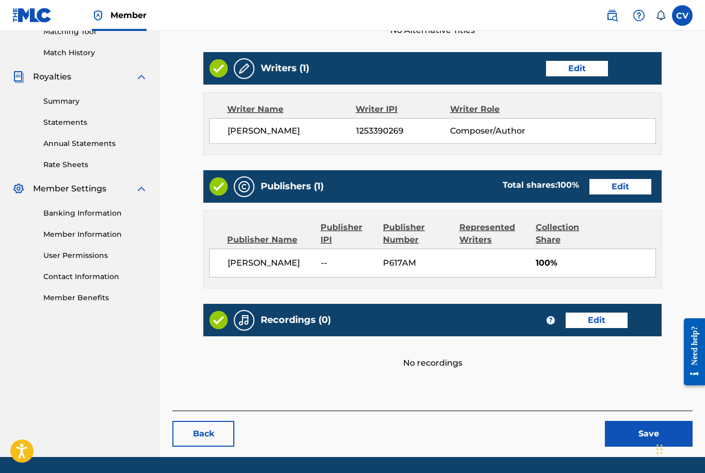
click at [634, 430] on button "Save" at bounding box center [649, 434] width 88 height 26
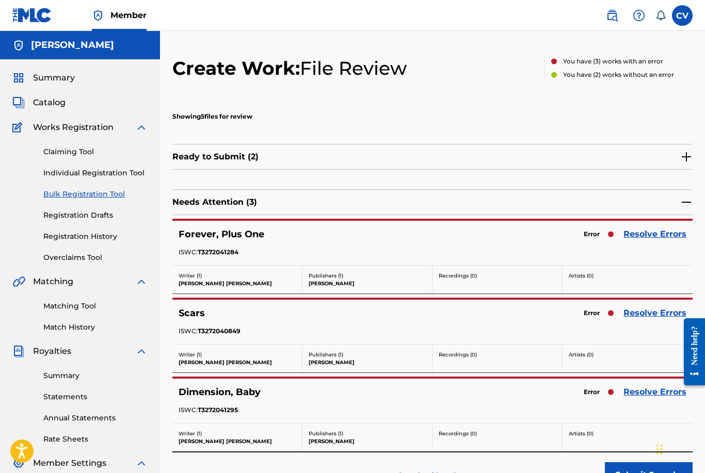
click at [667, 235] on link "Resolve Errors" at bounding box center [654, 234] width 63 height 12
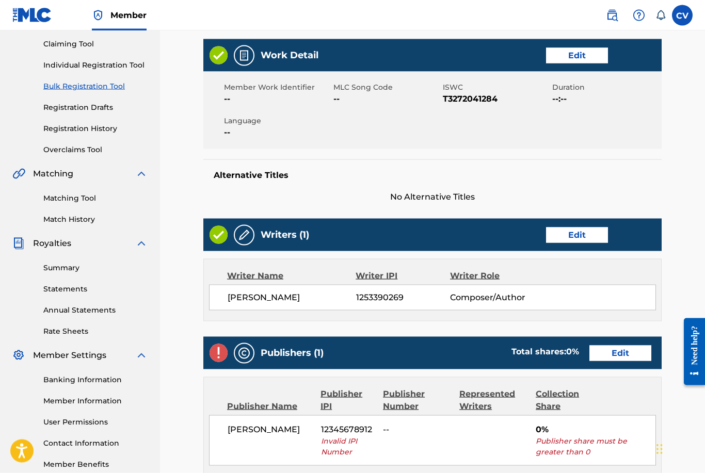
scroll to position [127, 0]
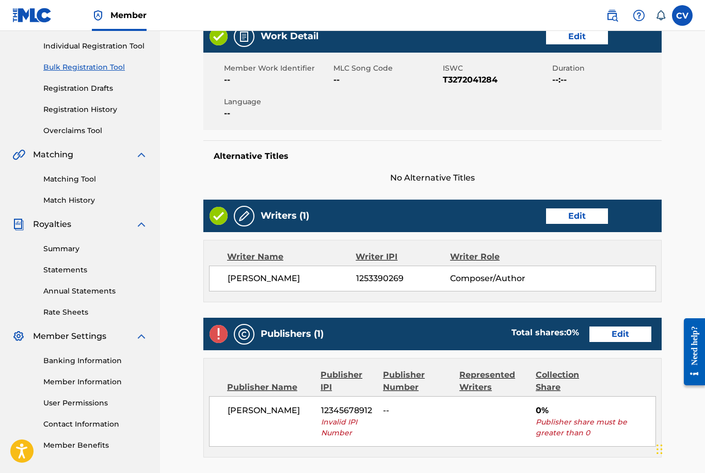
drag, startPoint x: 608, startPoint y: 336, endPoint x: 599, endPoint y: 463, distance: 127.2
click at [608, 336] on link "Edit" at bounding box center [620, 334] width 62 height 15
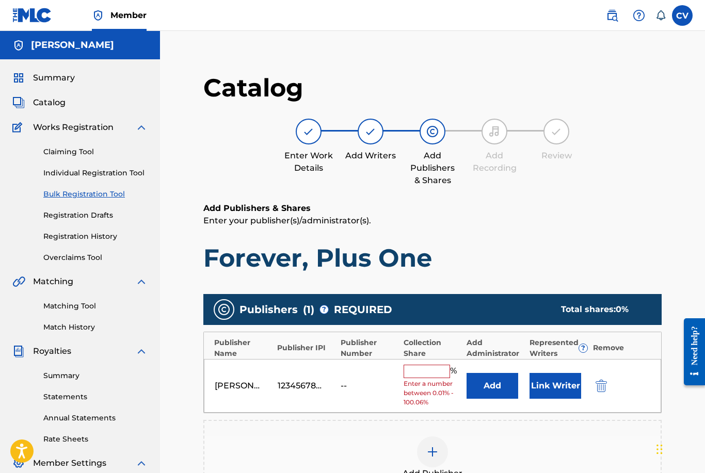
click at [436, 464] on div at bounding box center [432, 451] width 31 height 31
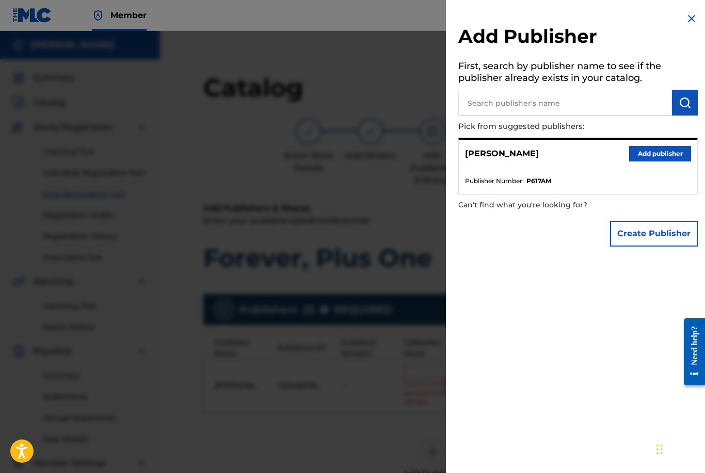
click at [649, 150] on button "Add publisher" at bounding box center [660, 153] width 62 height 15
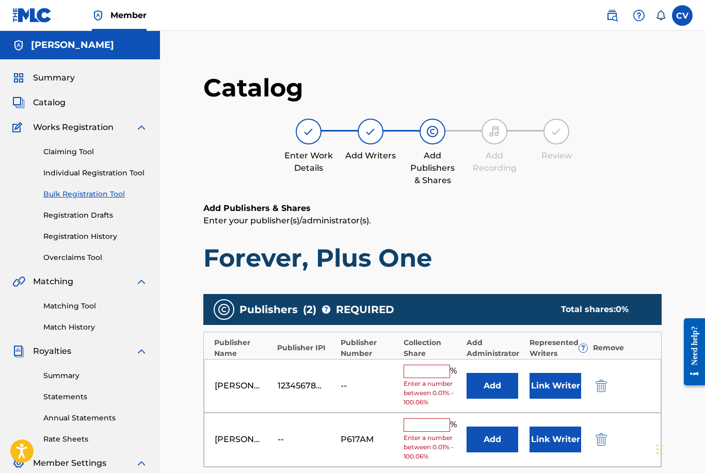
click at [424, 424] on input "text" at bounding box center [426, 424] width 46 height 13
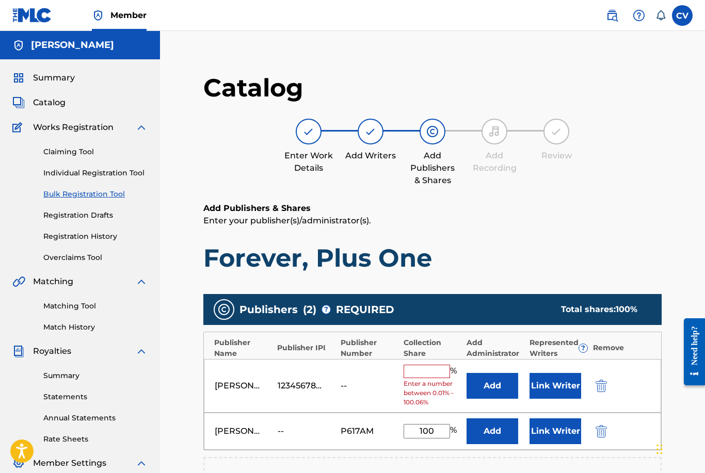
type input "100"
click at [604, 391] on img "submit" at bounding box center [600, 386] width 11 height 12
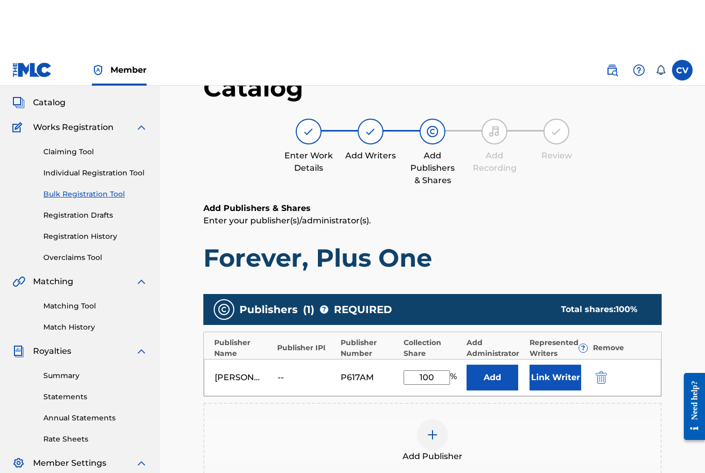
scroll to position [96, 0]
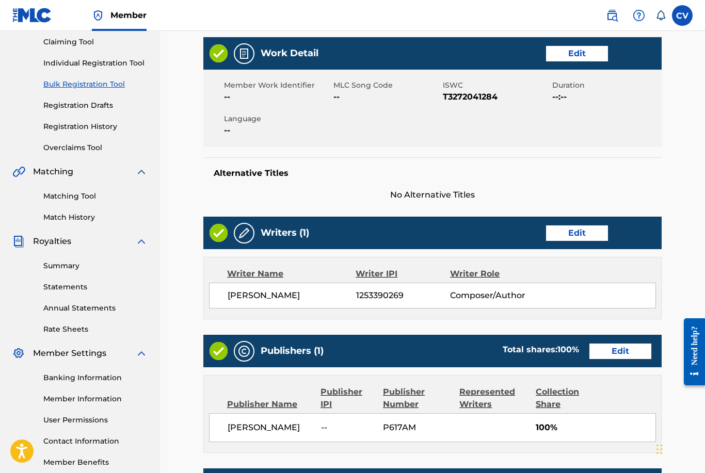
scroll to position [274, 0]
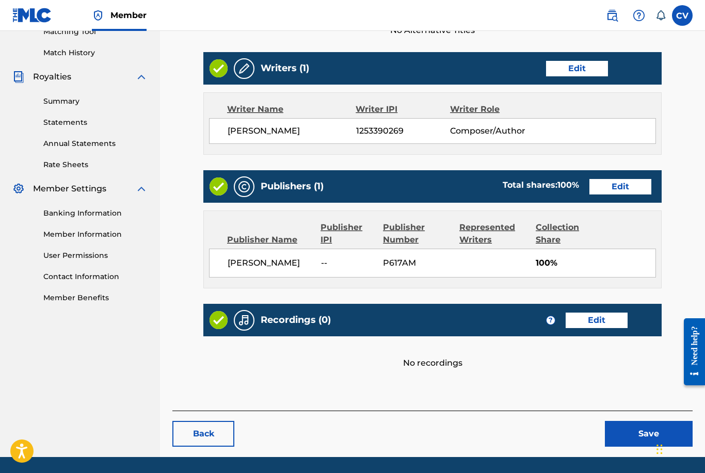
click at [633, 432] on button "Save" at bounding box center [649, 434] width 88 height 26
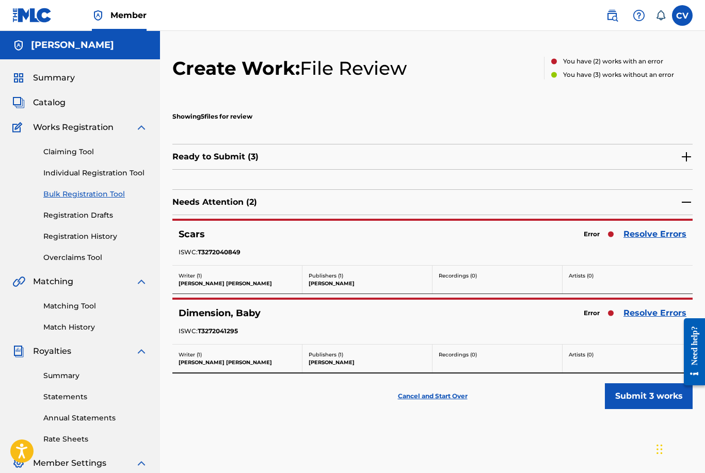
click at [647, 235] on link "Resolve Errors" at bounding box center [654, 234] width 63 height 12
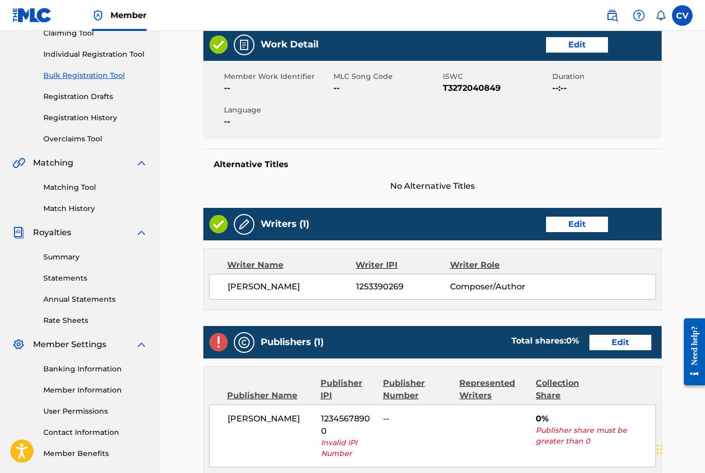
scroll to position [139, 0]
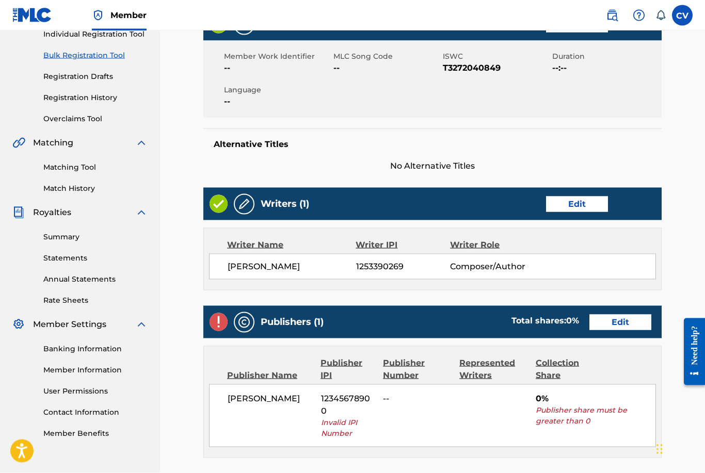
click at [629, 319] on link "Edit" at bounding box center [620, 322] width 62 height 15
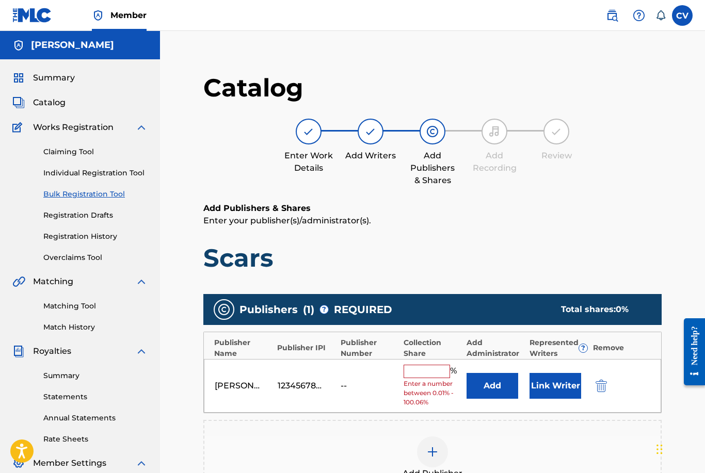
click at [432, 456] on img at bounding box center [432, 452] width 12 height 12
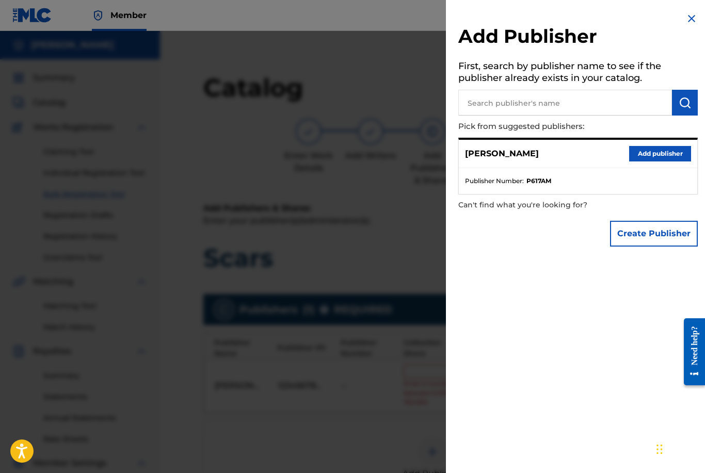
click at [672, 159] on button "Add publisher" at bounding box center [660, 153] width 62 height 15
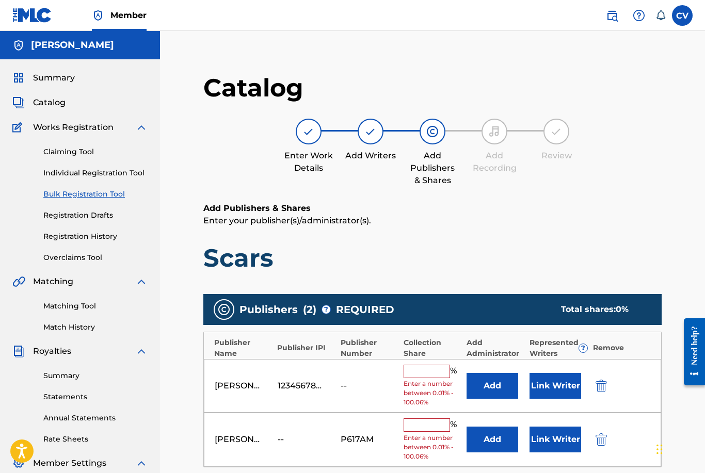
click at [421, 424] on input "text" at bounding box center [426, 424] width 46 height 13
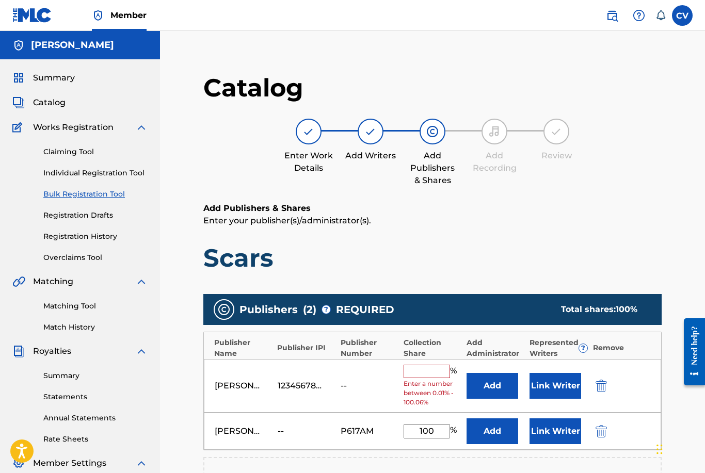
type input "100"
click at [602, 381] on img "submit" at bounding box center [600, 386] width 11 height 12
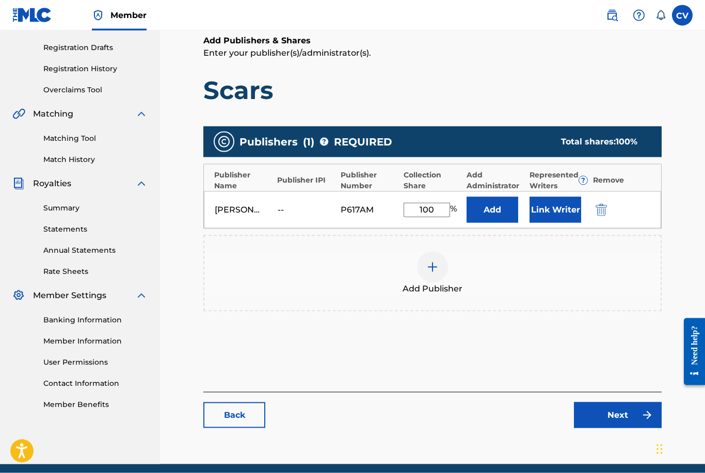
scroll to position [168, 0]
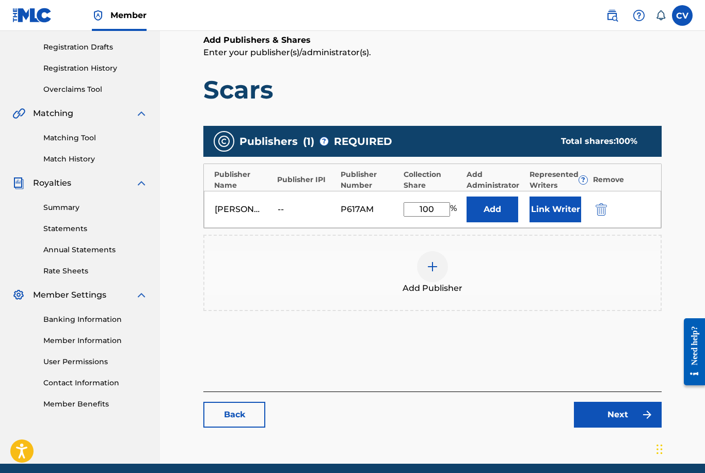
click at [590, 427] on link "Next" at bounding box center [618, 415] width 88 height 26
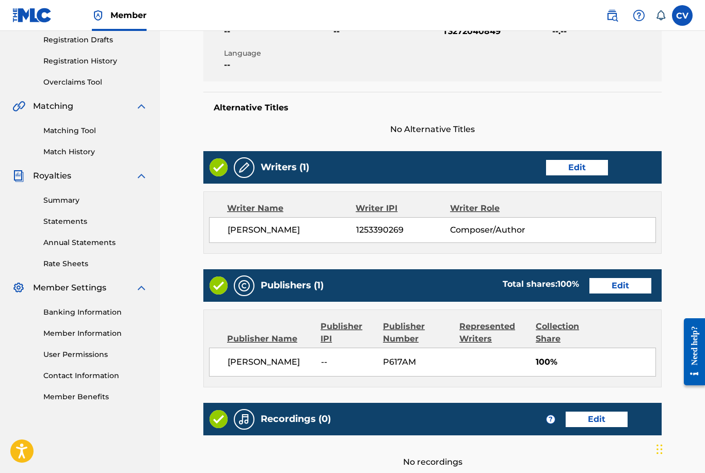
scroll to position [274, 0]
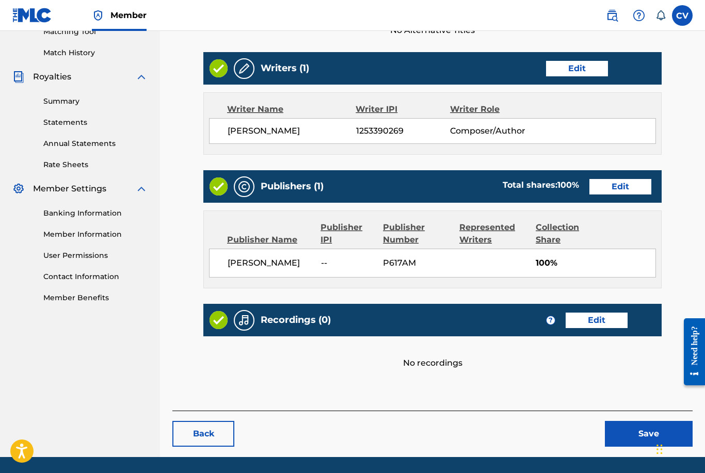
click at [645, 433] on button "Save" at bounding box center [649, 434] width 88 height 26
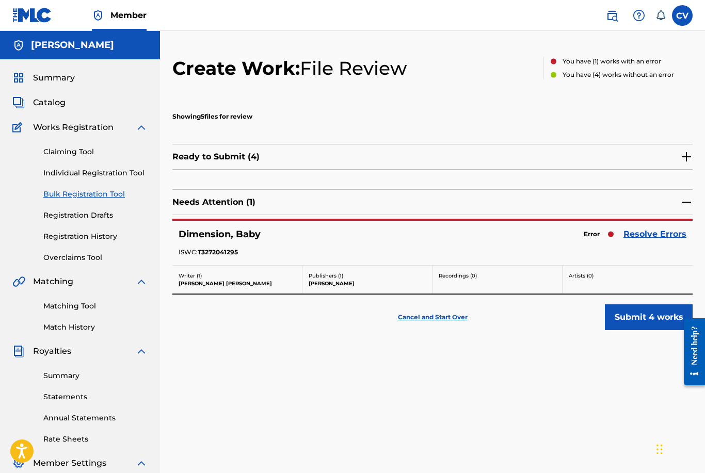
click at [646, 232] on link "Resolve Errors" at bounding box center [654, 234] width 63 height 12
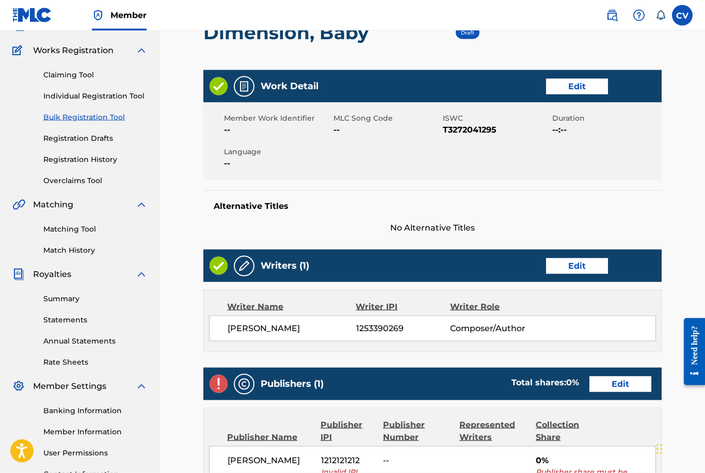
scroll to position [90, 0]
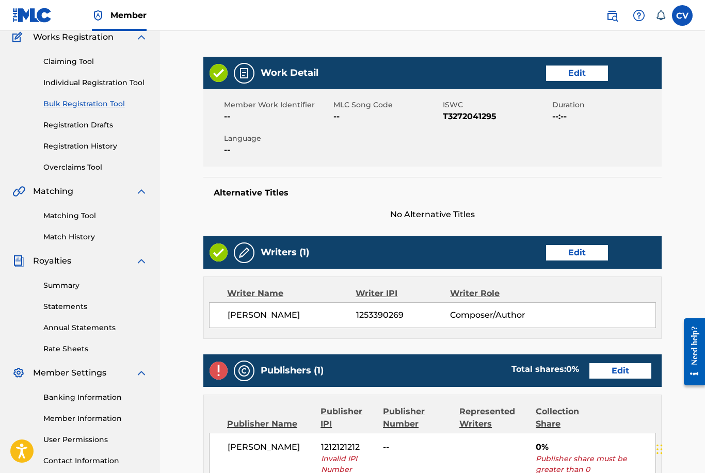
click at [647, 376] on link "Edit" at bounding box center [620, 370] width 62 height 15
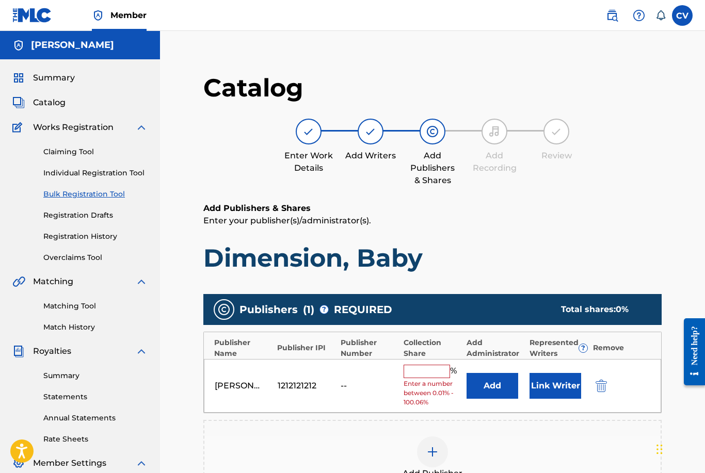
click at [611, 390] on div at bounding box center [615, 386] width 46 height 12
click at [605, 387] on img "submit" at bounding box center [600, 386] width 11 height 12
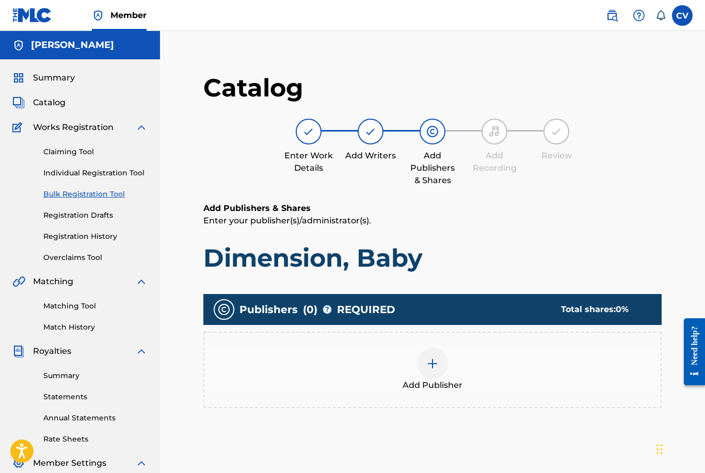
click at [429, 371] on div at bounding box center [432, 363] width 31 height 31
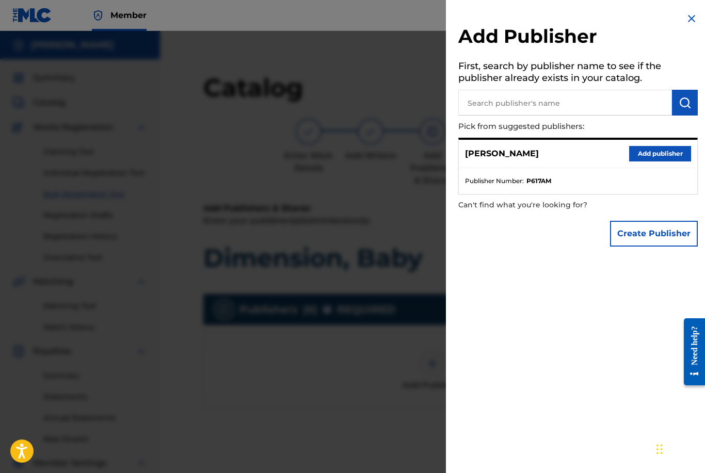
click at [659, 155] on button "Add publisher" at bounding box center [660, 153] width 62 height 15
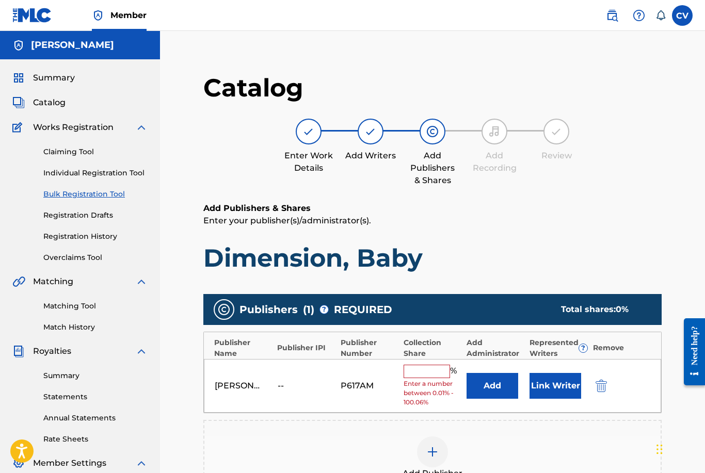
click at [424, 369] on input "text" at bounding box center [426, 371] width 46 height 13
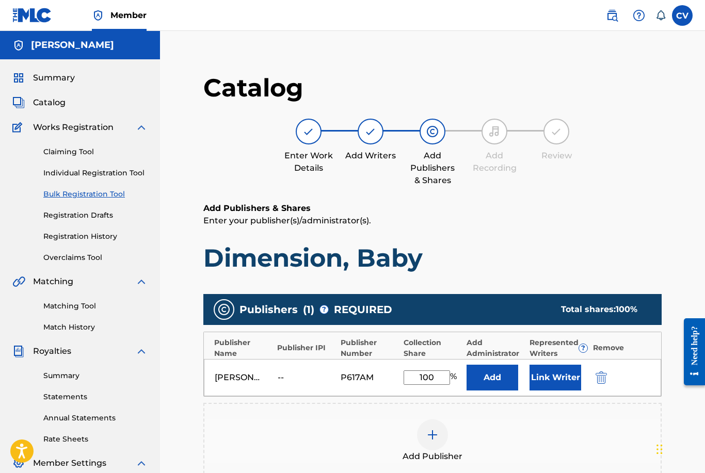
type input "100"
click at [517, 241] on div "Add Publishers & Shares Enter your publisher(s)/administrator(s). Dimension, Ba…" at bounding box center [432, 237] width 458 height 71
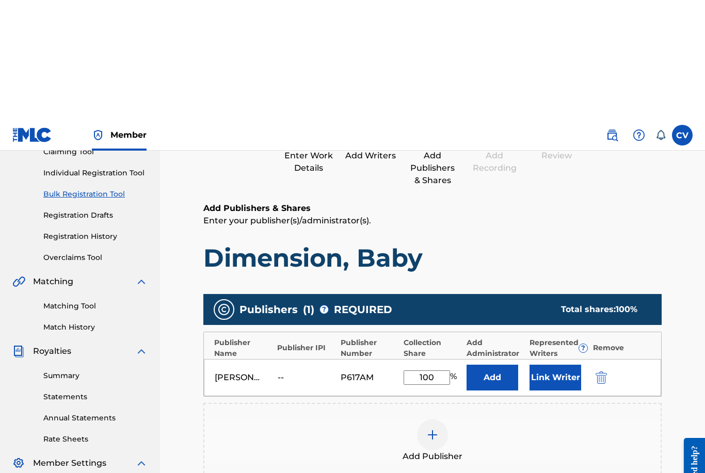
scroll to position [121, 0]
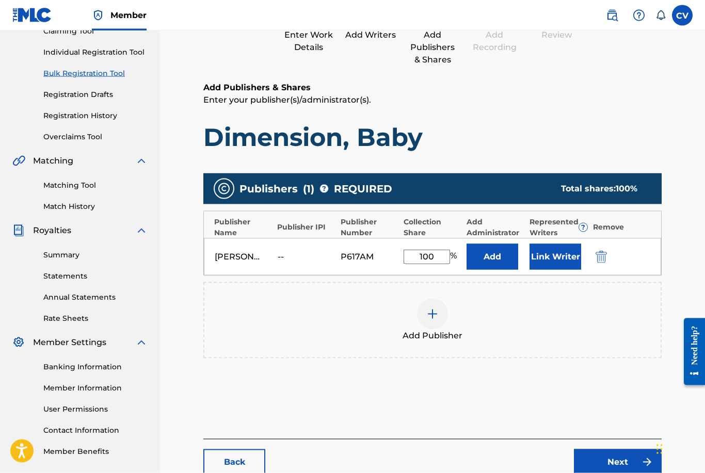
click at [636, 452] on link "Next" at bounding box center [618, 462] width 88 height 26
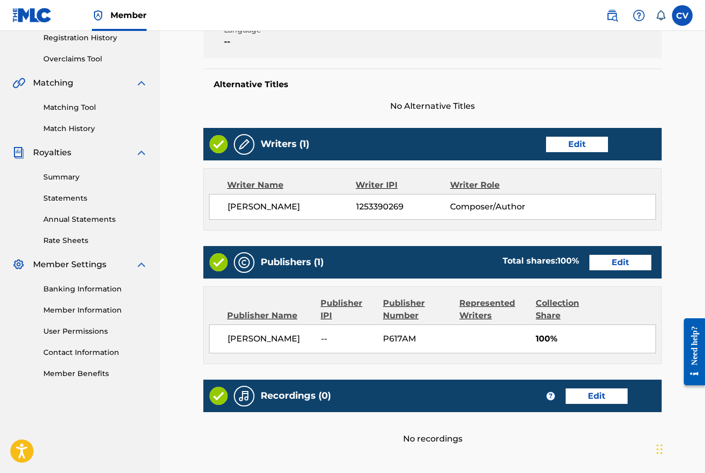
scroll to position [274, 0]
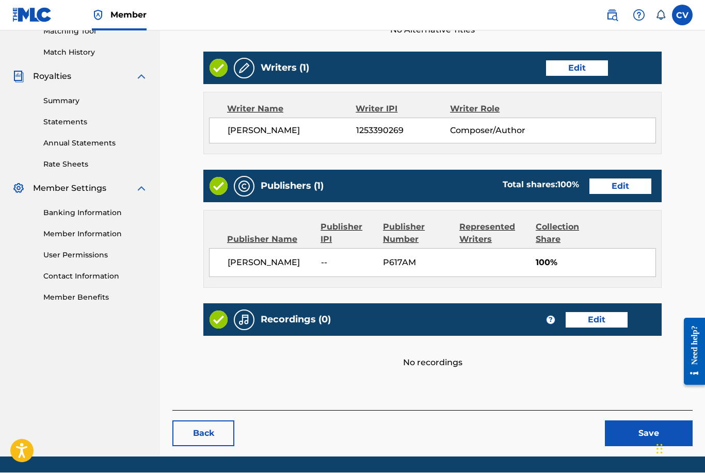
click at [659, 442] on button "Save" at bounding box center [649, 434] width 88 height 26
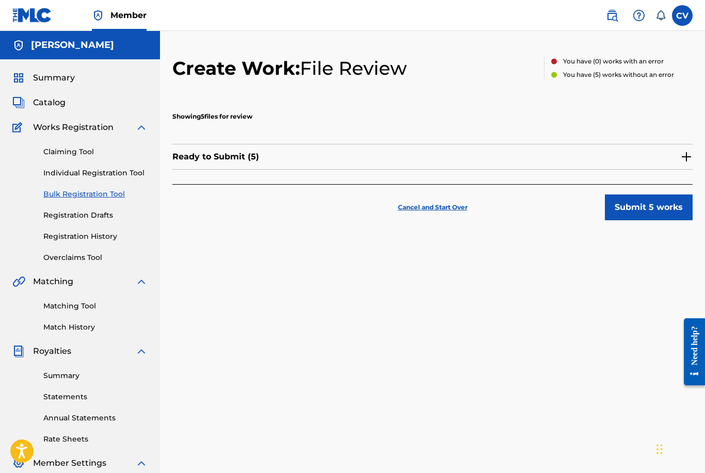
click at [636, 206] on button "Submit 5 works" at bounding box center [649, 207] width 88 height 26
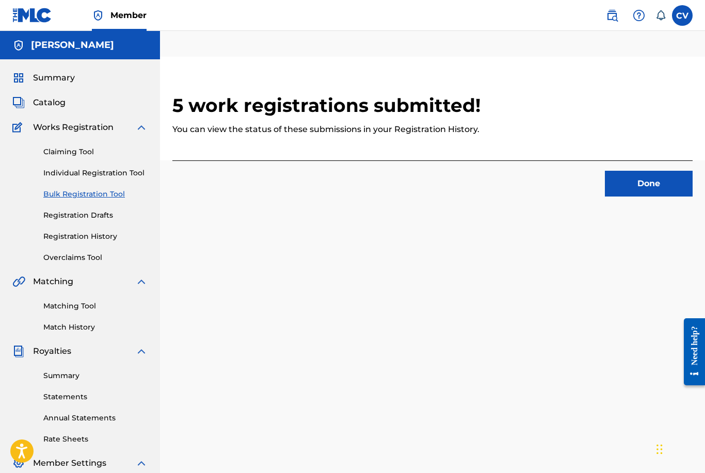
click at [85, 220] on link "Registration Drafts" at bounding box center [95, 215] width 104 height 11
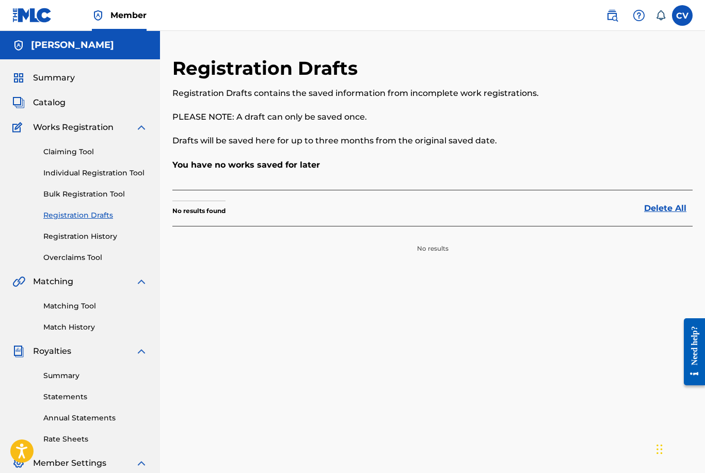
click at [77, 238] on link "Registration History" at bounding box center [95, 236] width 104 height 11
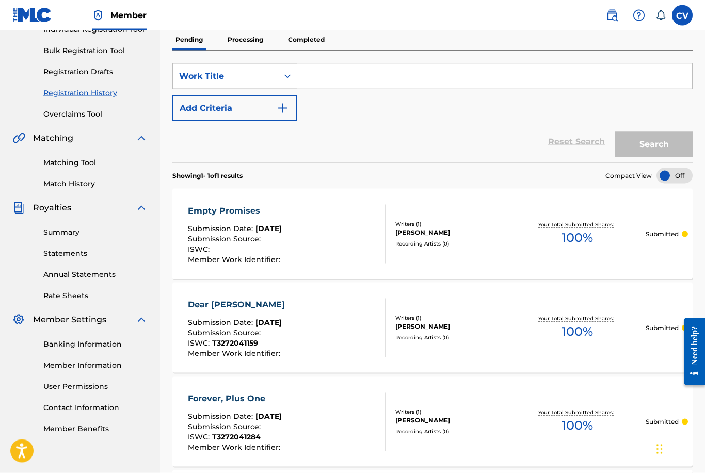
scroll to position [144, 0]
click at [430, 258] on div "Empty Promises Submission Date : Aug 27, 2025 Submission Source : ISWC : Member…" at bounding box center [432, 233] width 520 height 90
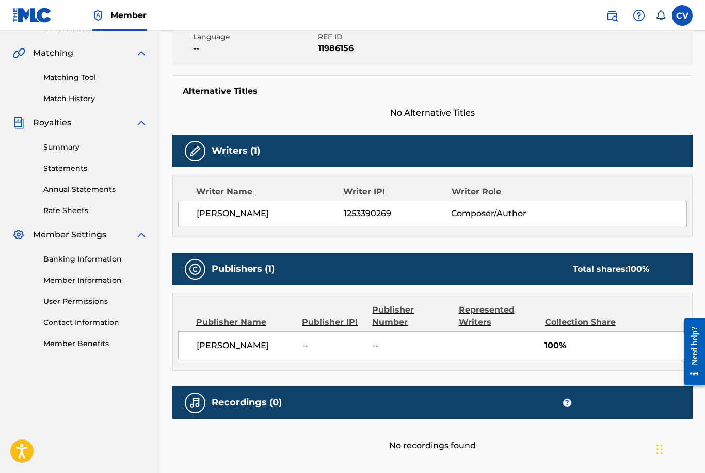
scroll to position [265, 0]
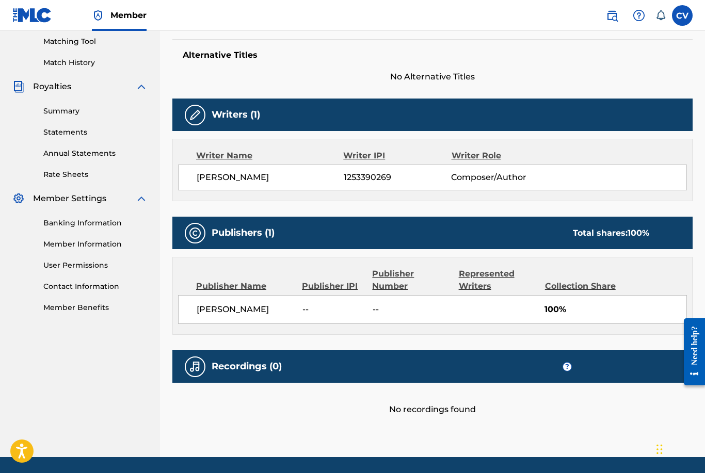
click at [400, 414] on div "No recordings found" at bounding box center [432, 399] width 520 height 33
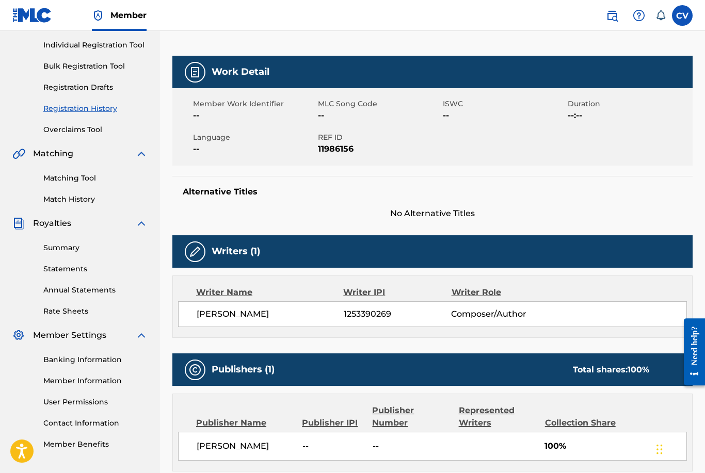
scroll to position [117, 0]
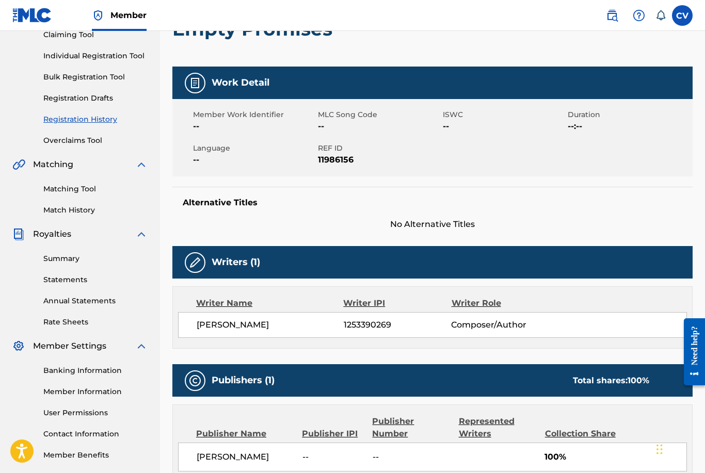
click at [95, 116] on link "Registration History" at bounding box center [95, 119] width 104 height 11
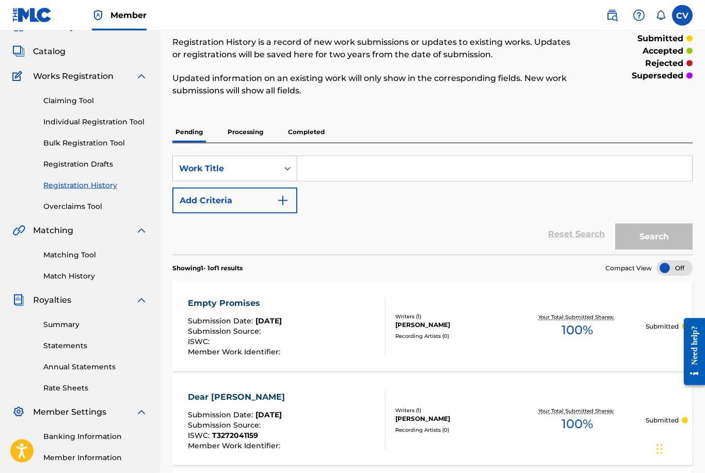
scroll to position [52, 0]
click at [72, 327] on link "Summary" at bounding box center [95, 324] width 104 height 11
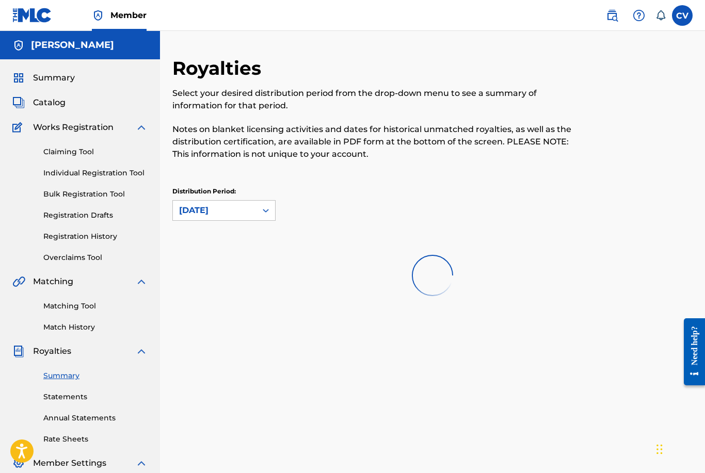
click at [68, 400] on link "Statements" at bounding box center [95, 397] width 104 height 11
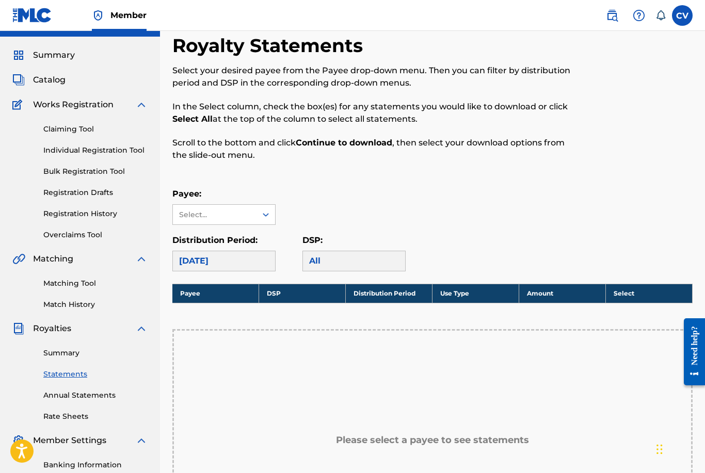
scroll to position [34, 0]
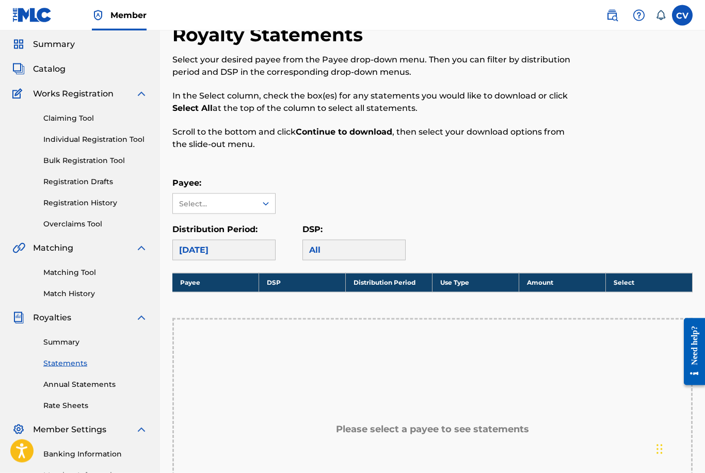
click at [59, 386] on link "Annual Statements" at bounding box center [95, 384] width 104 height 11
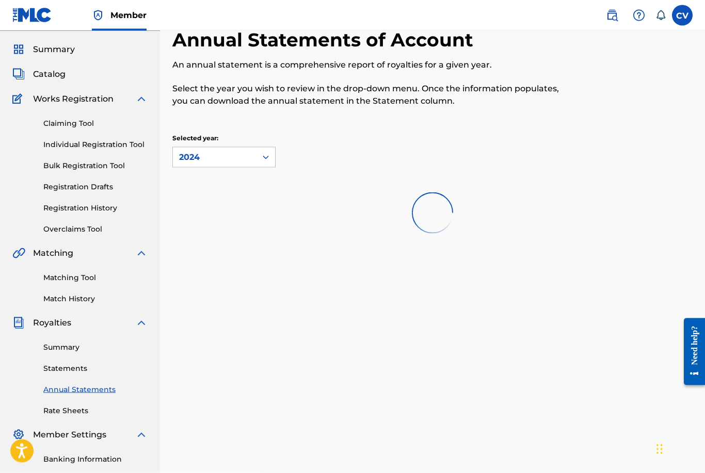
scroll to position [29, 0]
click at [54, 411] on link "Rate Sheets" at bounding box center [95, 410] width 104 height 11
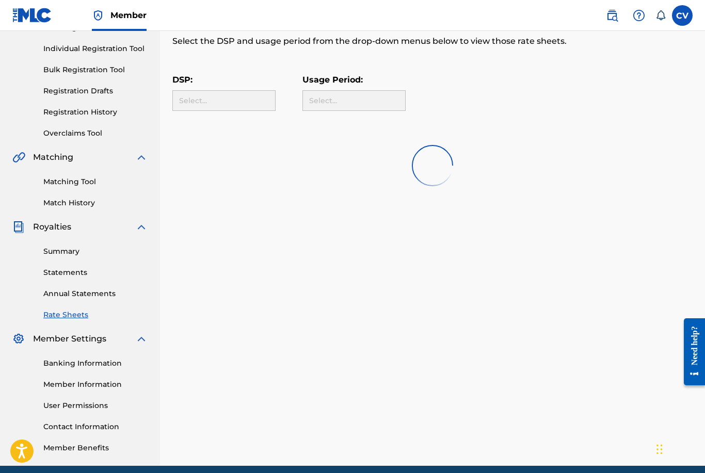
scroll to position [134, 0]
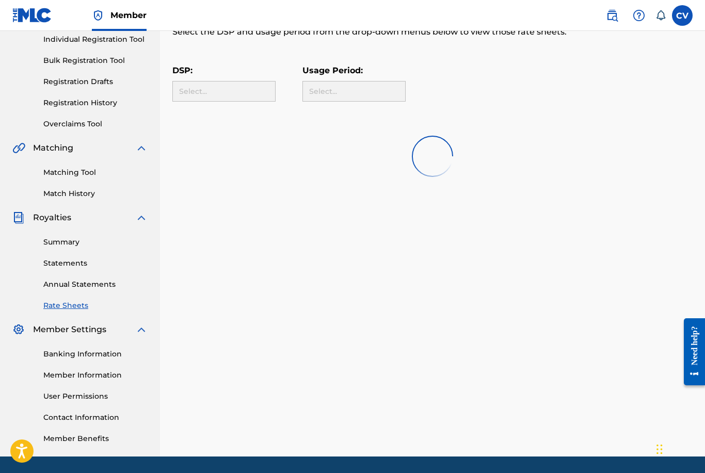
click at [74, 361] on div "Banking Information Member Information User Permissions Contact Information Mem…" at bounding box center [79, 390] width 135 height 108
drag, startPoint x: 69, startPoint y: 352, endPoint x: 69, endPoint y: 485, distance: 133.6
click at [69, 352] on link "Banking Information" at bounding box center [95, 354] width 104 height 11
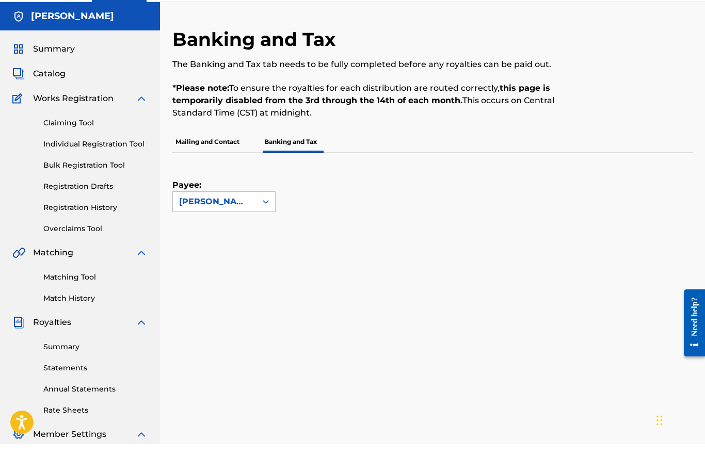
scroll to position [33, 0]
